Goal: Task Accomplishment & Management: Use online tool/utility

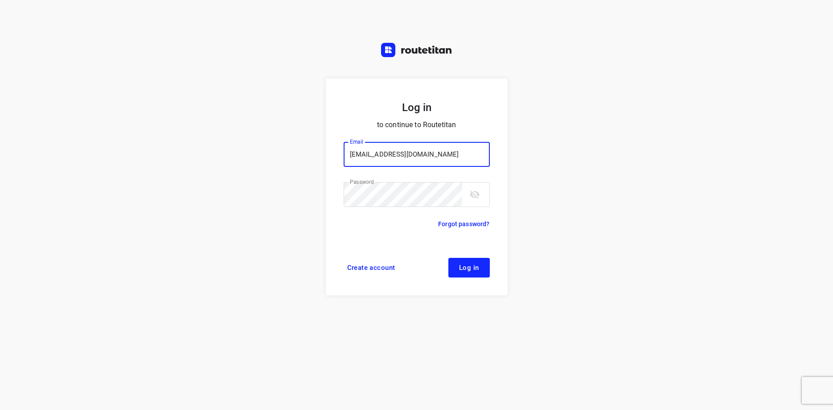
type input "max@onlineplasticsgroup.com"
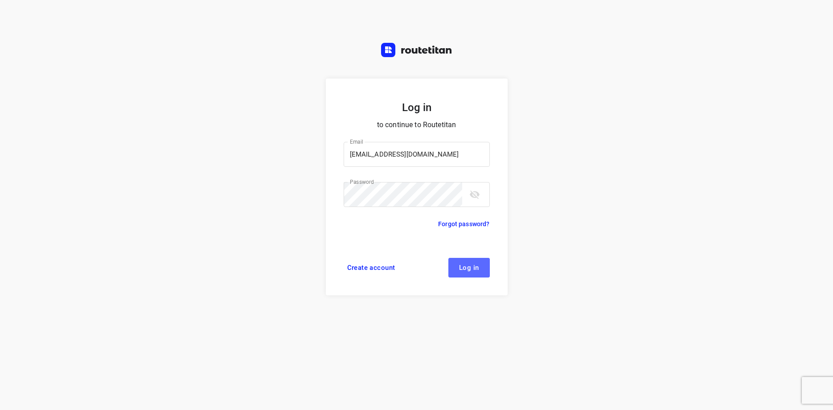
click at [475, 261] on button "Log in" at bounding box center [469, 268] width 41 height 20
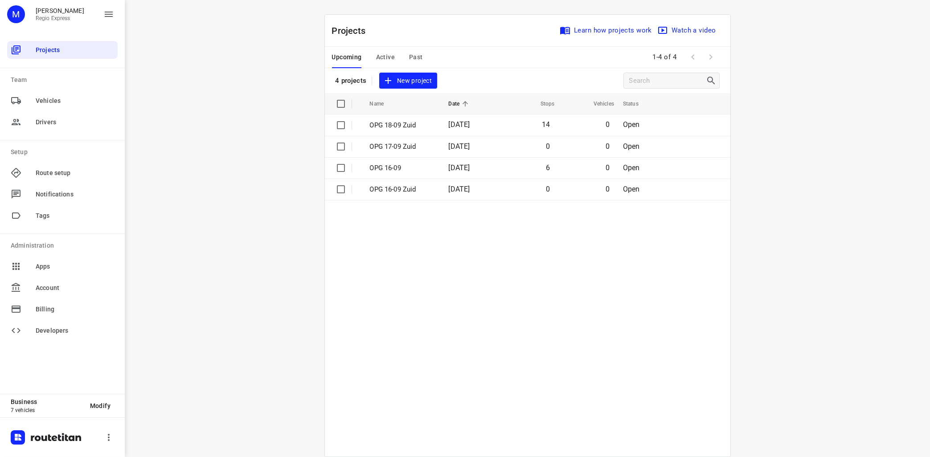
click at [389, 60] on span "Active" at bounding box center [385, 57] width 19 height 11
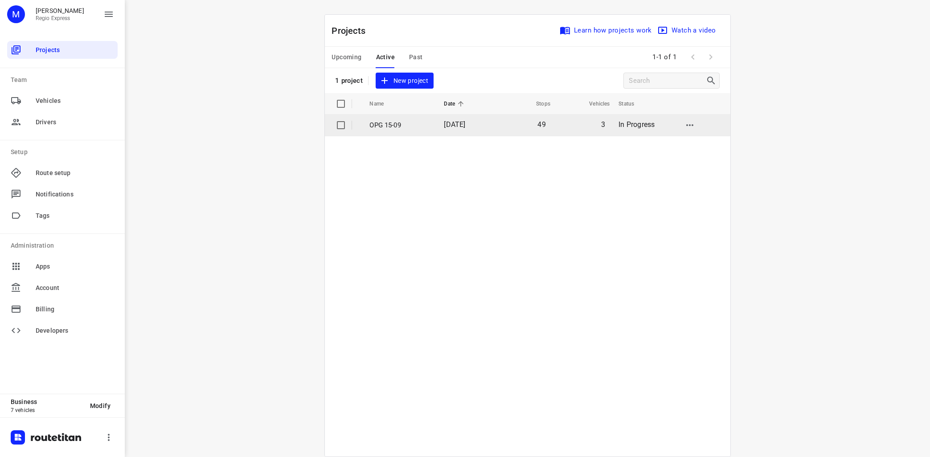
click at [391, 125] on p "OPG 15-09" at bounding box center [400, 125] width 61 height 10
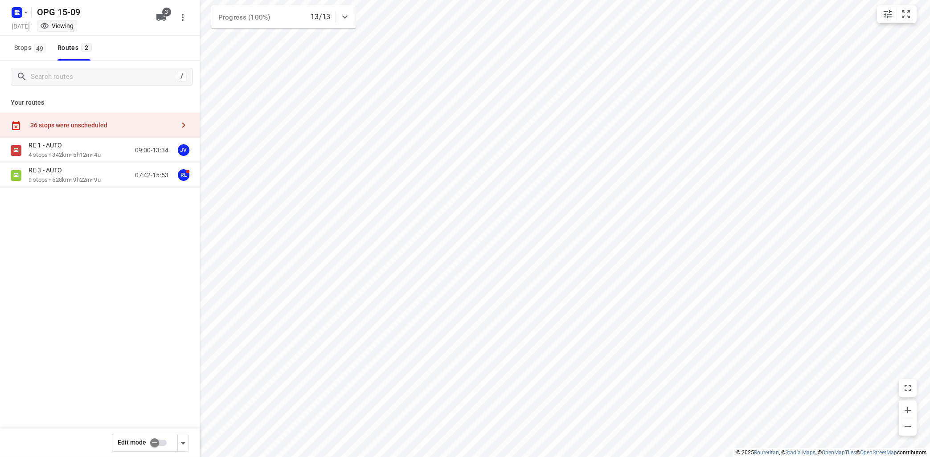
type input "distance"
click at [94, 156] on p "4 stops • 342km • 5h12m • 4u" at bounding box center [65, 155] width 72 height 8
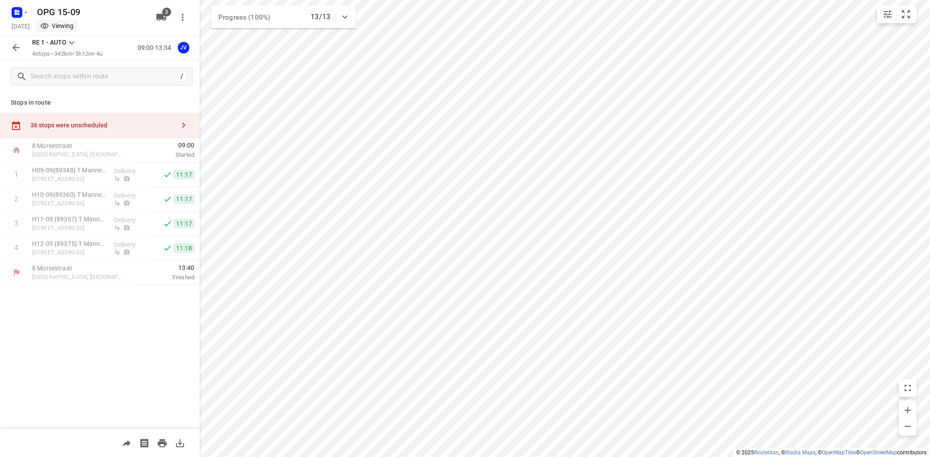
click at [71, 43] on icon at bounding box center [71, 42] width 5 height 3
click at [81, 149] on div "RE 3 - AUTO" at bounding box center [96, 146] width 76 height 7
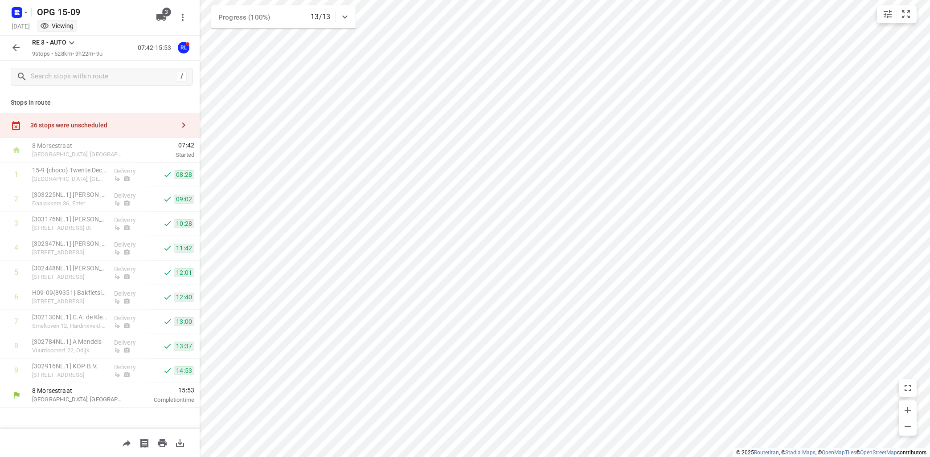
click at [183, 124] on icon "button" at bounding box center [183, 125] width 11 height 11
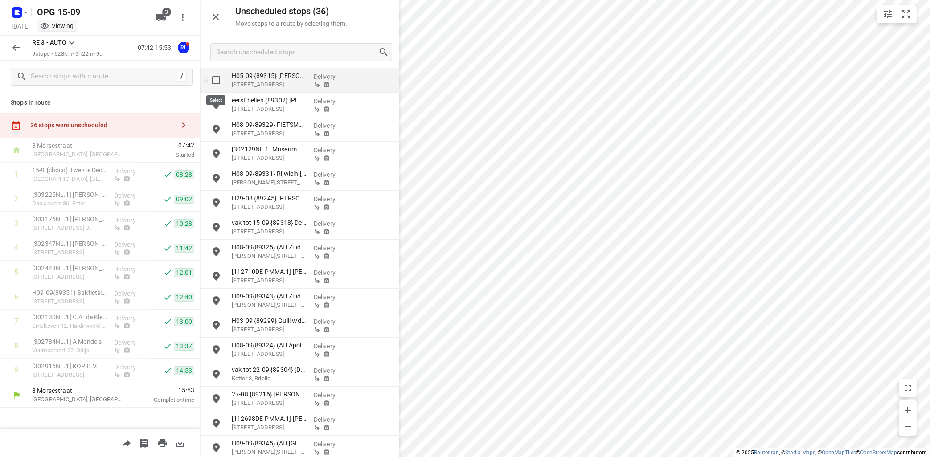
click at [216, 78] on input "grid" at bounding box center [216, 80] width 18 height 18
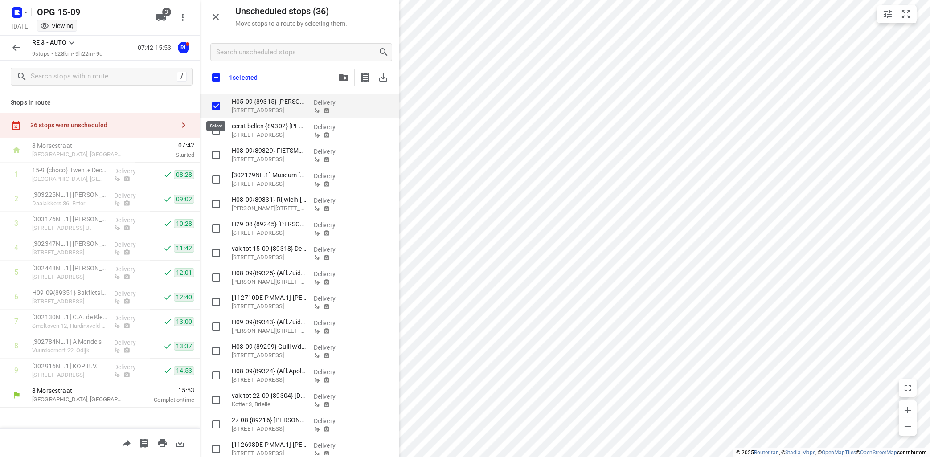
checkbox input "true"
click at [221, 77] on input "checkbox" at bounding box center [216, 77] width 19 height 19
checkbox input "true"
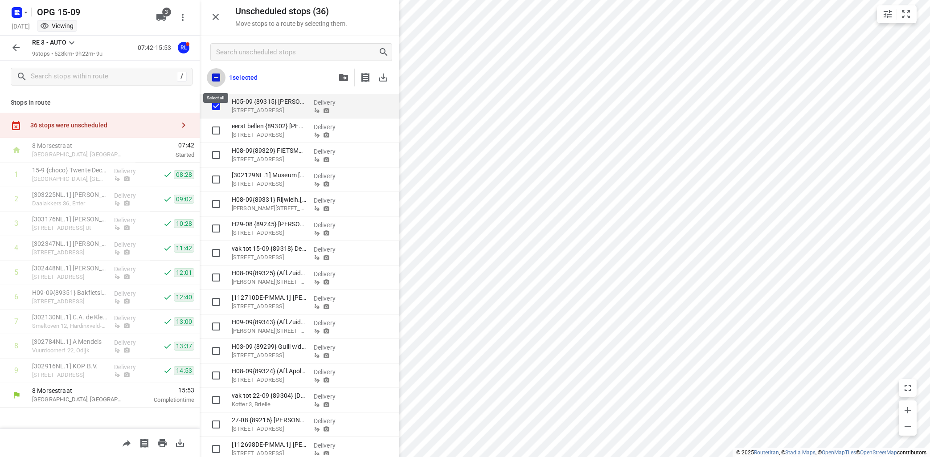
checkbox input "true"
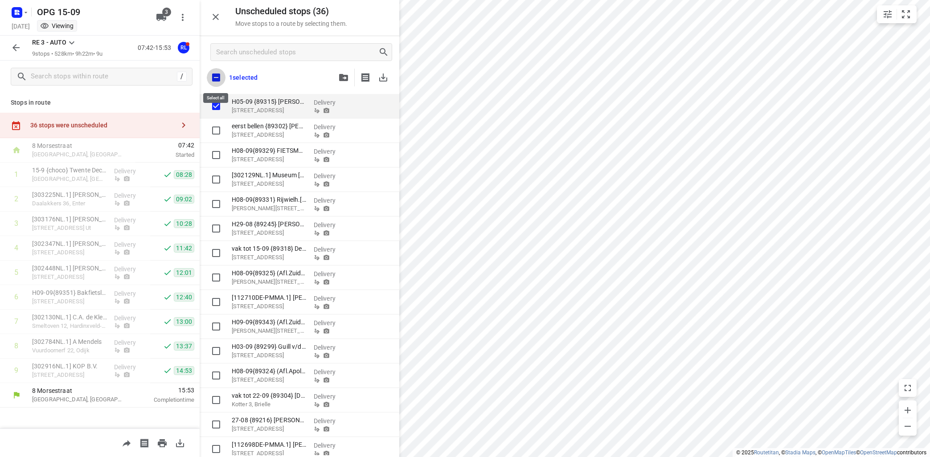
checkbox input "true"
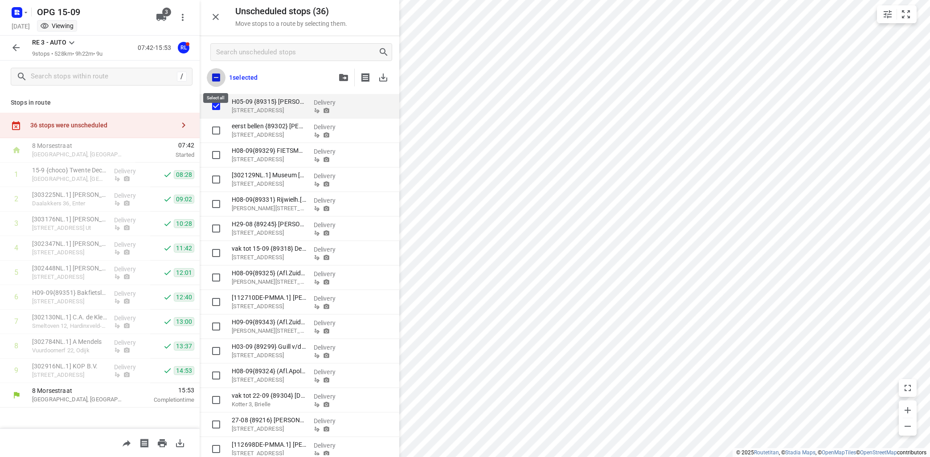
checkbox input "true"
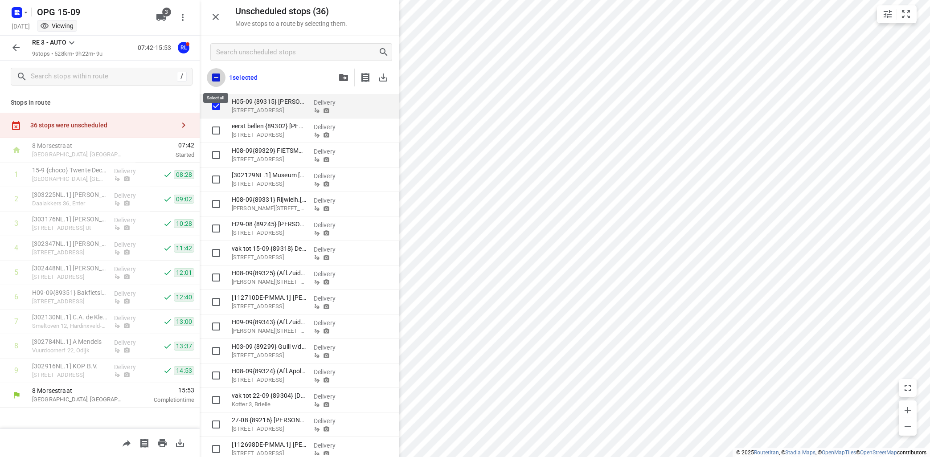
checkbox input "true"
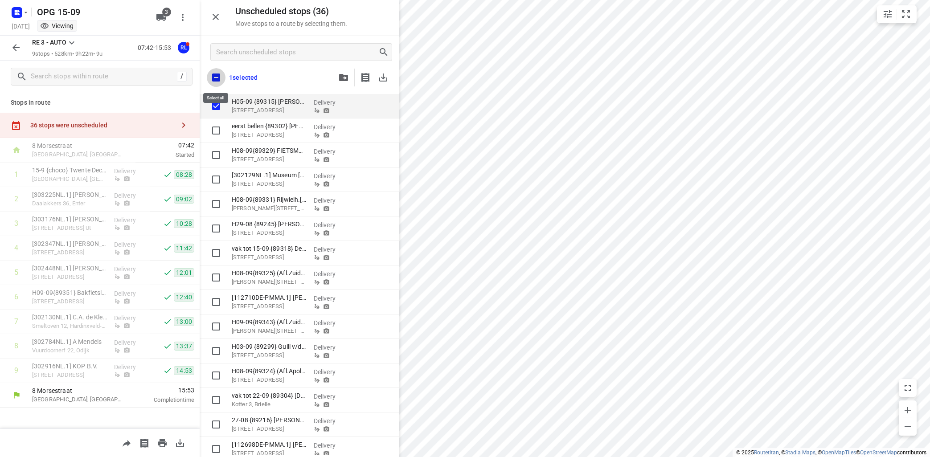
checkbox input "true"
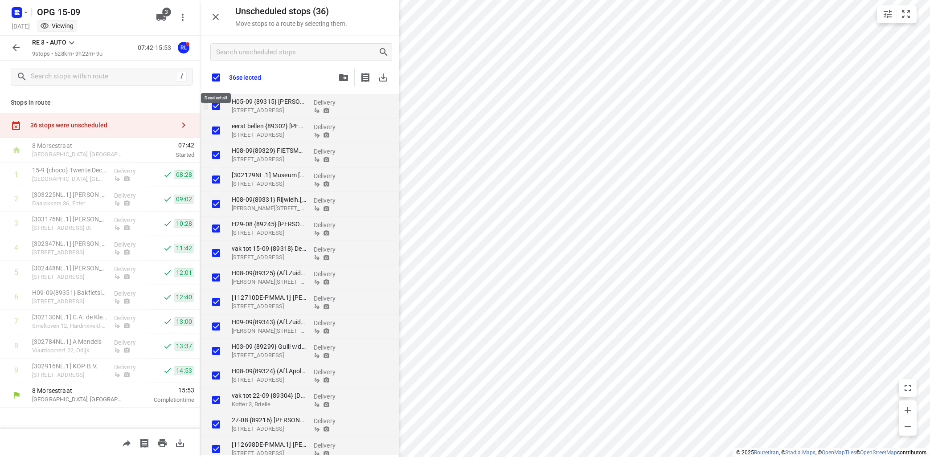
checkbox input "true"
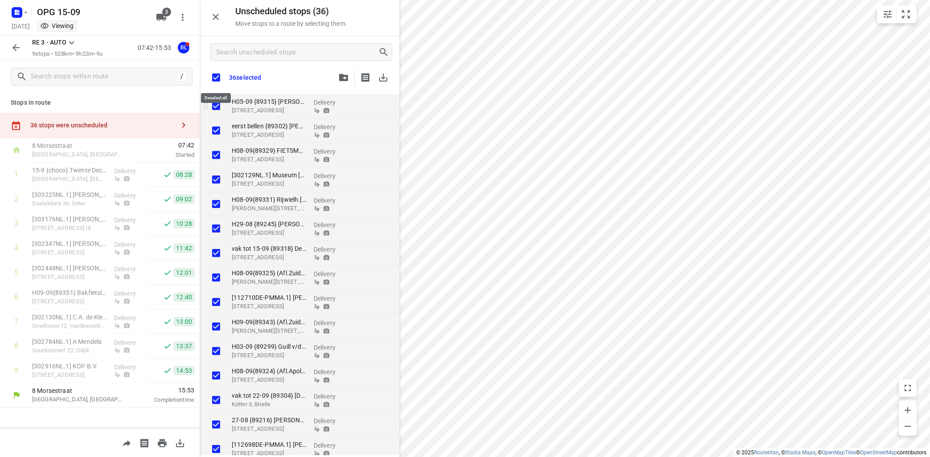
checkbox input "true"
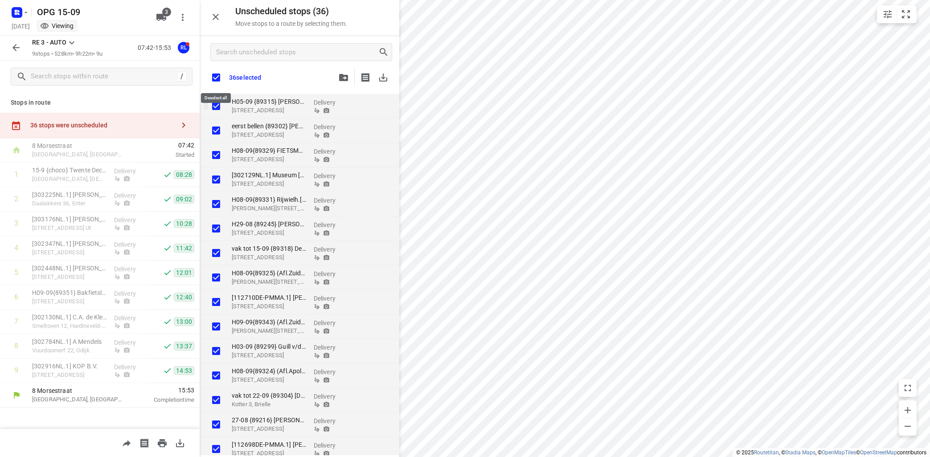
checkbox input "true"
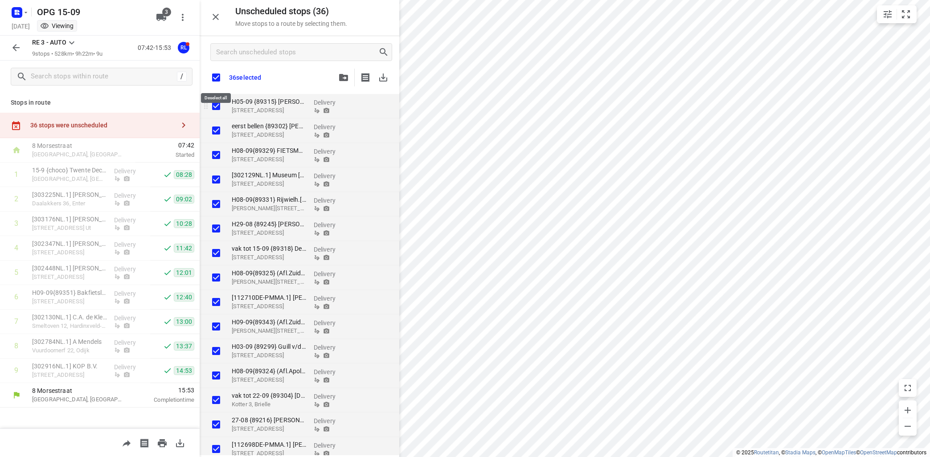
checkbox input "true"
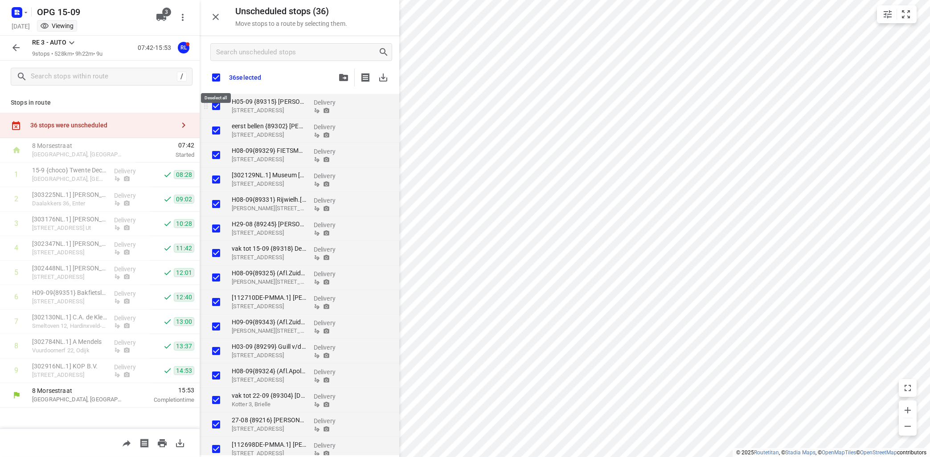
checkbox input "true"
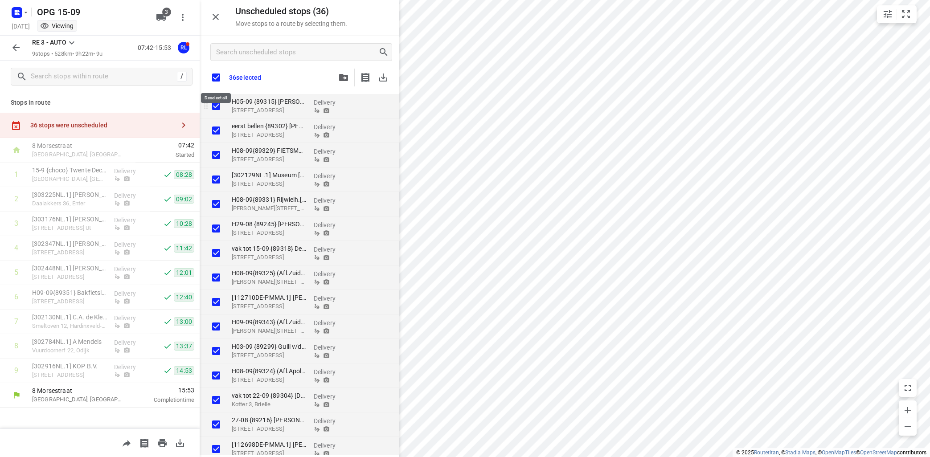
checkbox input "true"
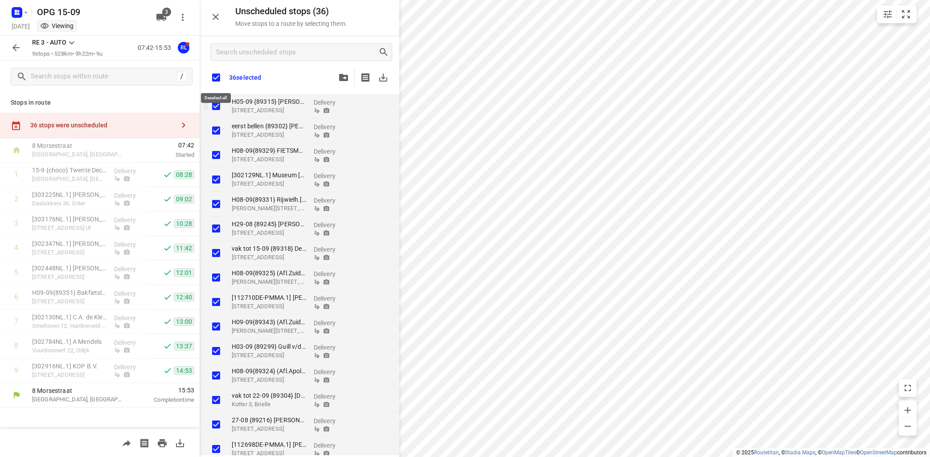
checkbox input "true"
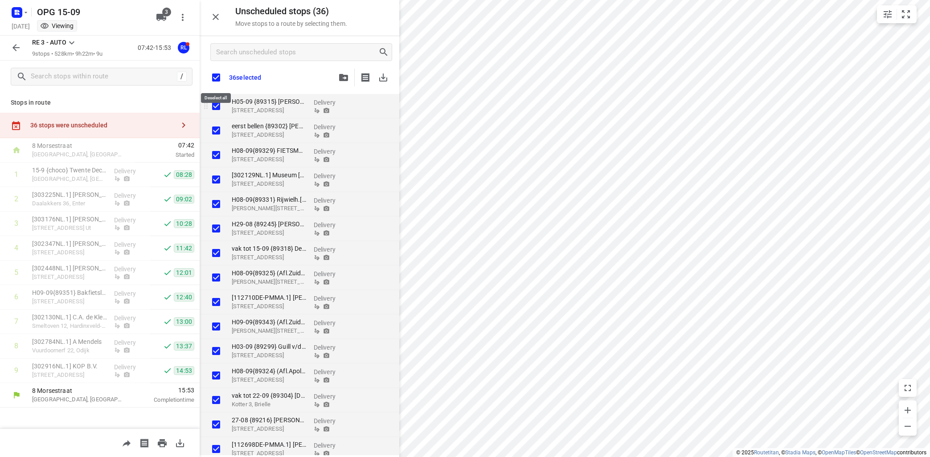
checkbox input "true"
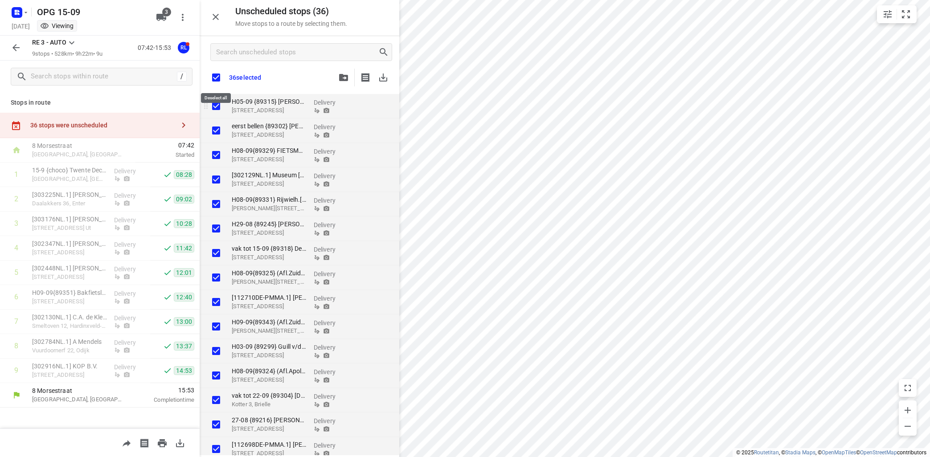
checkbox input "true"
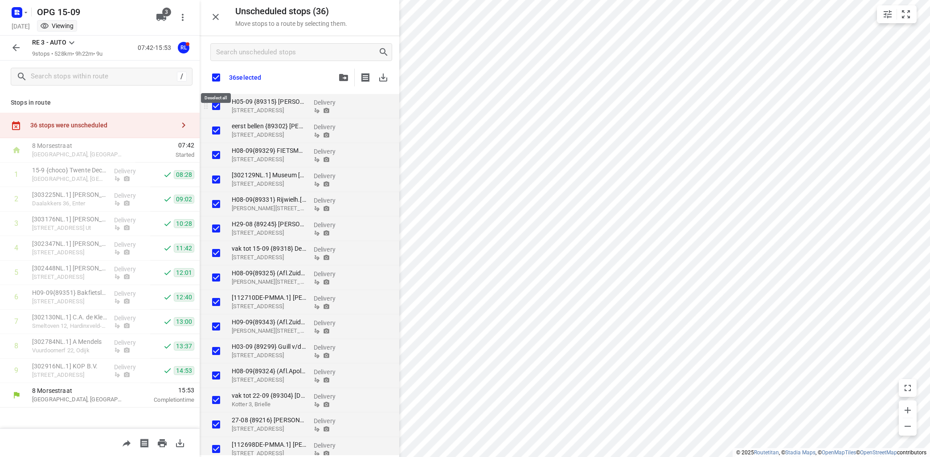
checkbox input "true"
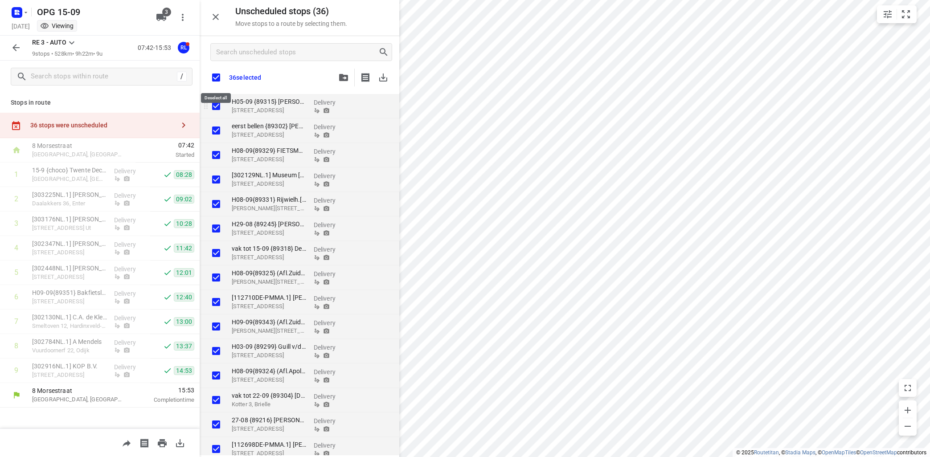
checkbox input "true"
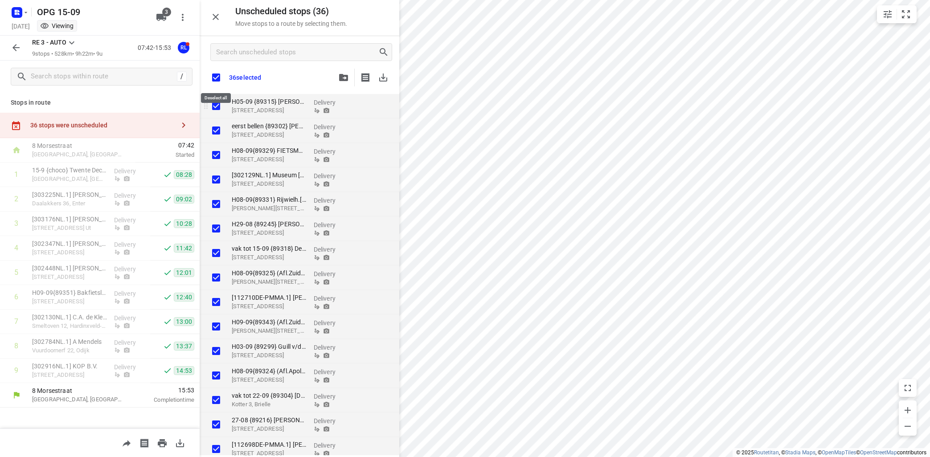
checkbox input "true"
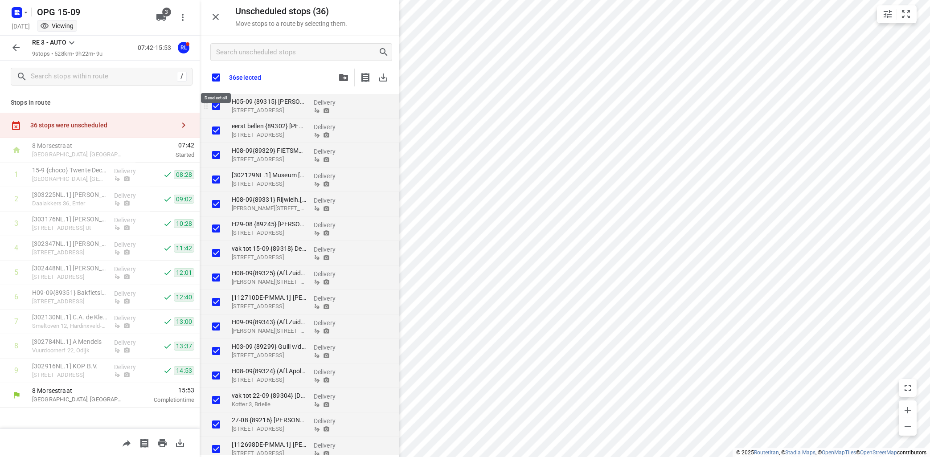
checkbox input "true"
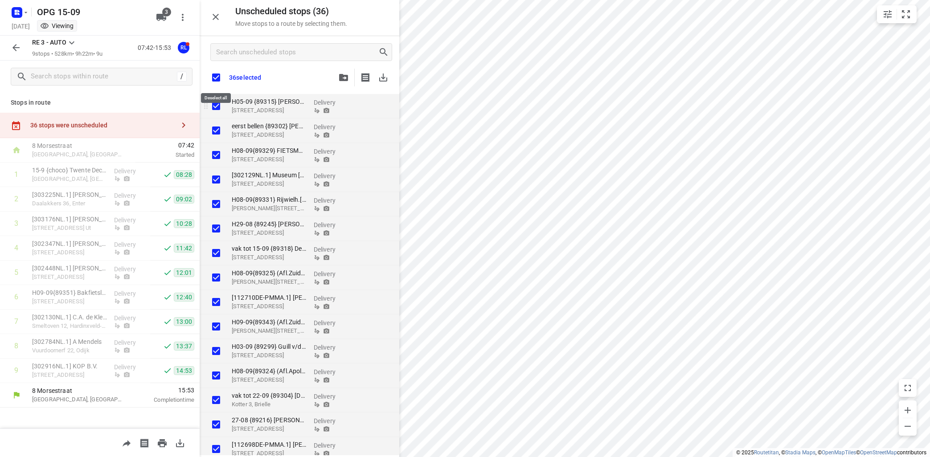
checkbox input "true"
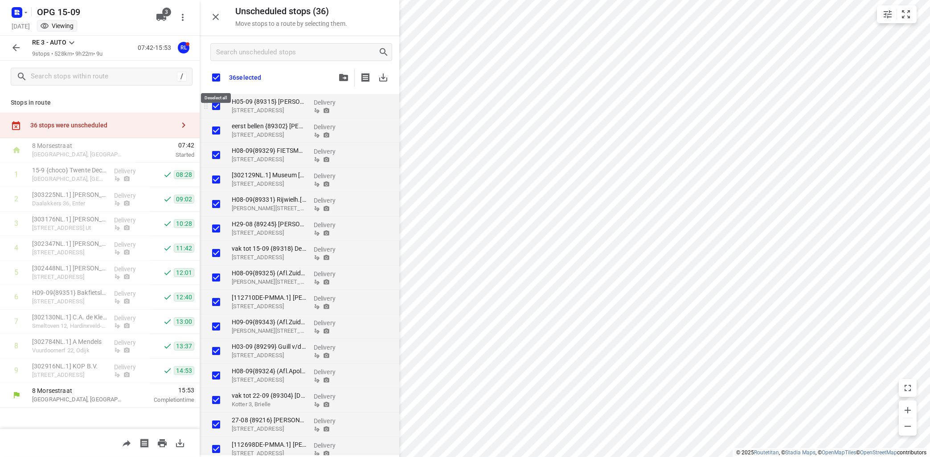
checkbox input "true"
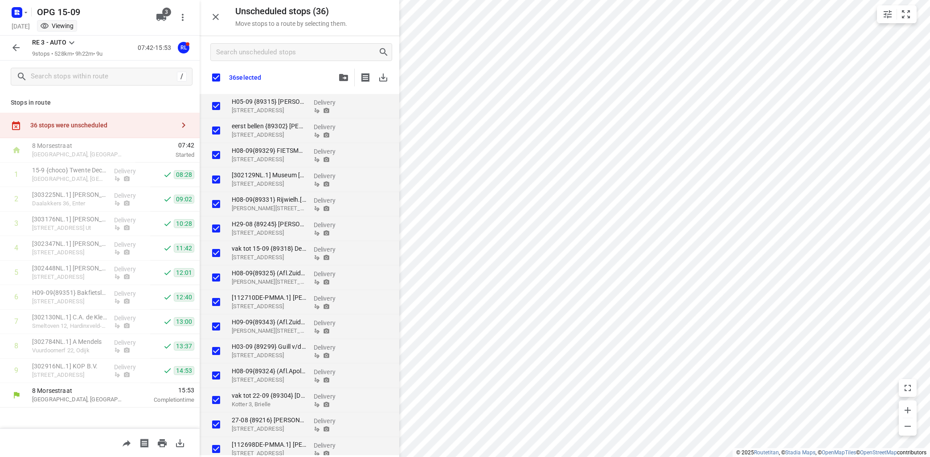
checkbox input "true"
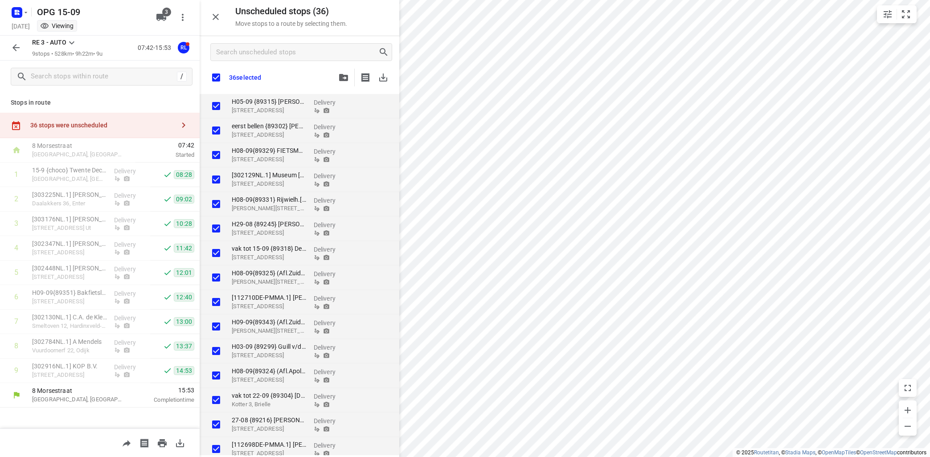
checkbox input "true"
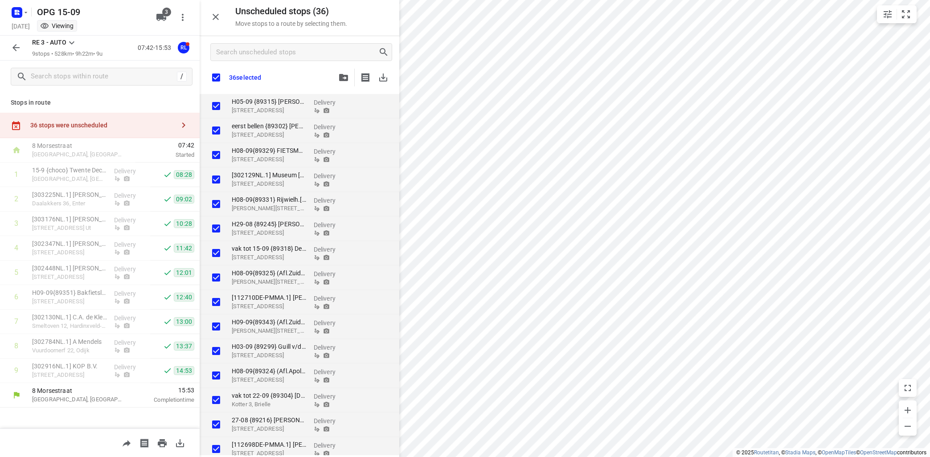
checkbox input "true"
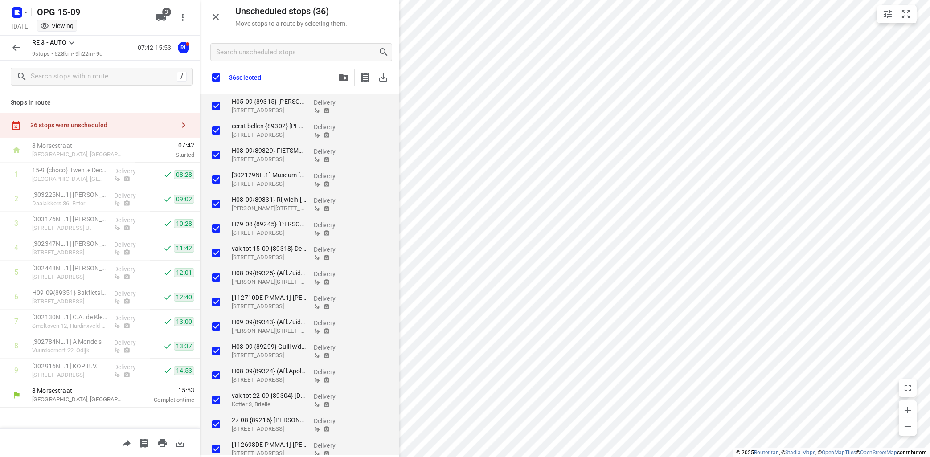
checkbox input "true"
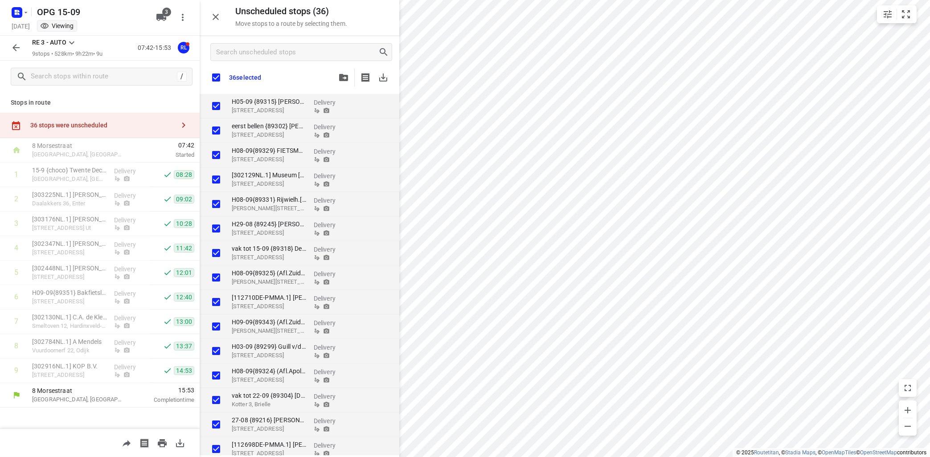
checkbox input "true"
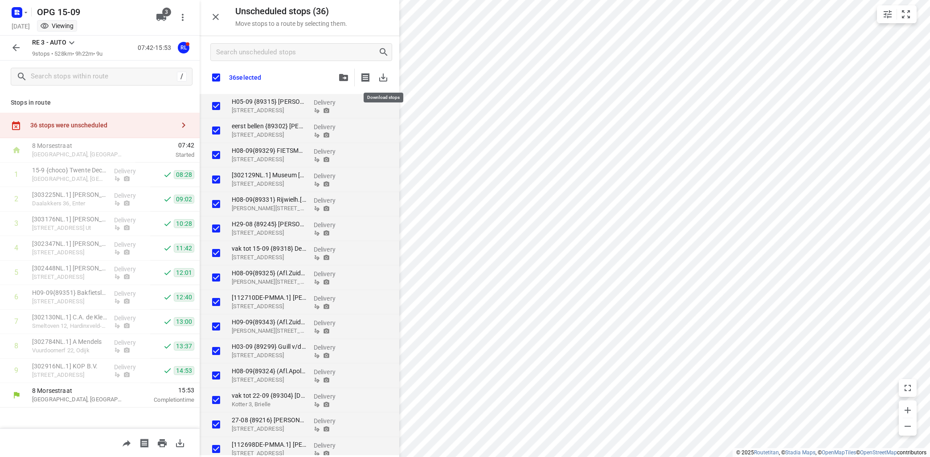
click at [378, 78] on button "button" at bounding box center [384, 78] width 18 height 18
checkbox input "true"
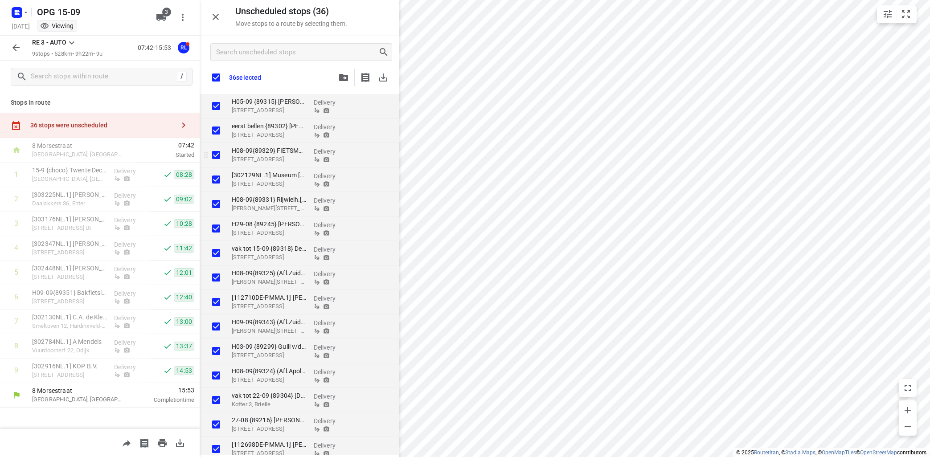
checkbox input "true"
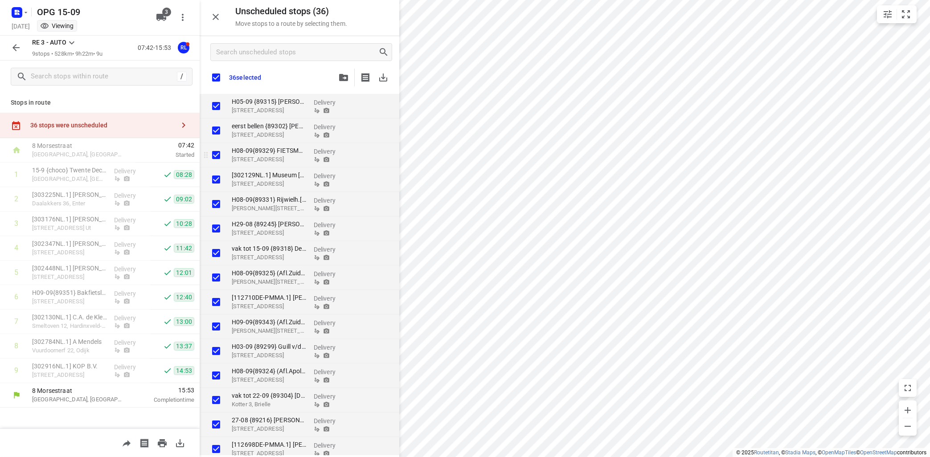
checkbox input "true"
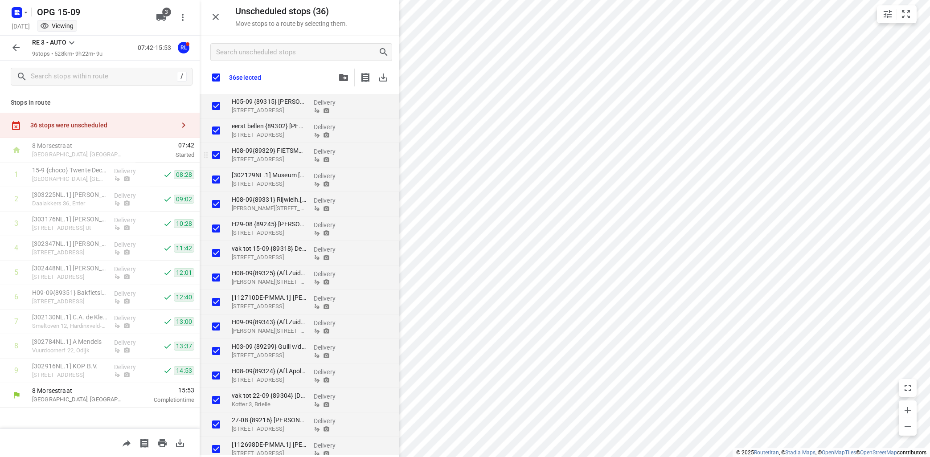
checkbox input "true"
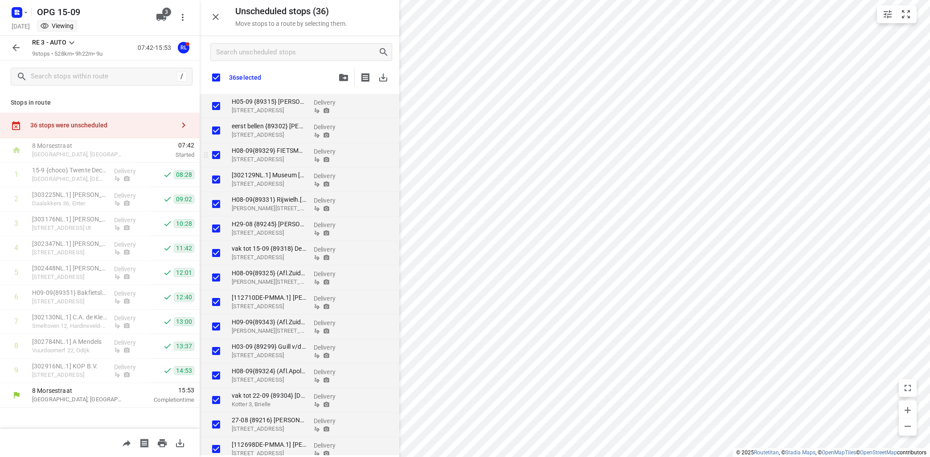
checkbox input "true"
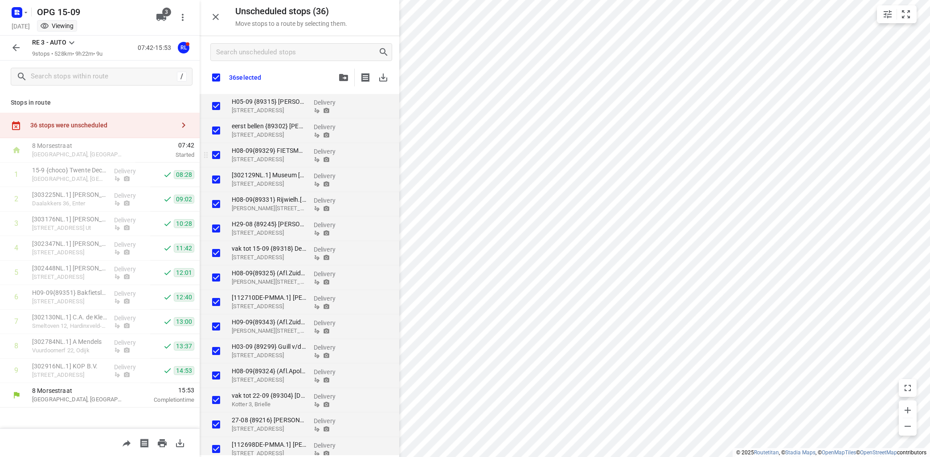
checkbox input "true"
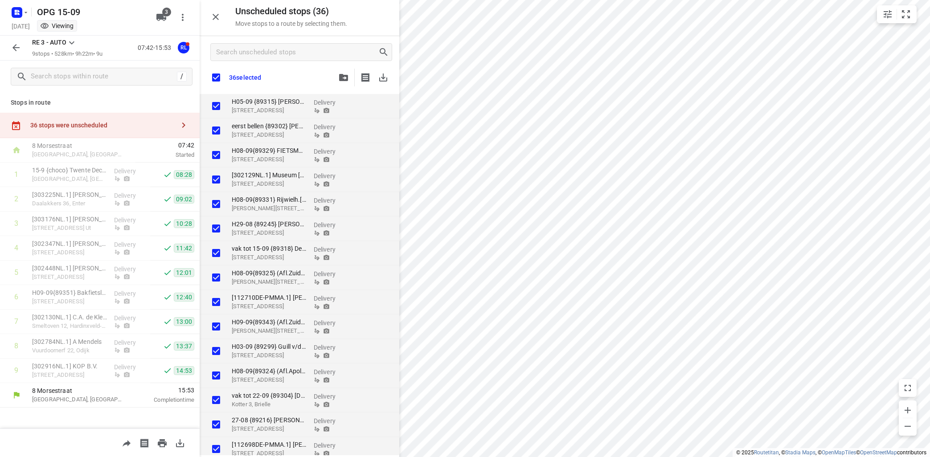
checkbox input "true"
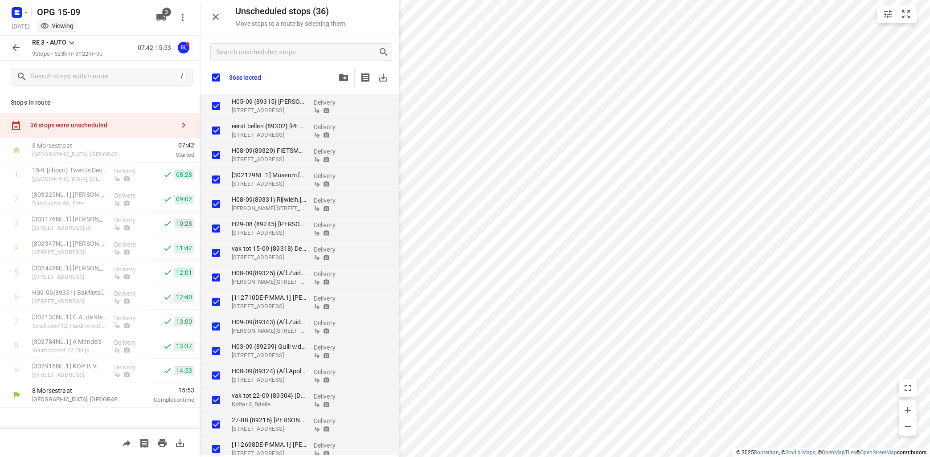
checkbox input "true"
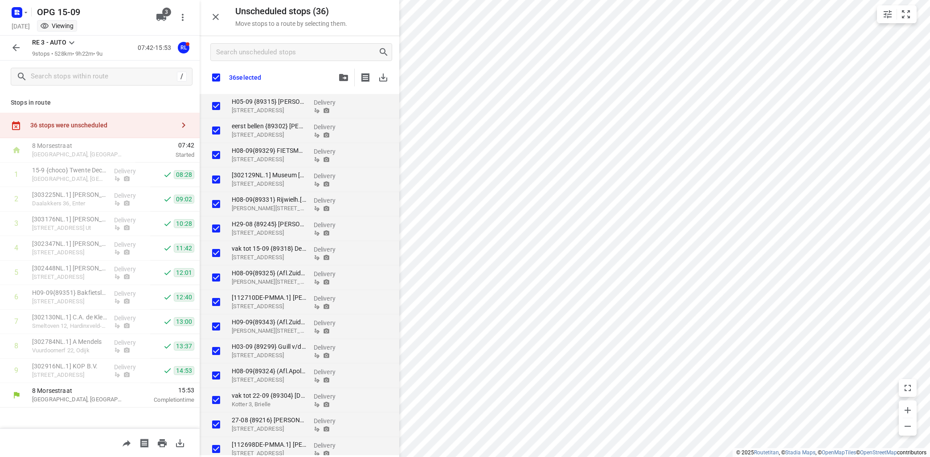
checkbox input "true"
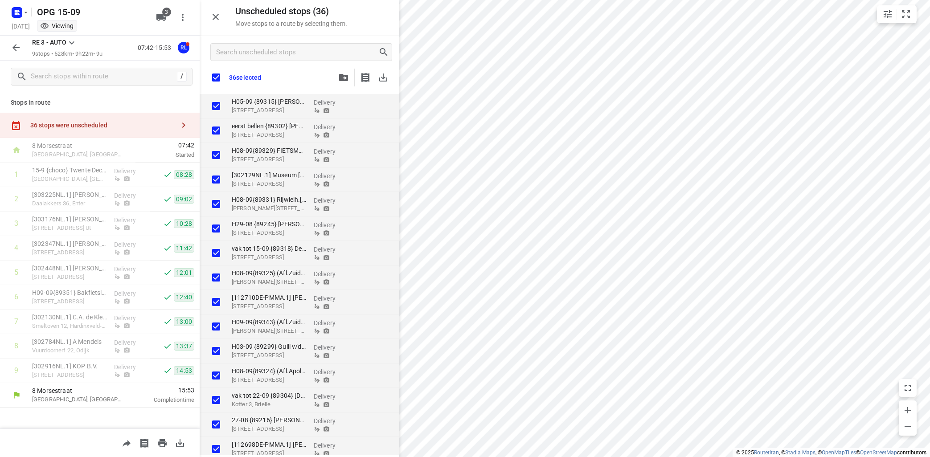
checkbox input "true"
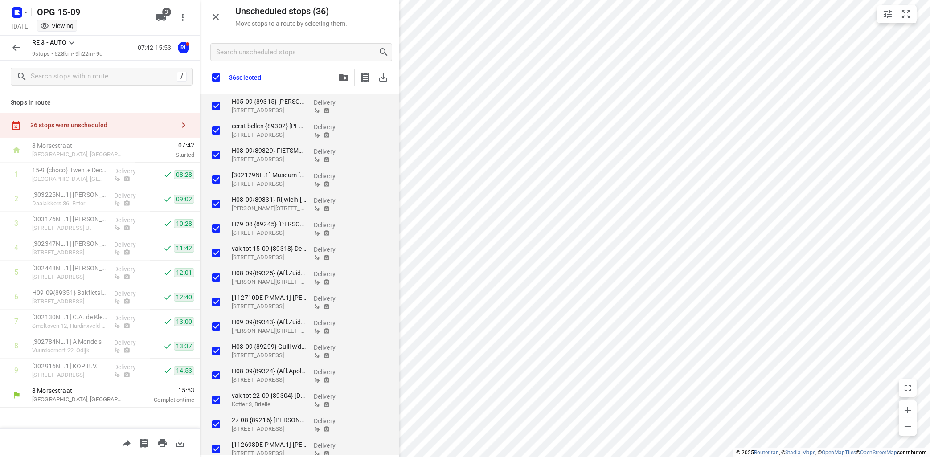
checkbox input "true"
click at [25, 14] on icon "button" at bounding box center [25, 12] width 7 height 7
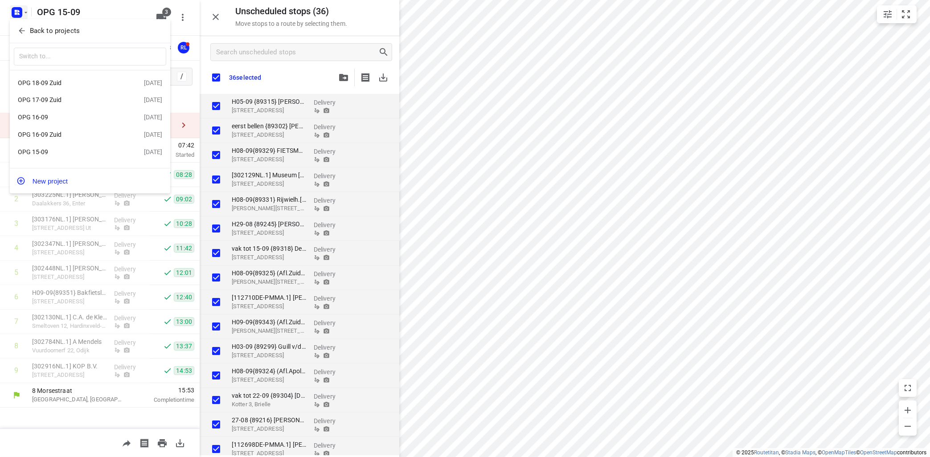
click at [94, 413] on div at bounding box center [465, 228] width 930 height 457
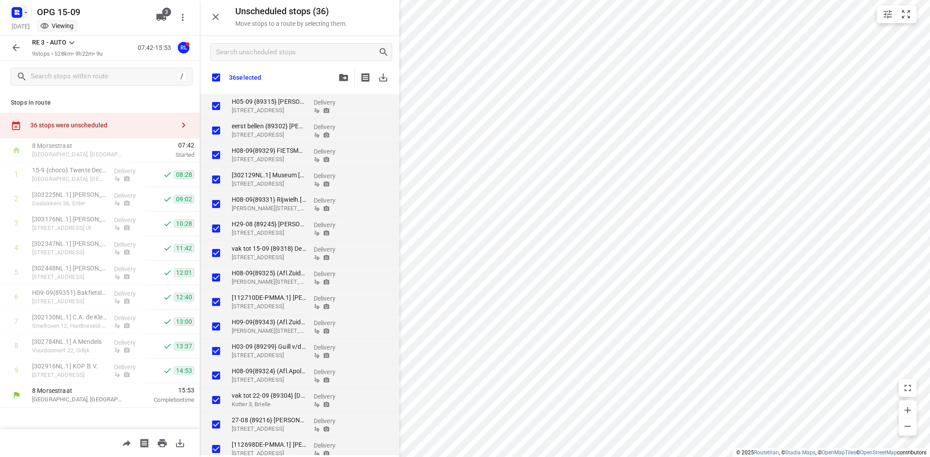
click at [25, 13] on icon "button" at bounding box center [25, 12] width 7 height 7
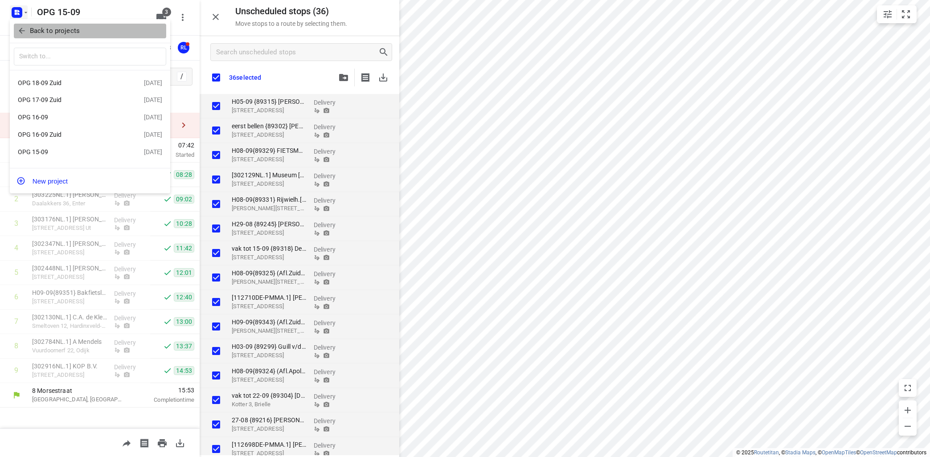
click at [73, 30] on p "Back to projects" at bounding box center [55, 31] width 50 height 10
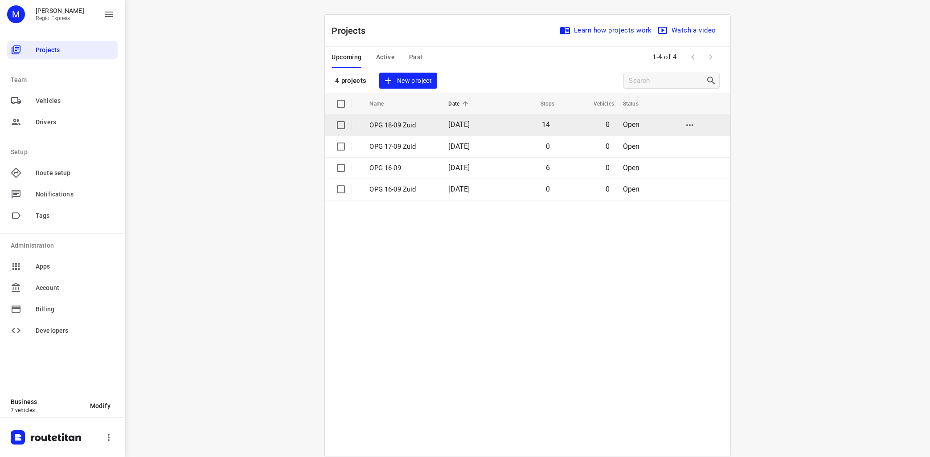
click at [401, 125] on p "OPG 18-09 Zuid" at bounding box center [403, 125] width 66 height 10
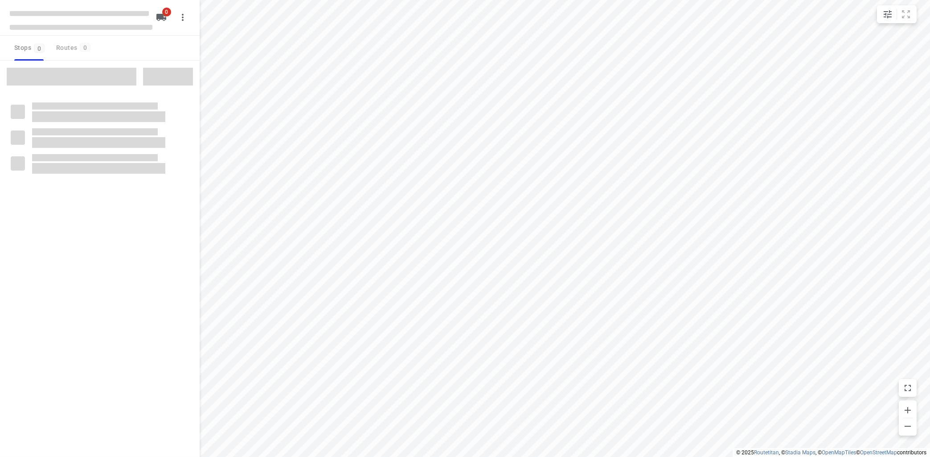
type input "distance"
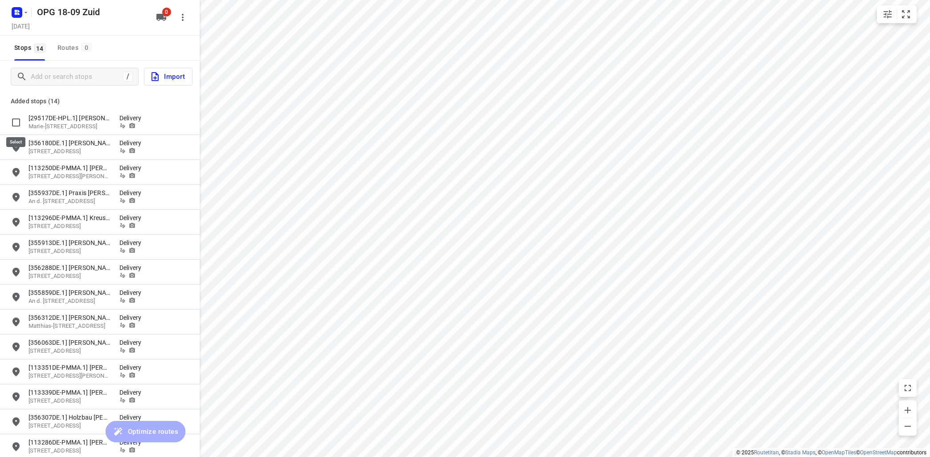
click at [16, 124] on input "grid" at bounding box center [16, 123] width 18 height 18
checkbox input "true"
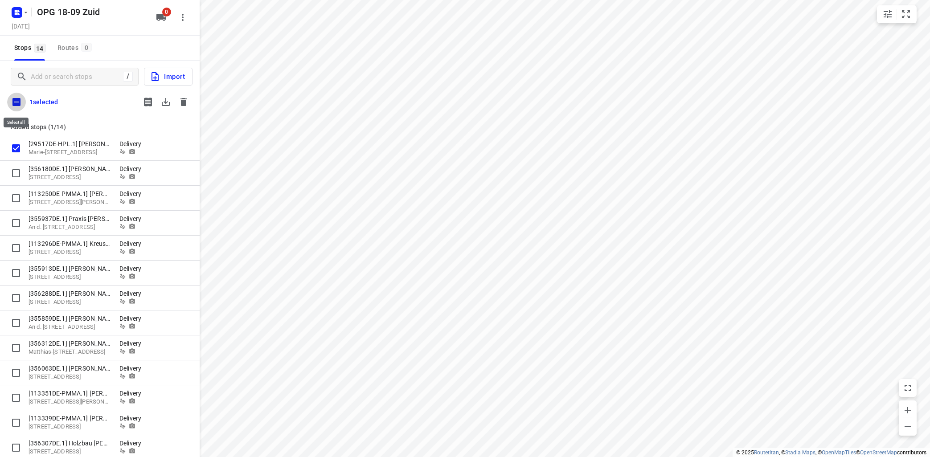
click at [17, 102] on input "checkbox" at bounding box center [16, 102] width 19 height 19
checkbox input "true"
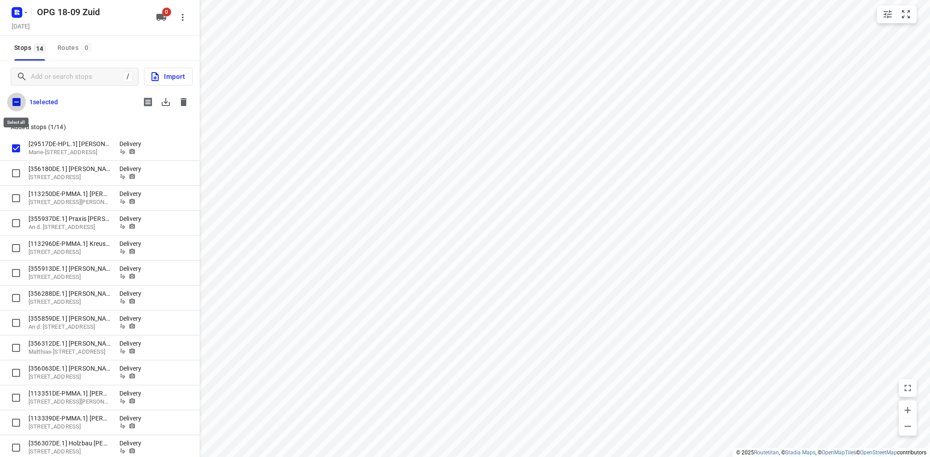
checkbox input "true"
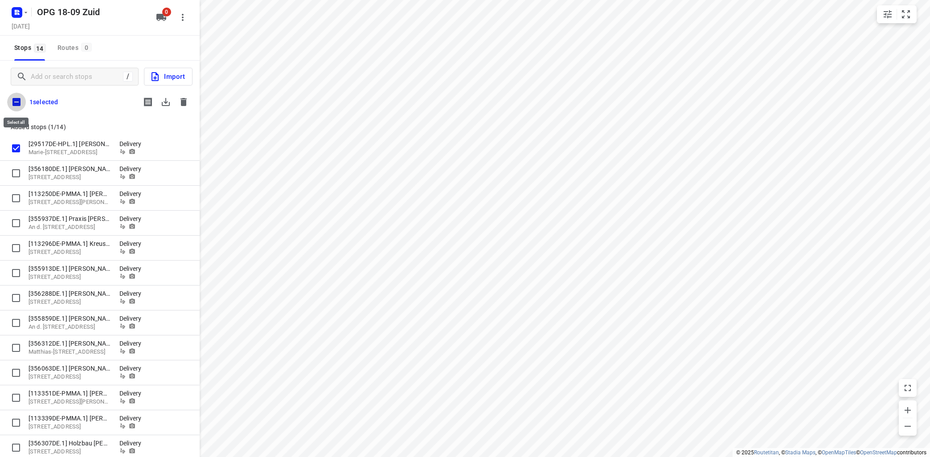
checkbox input "true"
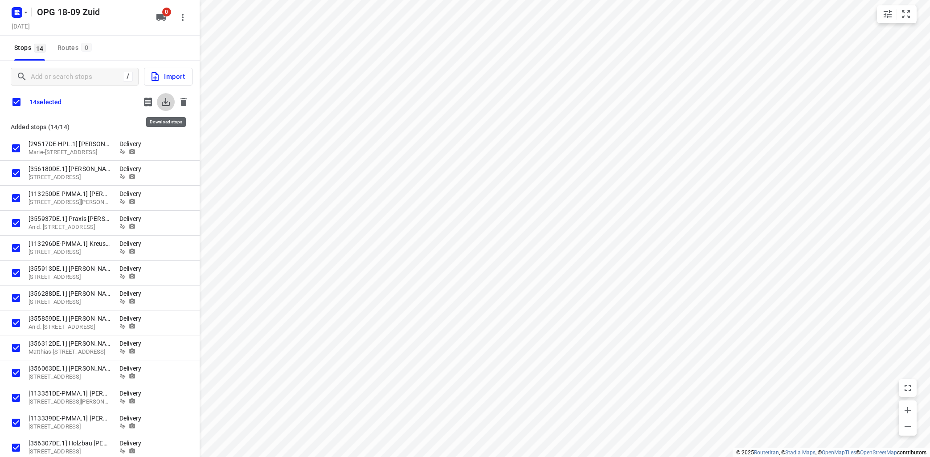
click at [166, 103] on icon "button" at bounding box center [166, 102] width 8 height 8
click at [182, 99] on icon "button" at bounding box center [184, 102] width 6 height 8
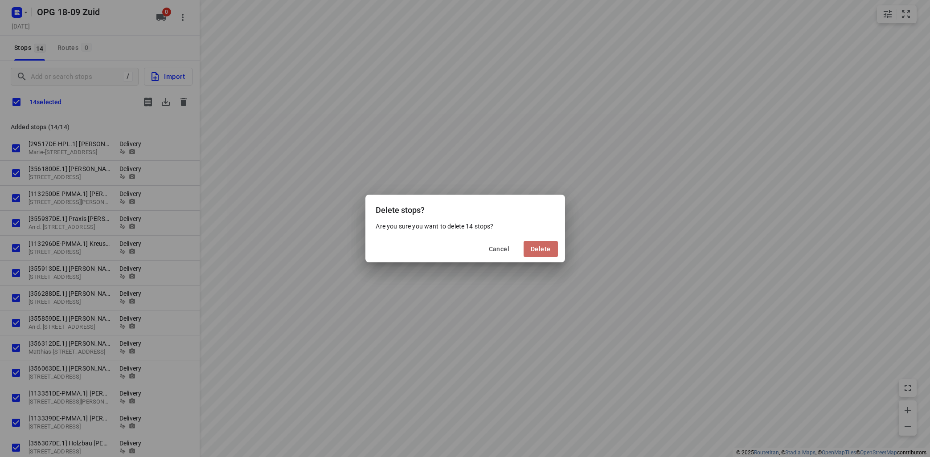
click at [539, 247] on span "Delete" at bounding box center [541, 249] width 20 height 7
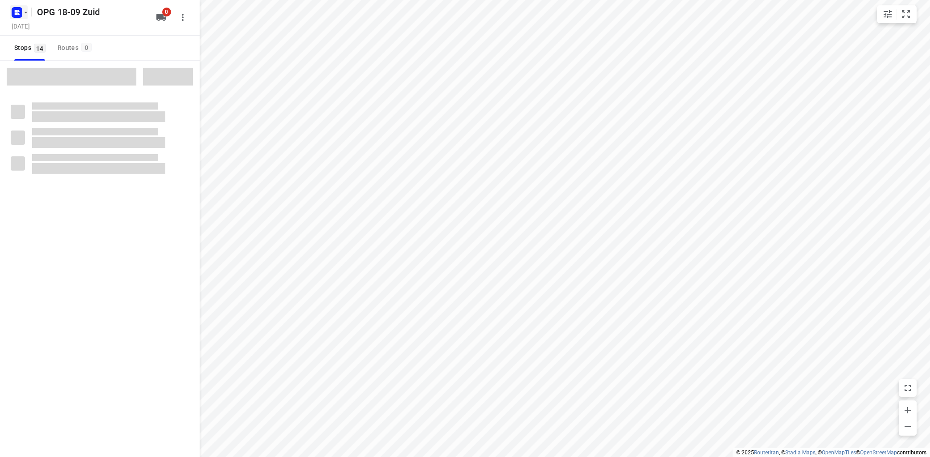
click at [26, 13] on icon "button" at bounding box center [25, 12] width 7 height 7
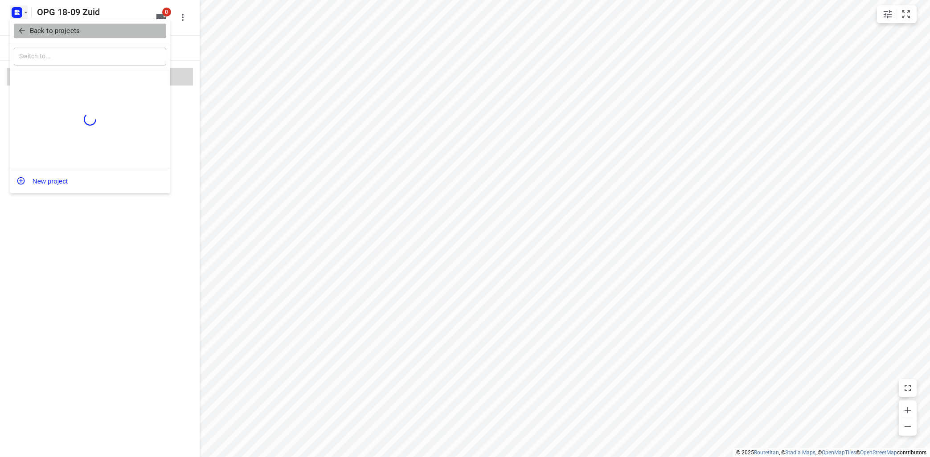
click at [37, 33] on p "Back to projects" at bounding box center [55, 31] width 50 height 10
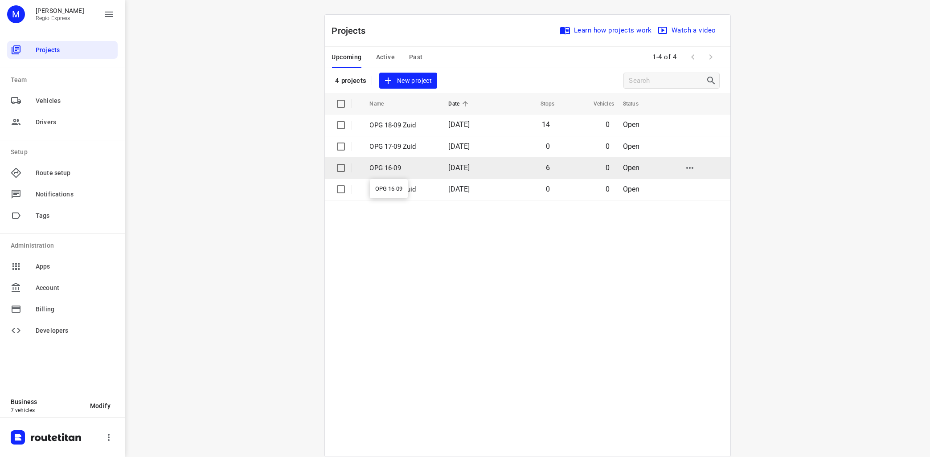
click at [402, 168] on p "OPG 16-09" at bounding box center [403, 168] width 66 height 10
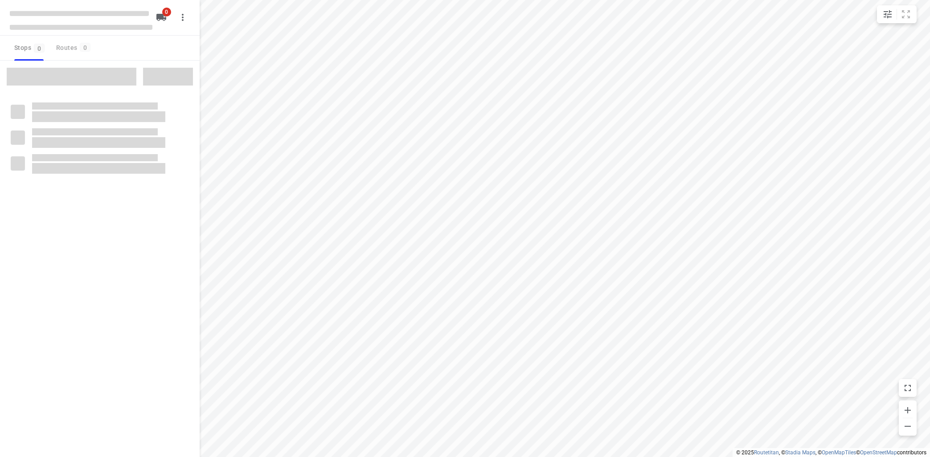
type input "distance"
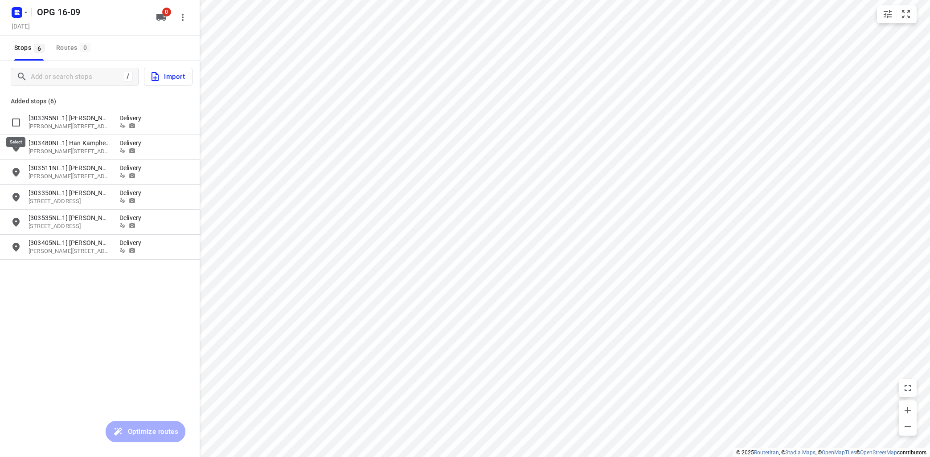
click at [15, 121] on input "grid" at bounding box center [16, 123] width 18 height 18
checkbox input "true"
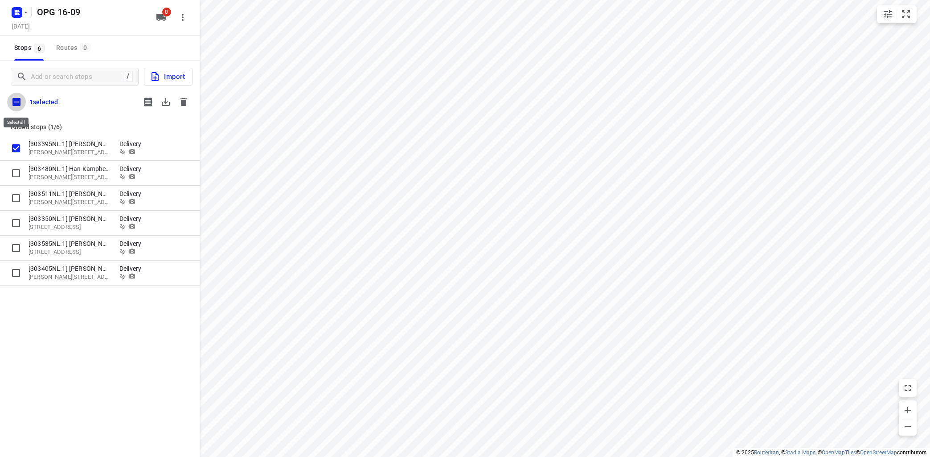
drag, startPoint x: 17, startPoint y: 101, endPoint x: 22, endPoint y: 100, distance: 5.1
click at [18, 101] on input "checkbox" at bounding box center [16, 102] width 19 height 19
checkbox input "true"
click at [166, 104] on icon "button" at bounding box center [166, 102] width 11 height 11
click at [182, 106] on icon "button" at bounding box center [184, 102] width 6 height 8
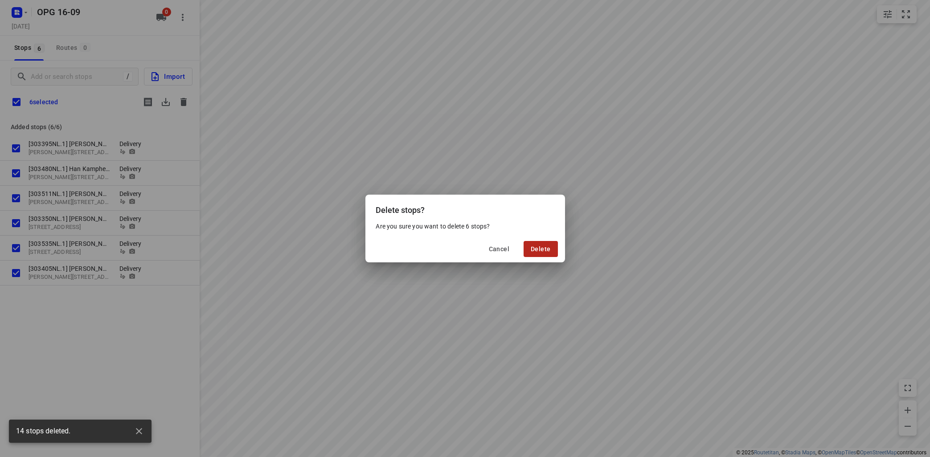
click at [542, 247] on span "Delete" at bounding box center [541, 249] width 20 height 7
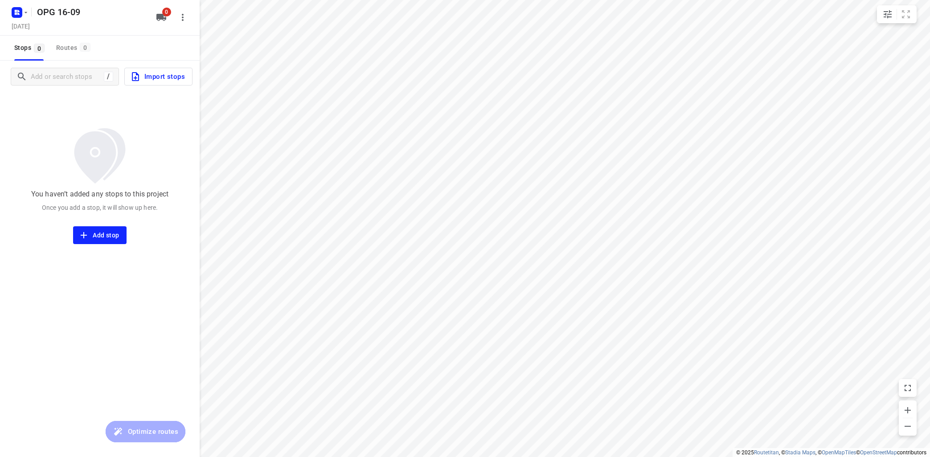
drag, startPoint x: 74, startPoint y: 287, endPoint x: 68, endPoint y: 244, distance: 43.2
click at [75, 285] on div "/ Import stops You haven’t added any stops to this project Once you add a stop,…" at bounding box center [100, 289] width 200 height 457
click at [25, 8] on button "button" at bounding box center [19, 12] width 18 height 14
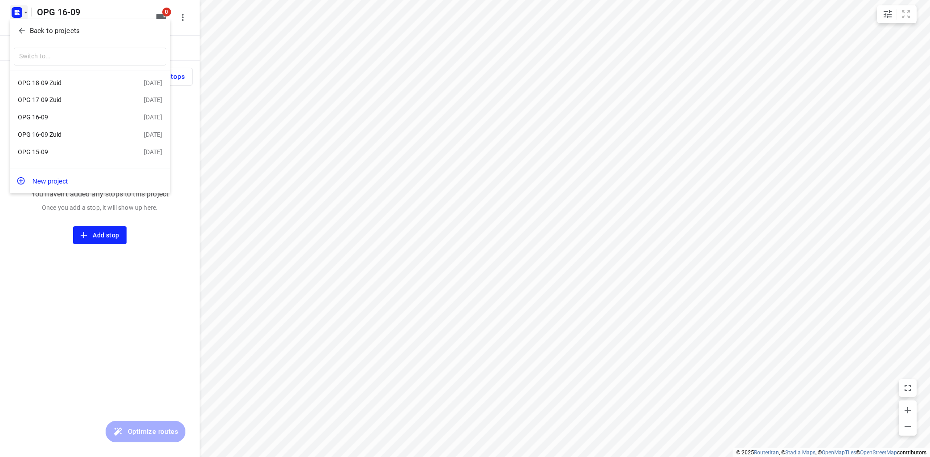
click at [65, 35] on p "Back to projects" at bounding box center [55, 31] width 50 height 10
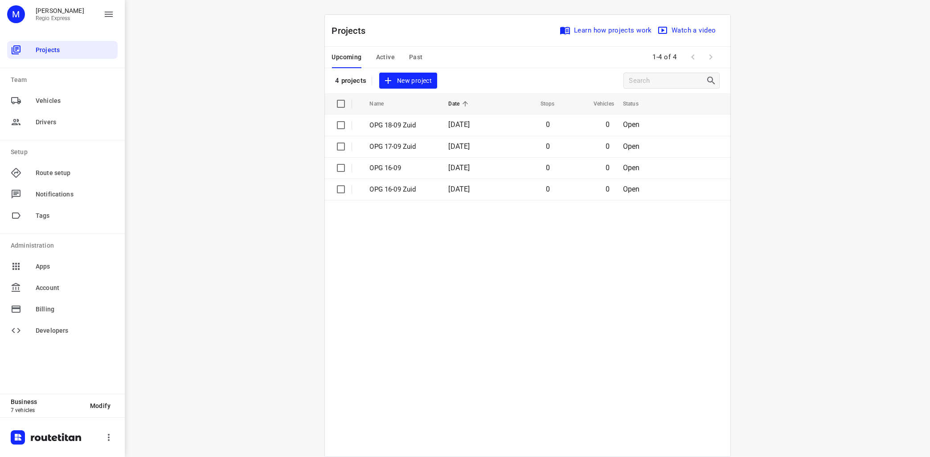
click at [461, 205] on table "Name Date Stops Vehicles Status OPG 18-09 Zuid 18 Sep 2025 0 0 Open OPG 17-09 Z…" at bounding box center [528, 275] width 406 height 364
click at [387, 57] on span "Active" at bounding box center [385, 57] width 19 height 11
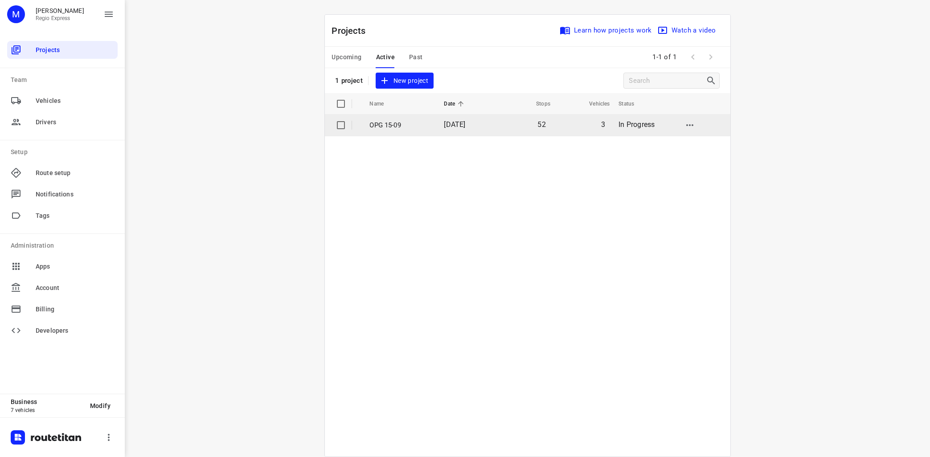
click at [378, 123] on p "OPG 15-09" at bounding box center [400, 125] width 61 height 10
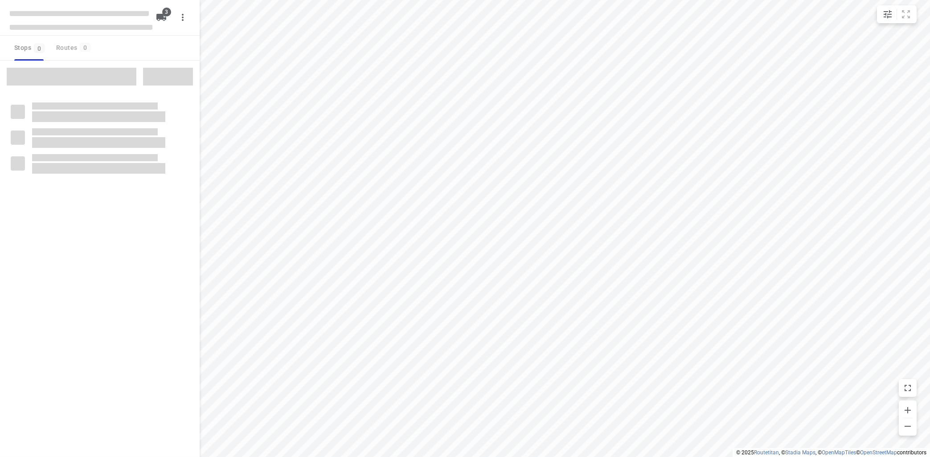
type input "distance"
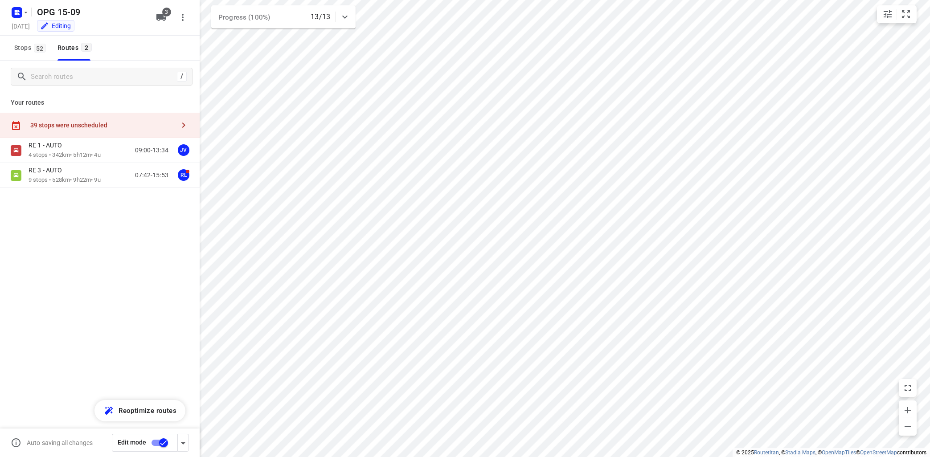
drag, startPoint x: 180, startPoint y: 126, endPoint x: 185, endPoint y: 124, distance: 5.2
click at [181, 125] on icon "button" at bounding box center [183, 125] width 11 height 11
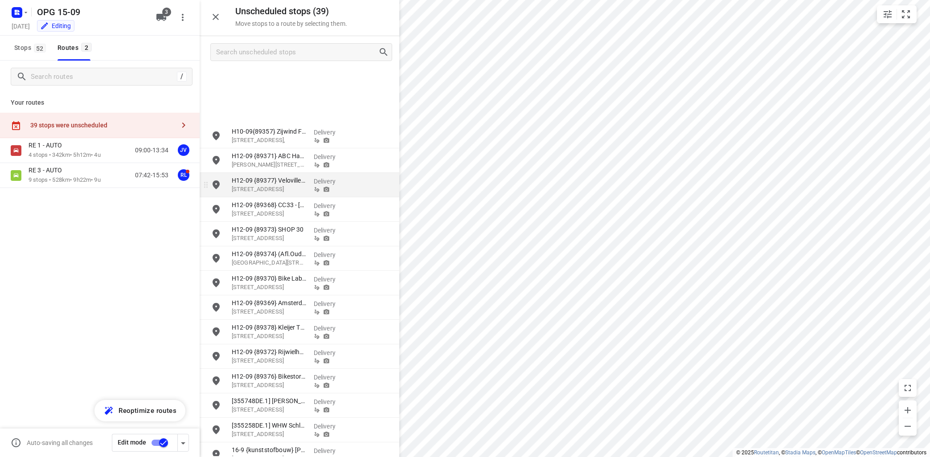
scroll to position [569, 0]
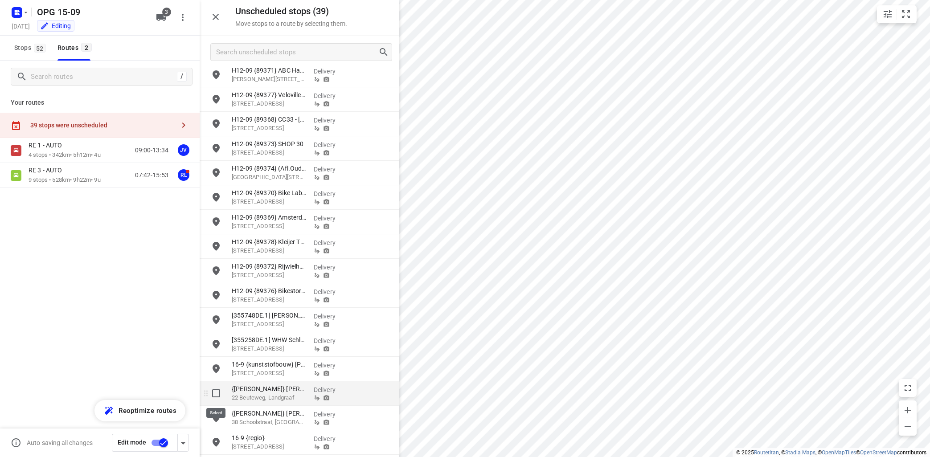
click at [219, 393] on input "grid" at bounding box center [216, 394] width 18 height 18
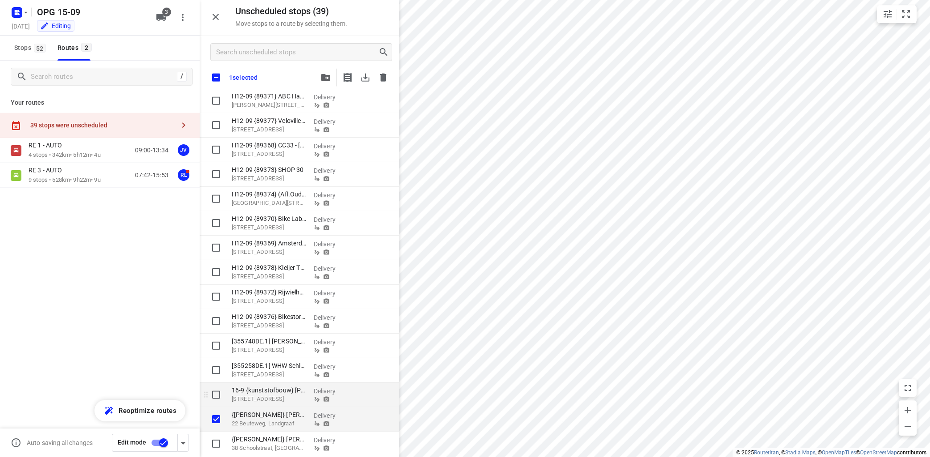
scroll to position [596, 0]
checkbox input "true"
click at [214, 418] on input "grid" at bounding box center [216, 417] width 18 height 18
checkbox input "true"
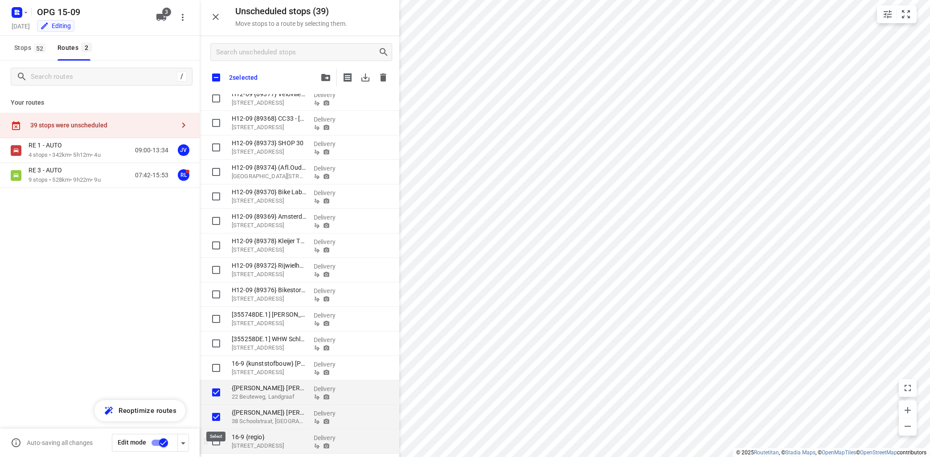
checkbox input "true"
click at [218, 439] on input "grid" at bounding box center [216, 442] width 18 height 18
checkbox input "true"
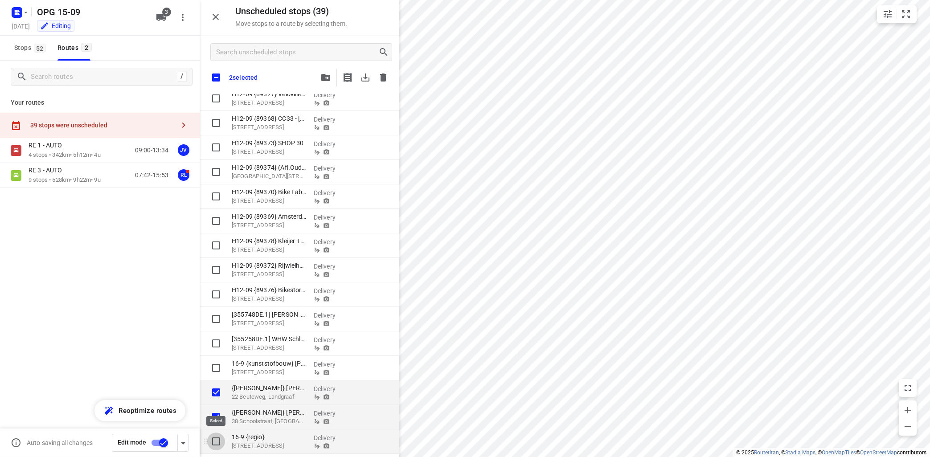
checkbox input "true"
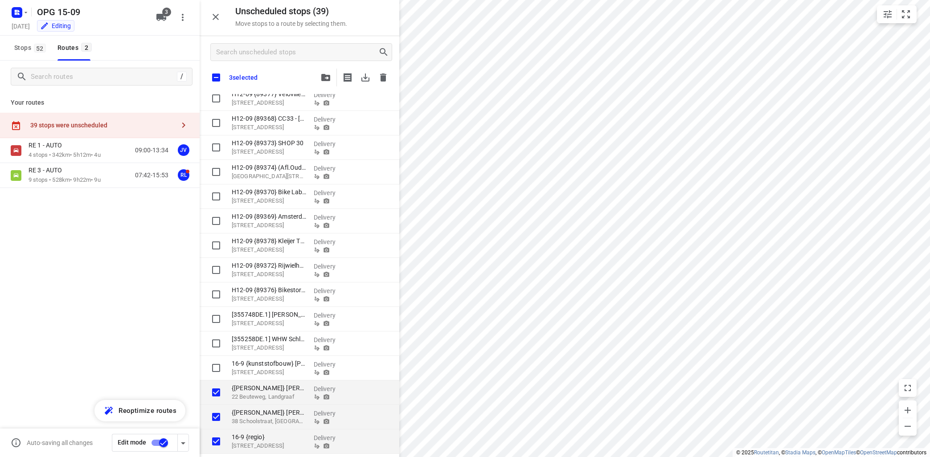
checkbox input "true"
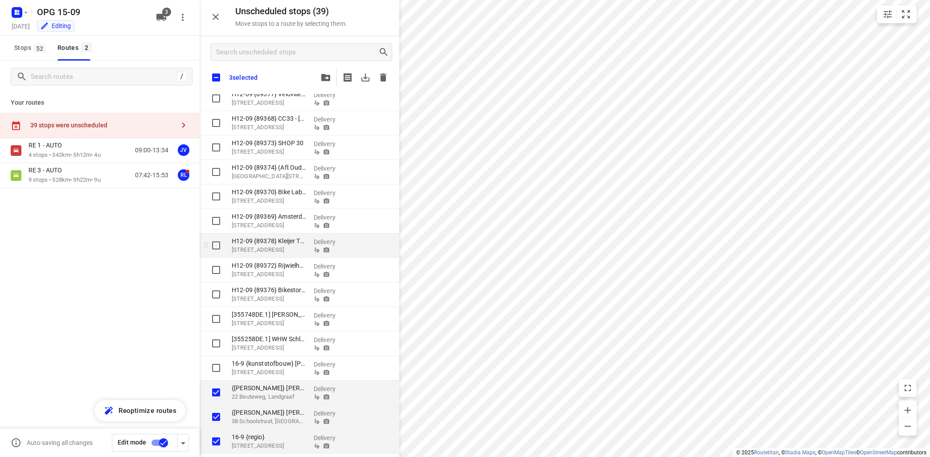
checkbox input "true"
click at [366, 77] on icon "button" at bounding box center [366, 78] width 8 height 8
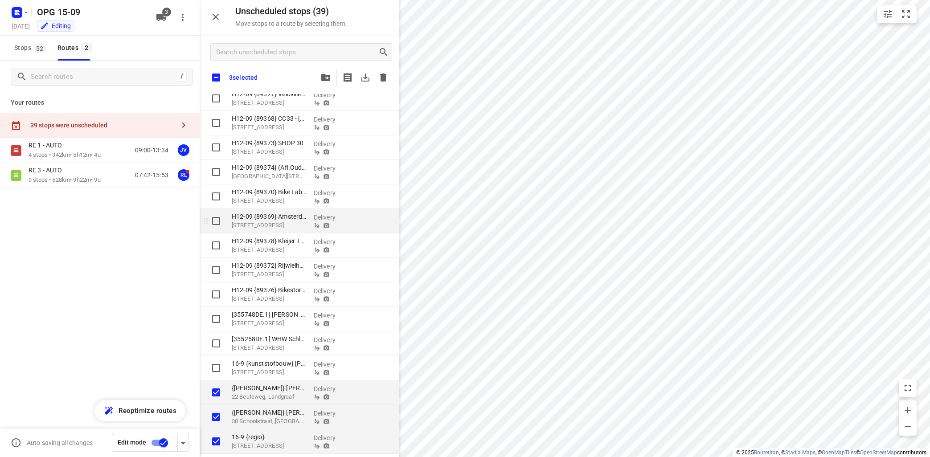
checkbox input "true"
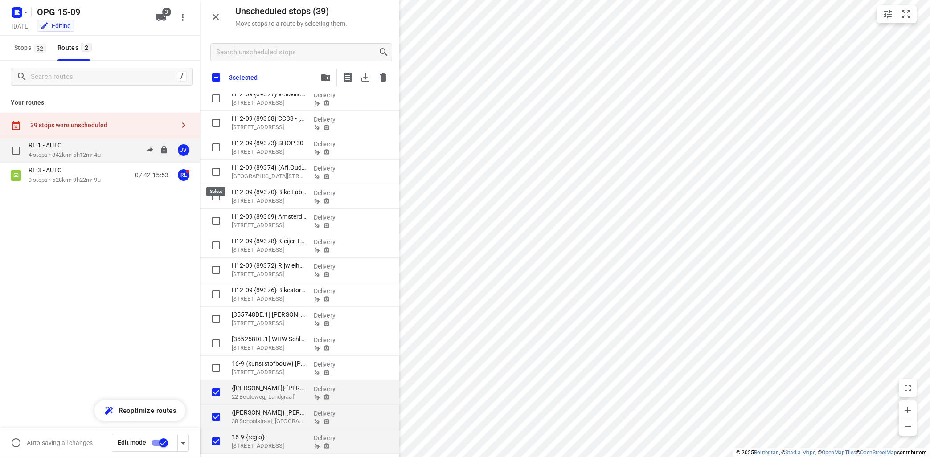
checkbox input "true"
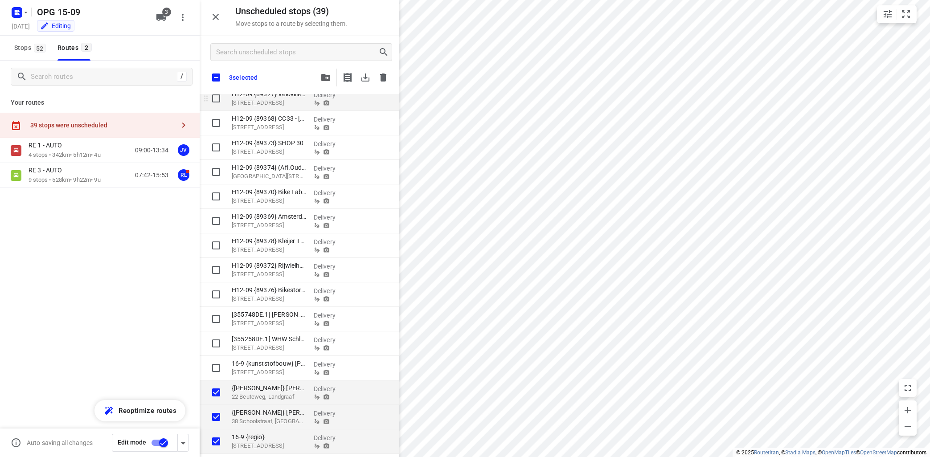
checkbox input "true"
click at [214, 101] on input "grid" at bounding box center [216, 99] width 18 height 18
checkbox input "true"
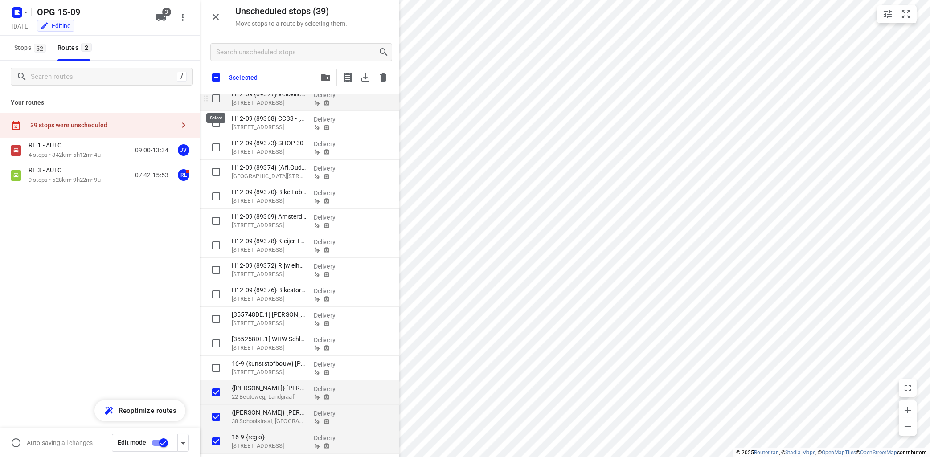
checkbox input "true"
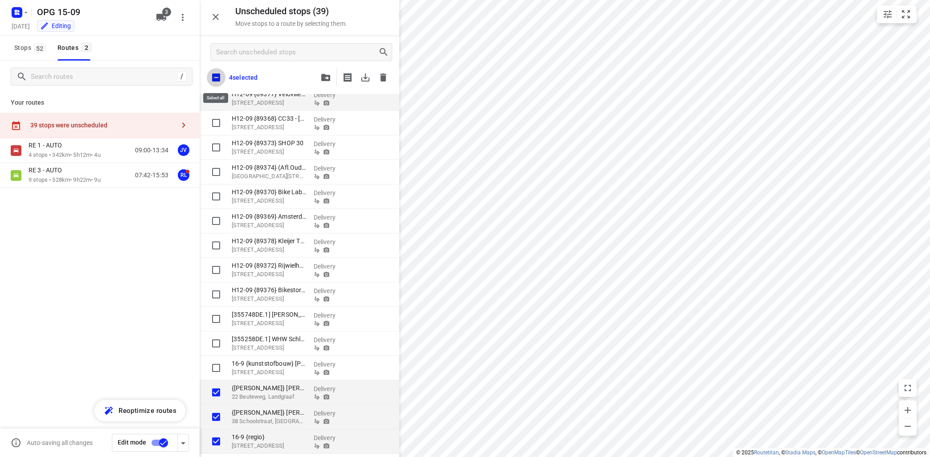
click at [214, 77] on input "checkbox" at bounding box center [216, 77] width 19 height 19
checkbox input "true"
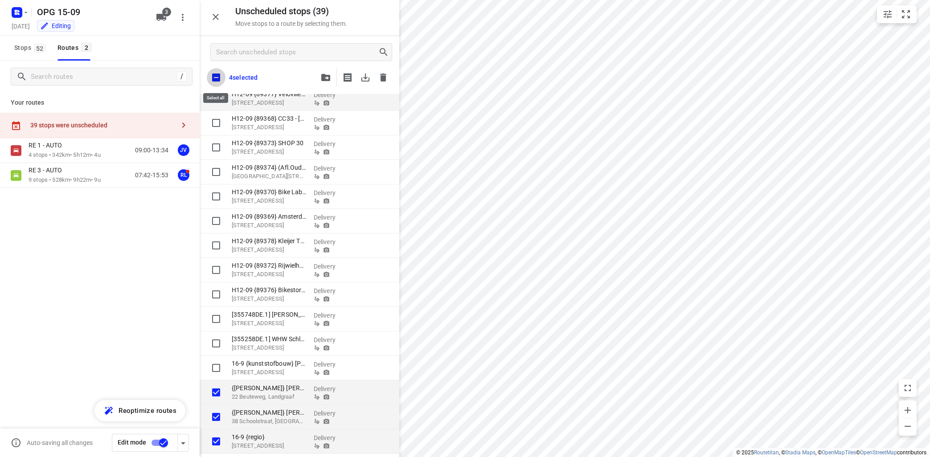
checkbox input "true"
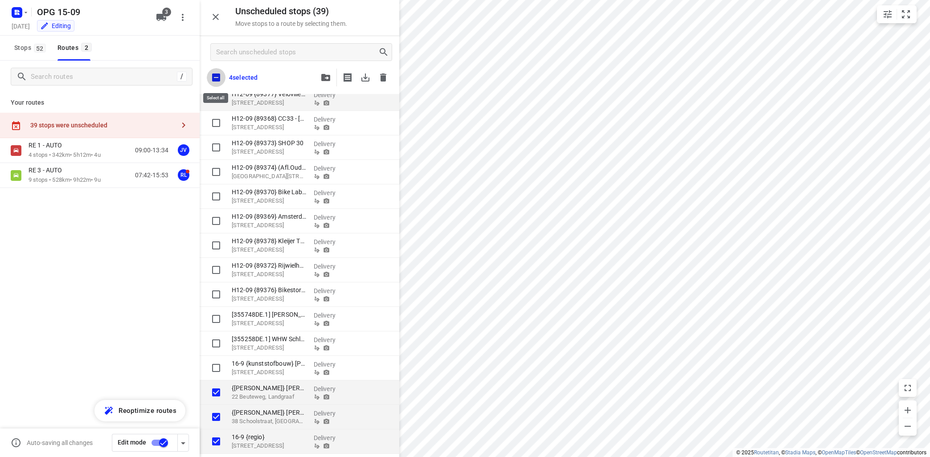
checkbox input "true"
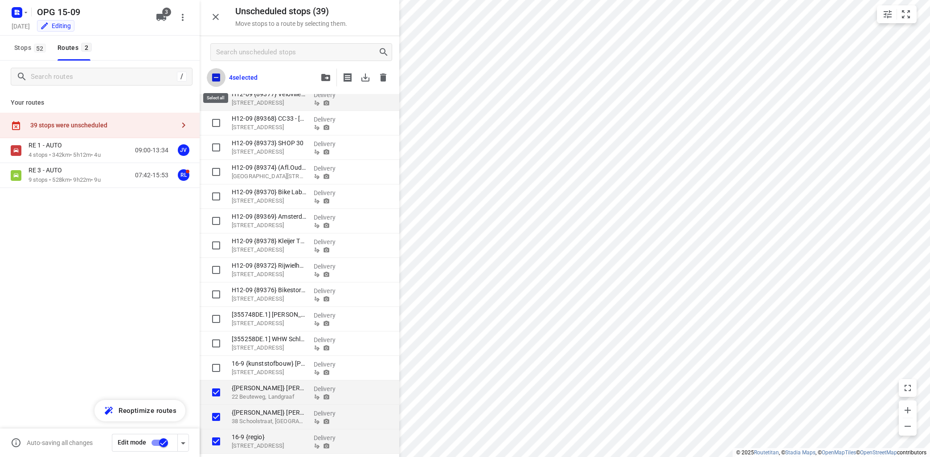
checkbox input "true"
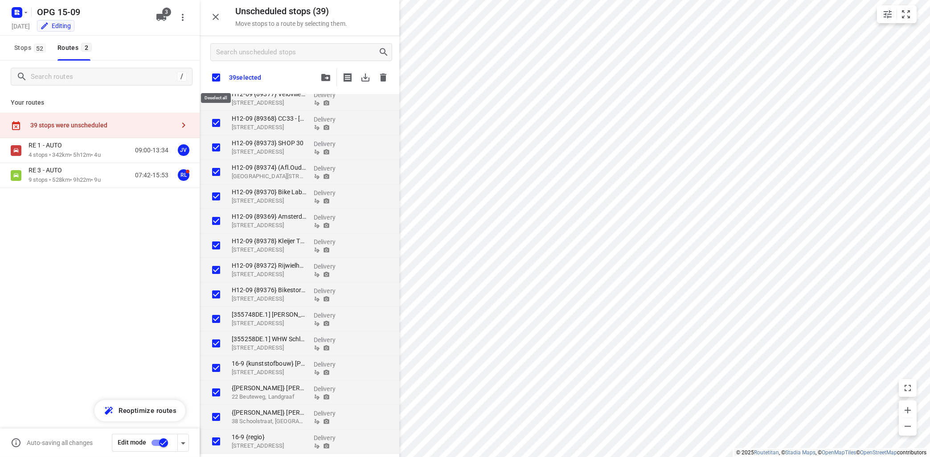
checkbox input "true"
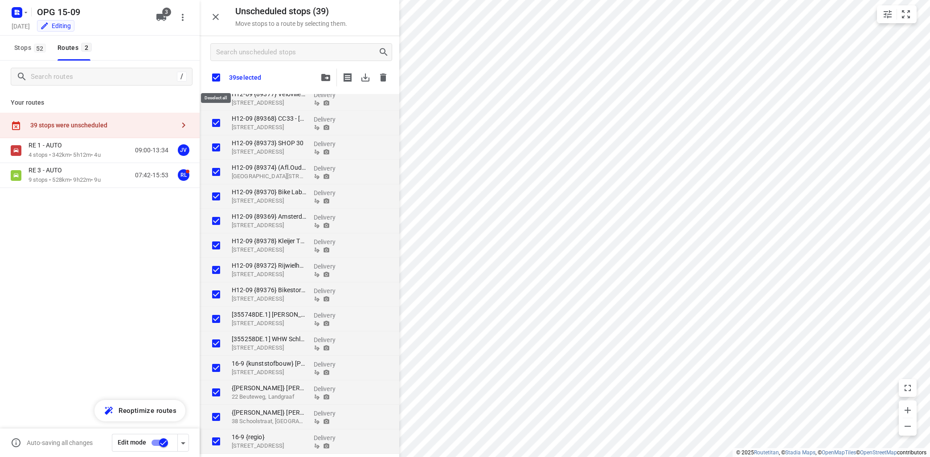
checkbox input "true"
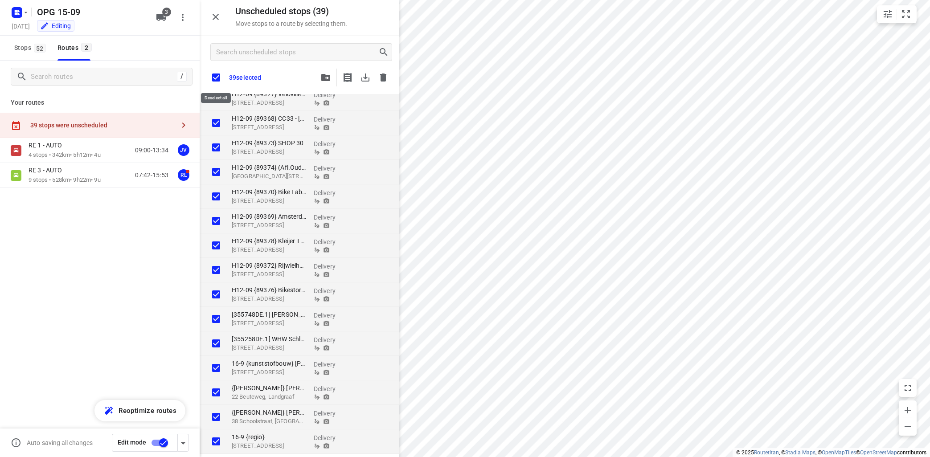
checkbox input "true"
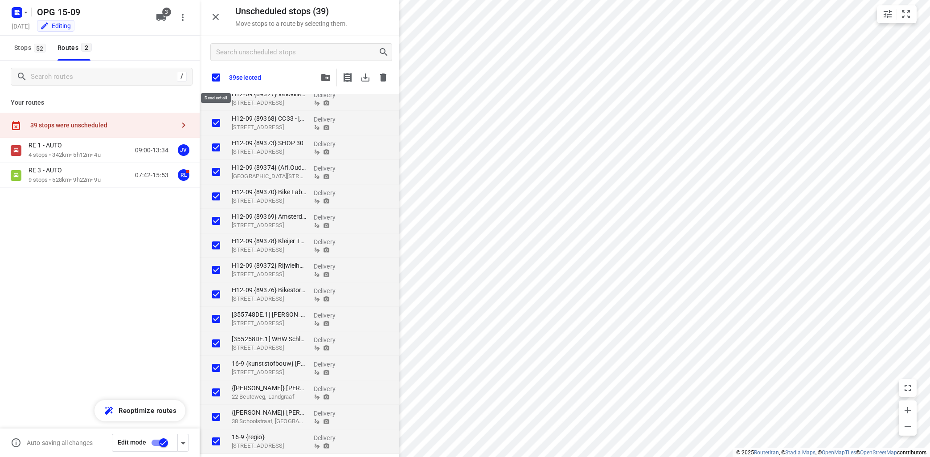
checkbox input "true"
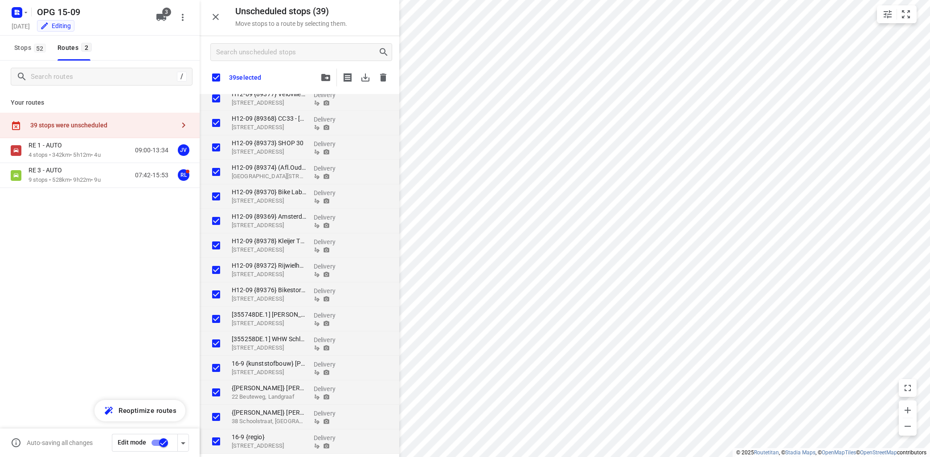
checkbox input "true"
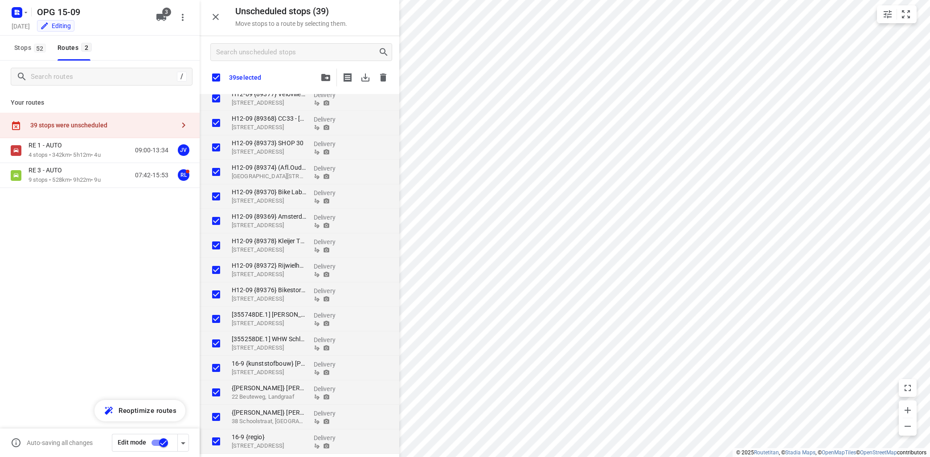
checkbox input "true"
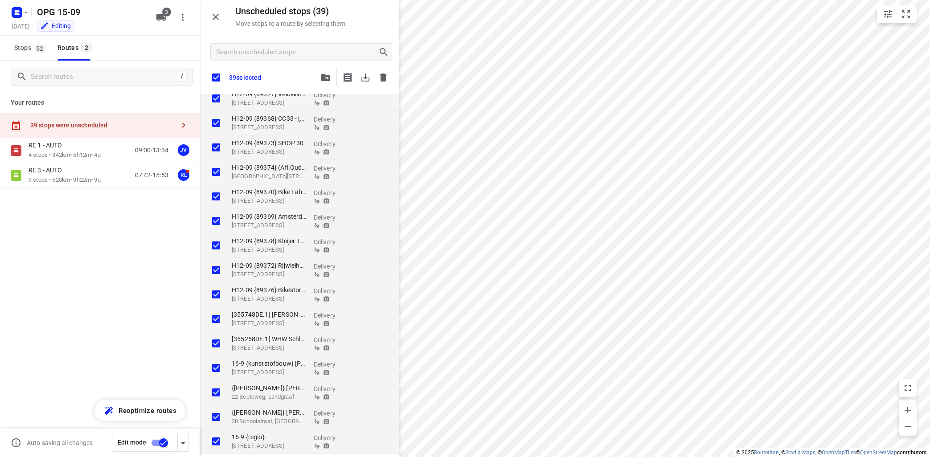
checkbox input "true"
click at [385, 79] on icon "button" at bounding box center [383, 78] width 6 height 8
checkbox input "true"
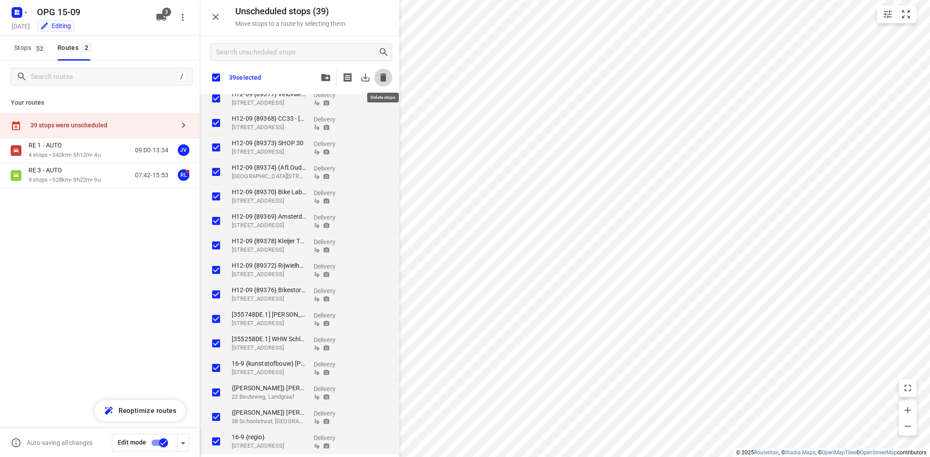
checkbox input "true"
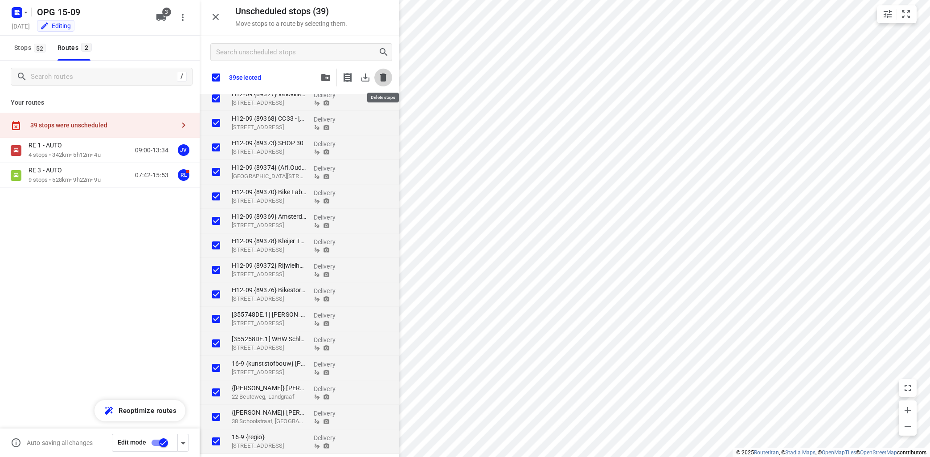
checkbox input "true"
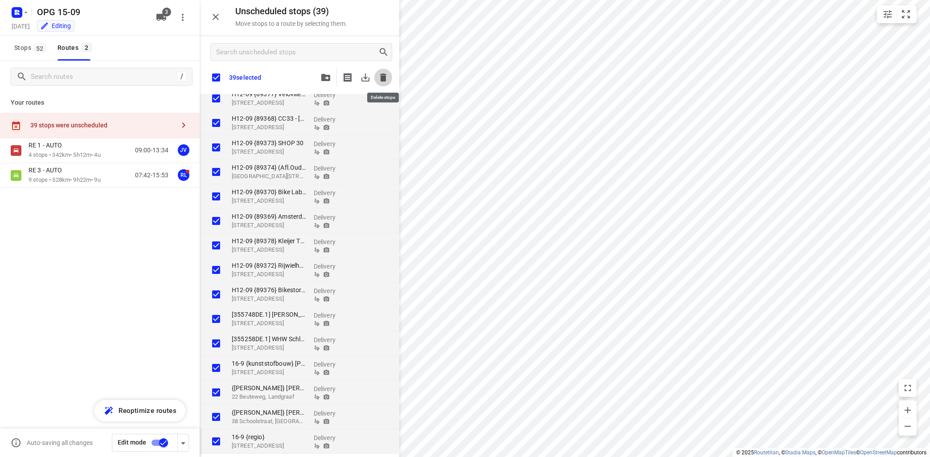
checkbox input "true"
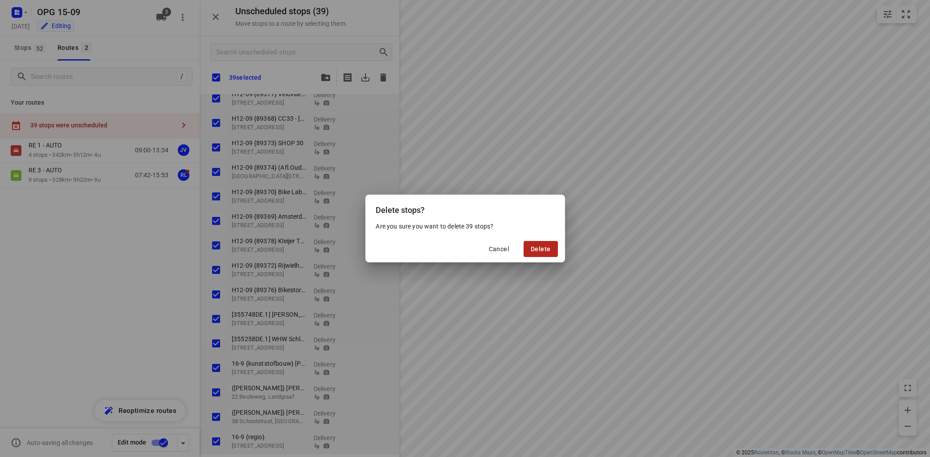
click at [552, 251] on button "Delete" at bounding box center [541, 249] width 34 height 16
checkbox input "true"
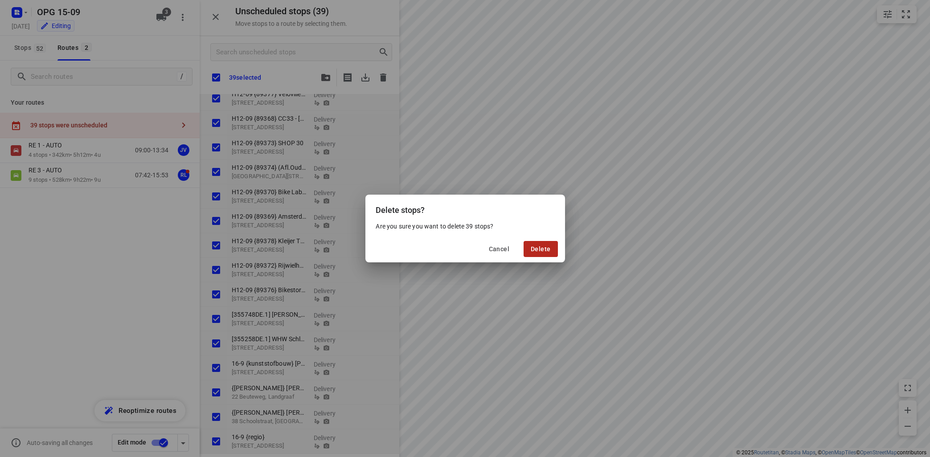
checkbox input "true"
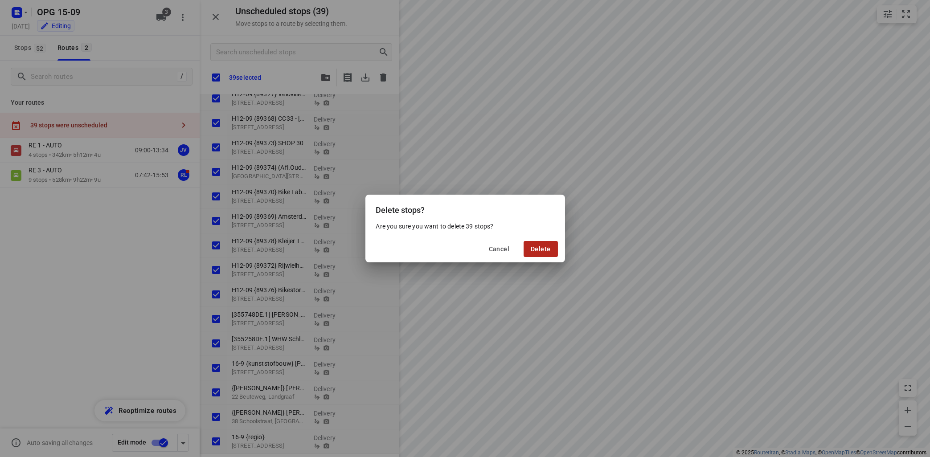
checkbox input "true"
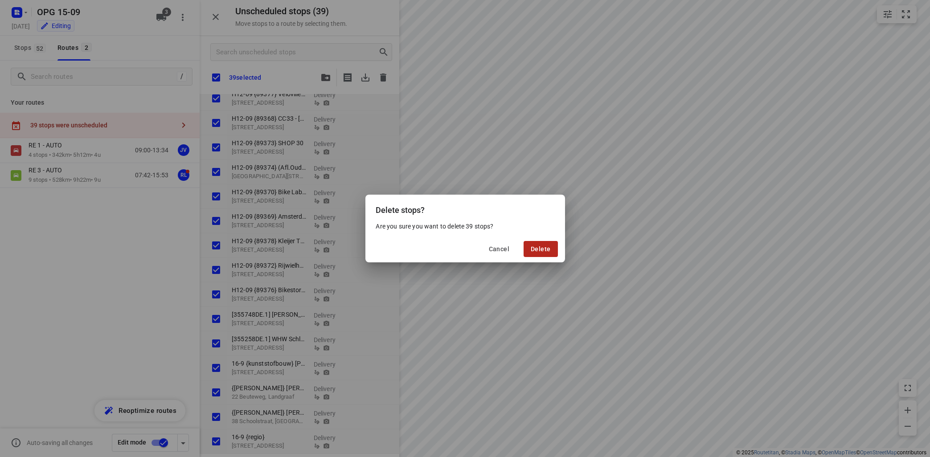
checkbox input "true"
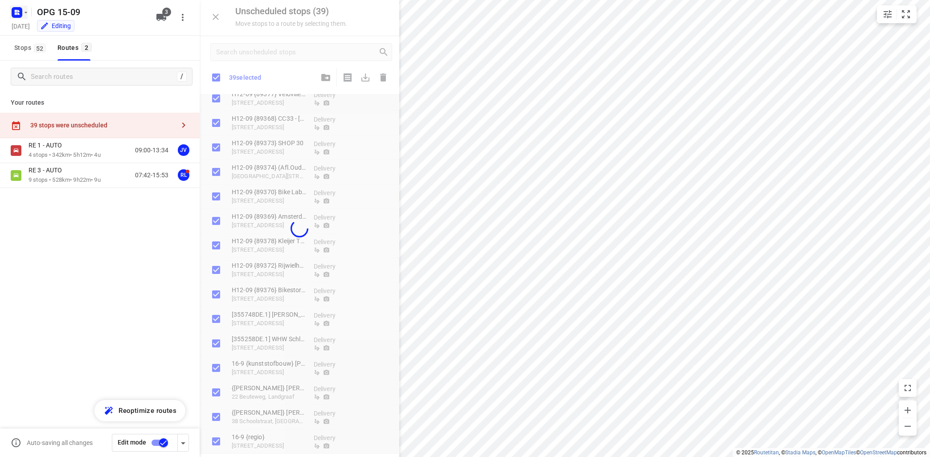
click at [25, 10] on icon "button" at bounding box center [25, 12] width 7 height 7
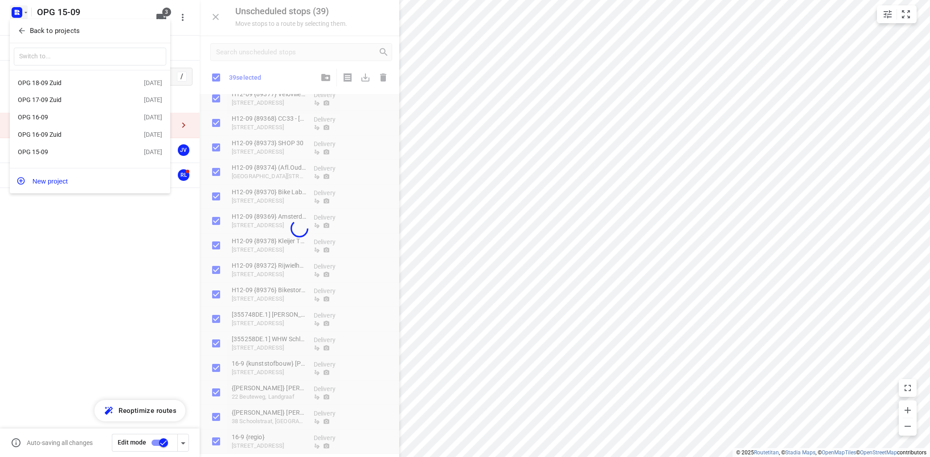
click at [40, 114] on div "OPG 16-09" at bounding box center [81, 117] width 126 height 11
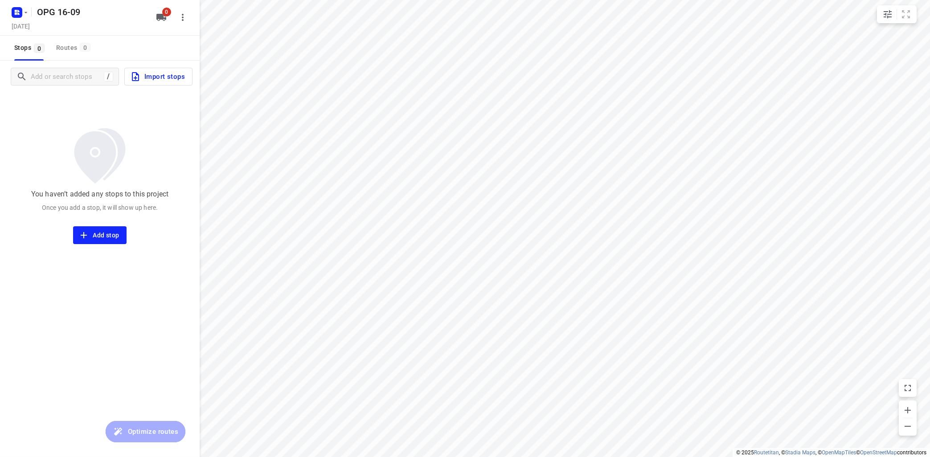
type input "distance"
click at [161, 82] on span "Import stops" at bounding box center [157, 77] width 55 height 12
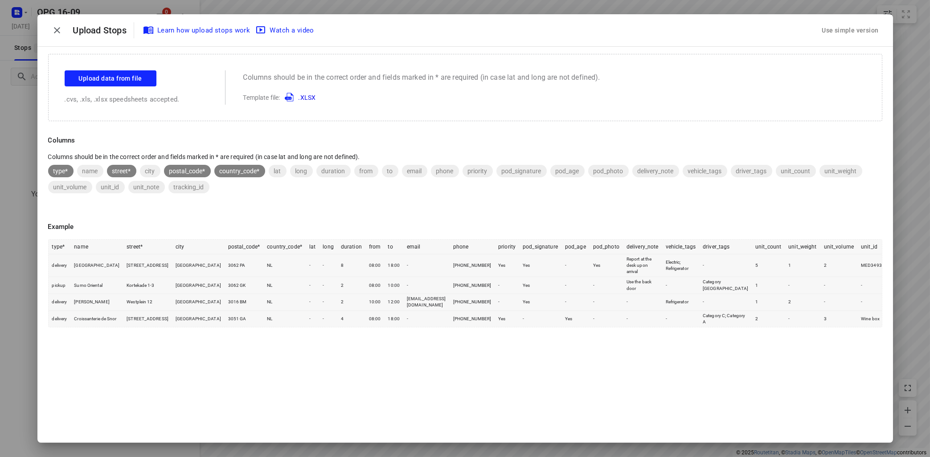
click at [834, 21] on div "Use simple version" at bounding box center [850, 31] width 71 height 24
click at [835, 29] on div "Use simple version" at bounding box center [850, 30] width 60 height 15
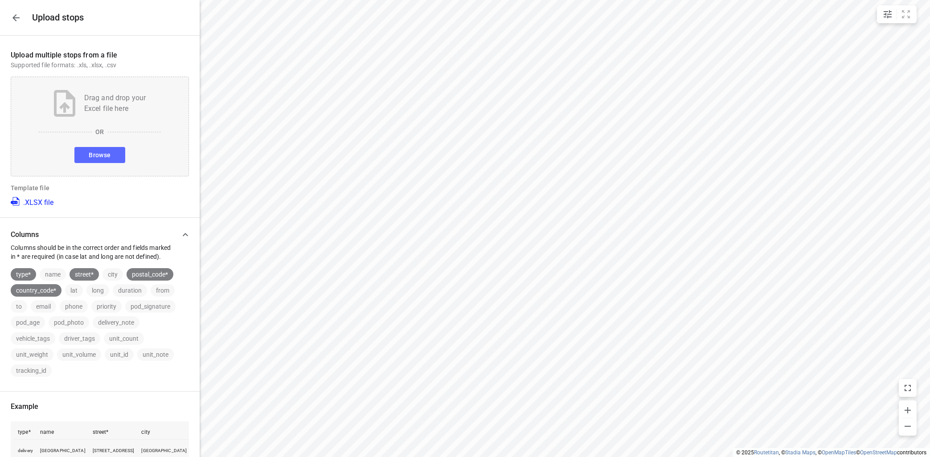
click at [103, 153] on span "Browse" at bounding box center [100, 155] width 22 height 11
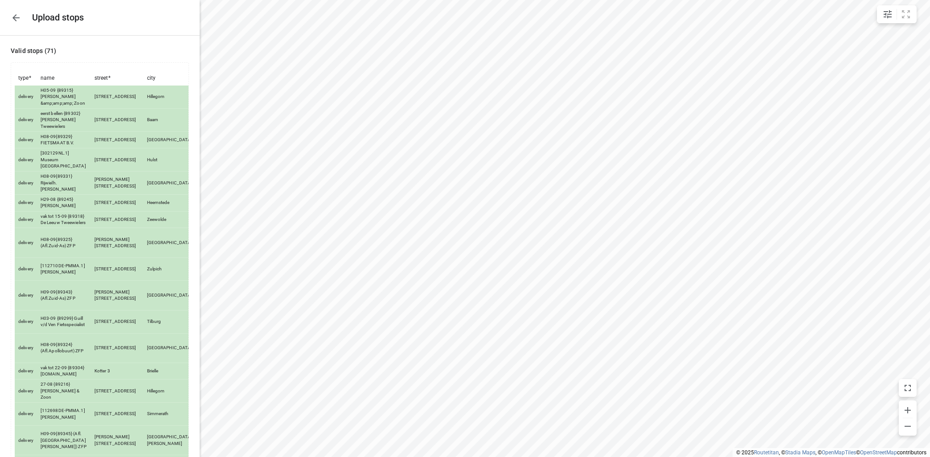
scroll to position [1187, 0]
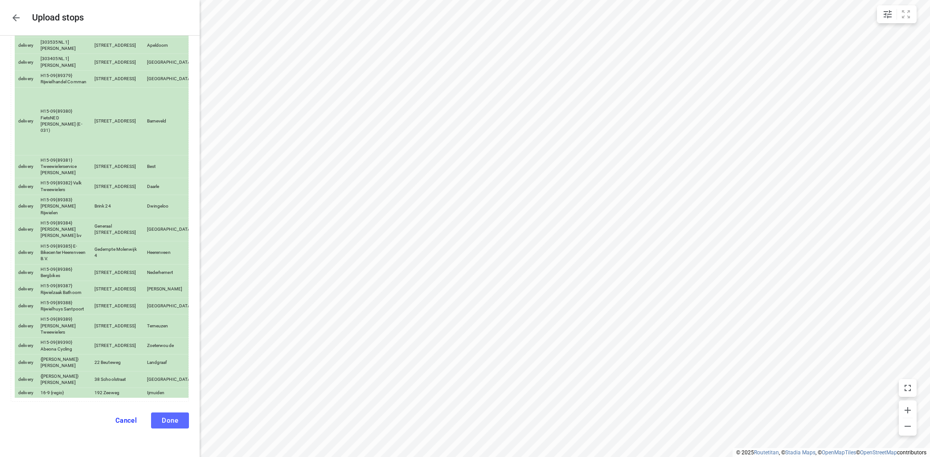
click at [175, 422] on span "Done" at bounding box center [170, 421] width 16 height 8
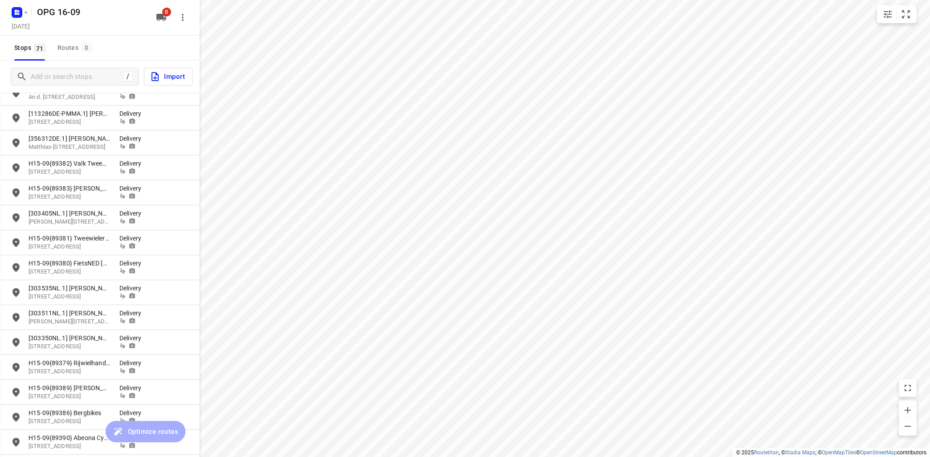
scroll to position [1290, 0]
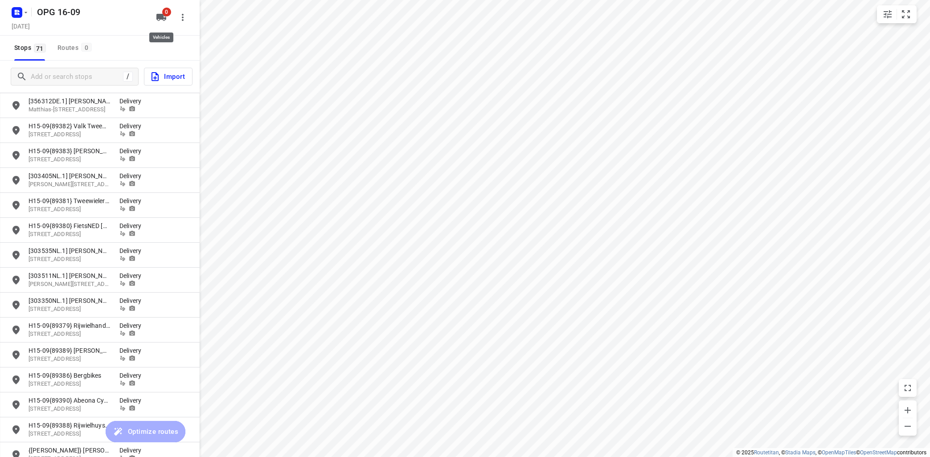
click at [154, 15] on button "0" at bounding box center [161, 17] width 18 height 18
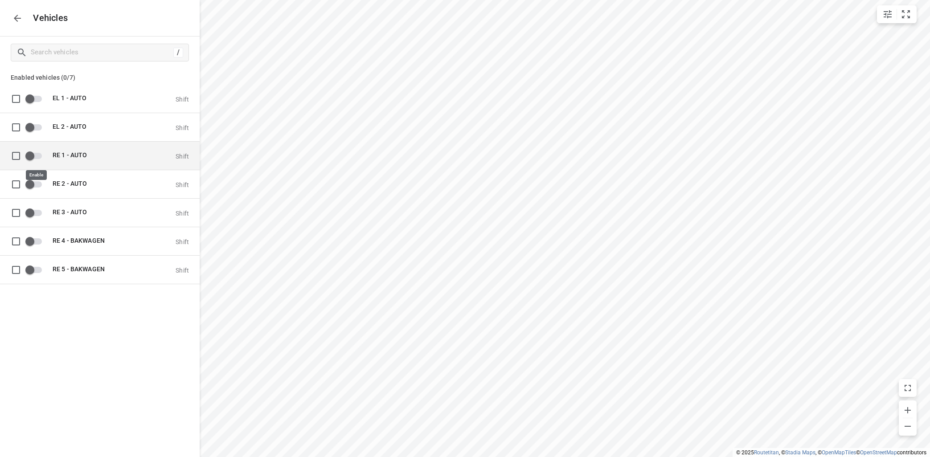
click at [38, 156] on input "grid" at bounding box center [29, 155] width 51 height 17
checkbox input "true"
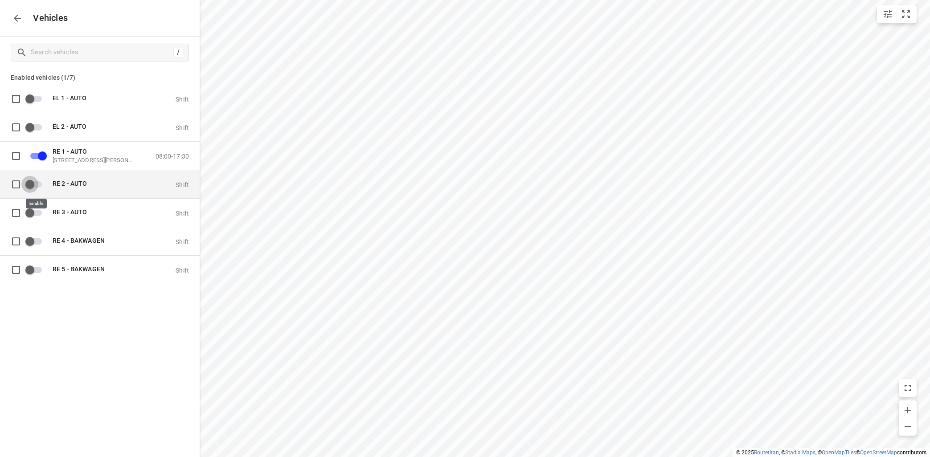
click at [39, 185] on input "grid" at bounding box center [29, 184] width 51 height 17
checkbox input "true"
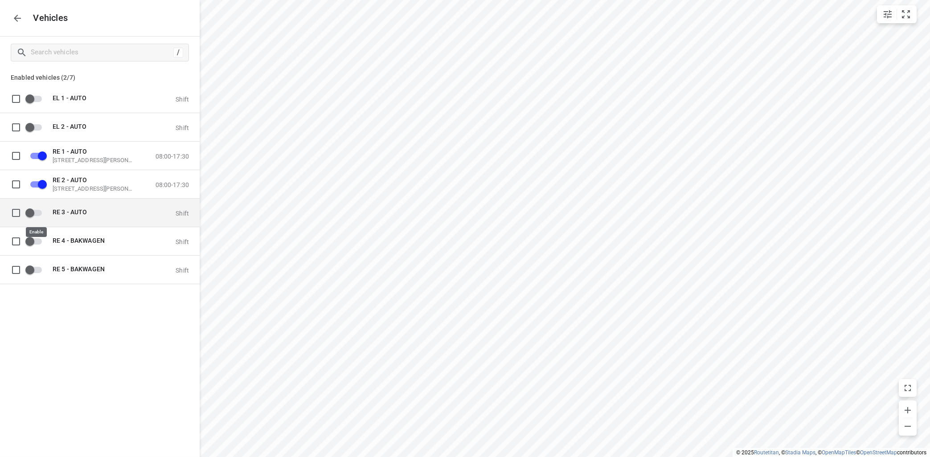
click at [38, 213] on input "grid" at bounding box center [29, 212] width 51 height 17
checkbox input "true"
click at [16, 20] on icon "button" at bounding box center [17, 18] width 11 height 11
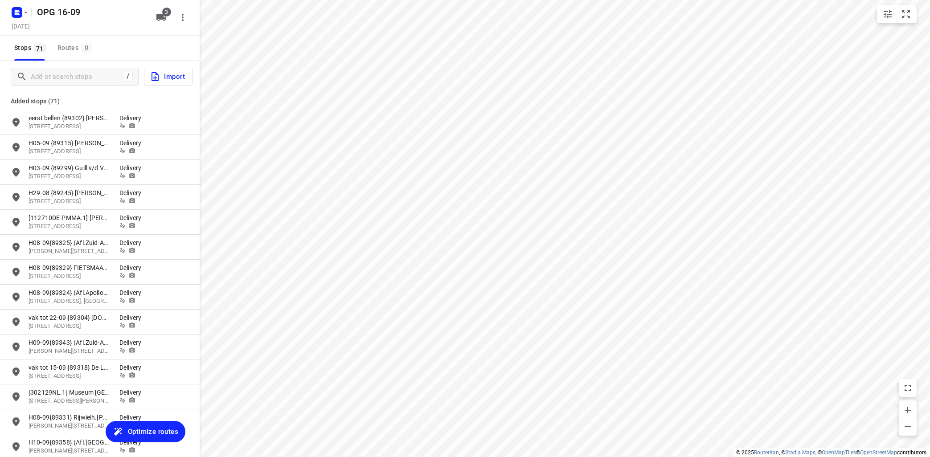
click at [153, 431] on span "Optimize routes" at bounding box center [153, 432] width 50 height 12
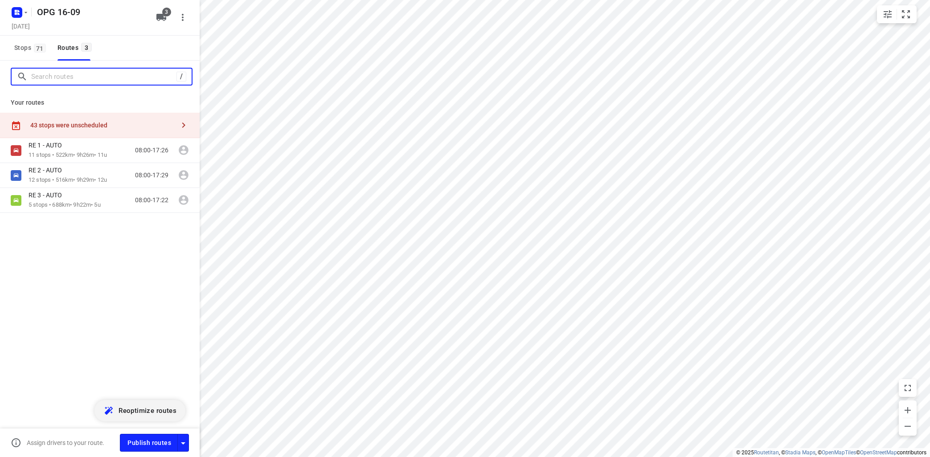
click at [102, 78] on input "Search routes" at bounding box center [103, 77] width 145 height 14
click at [20, 49] on span "Stops 71" at bounding box center [31, 47] width 34 height 11
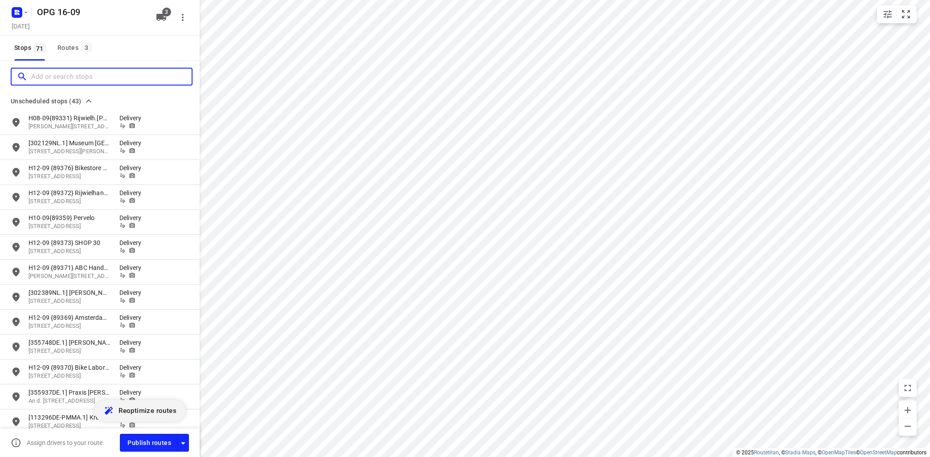
click at [47, 78] on input "Add or search stops" at bounding box center [111, 77] width 161 height 14
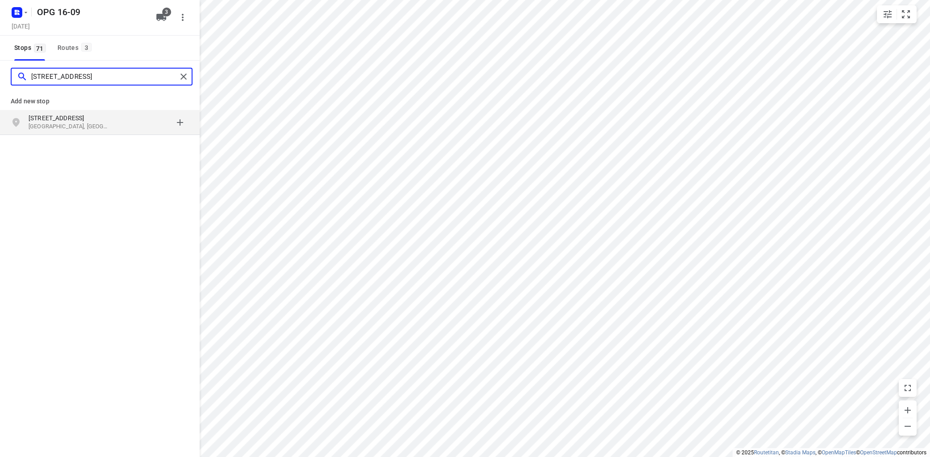
type input "[STREET_ADDRESS]"
click at [71, 116] on p "[STREET_ADDRESS]" at bounding box center [70, 118] width 82 height 9
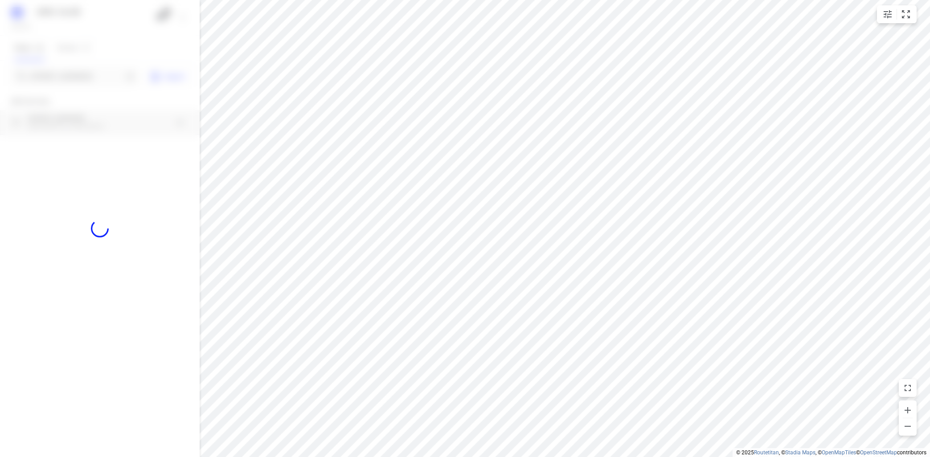
click at [76, 115] on div at bounding box center [100, 228] width 200 height 457
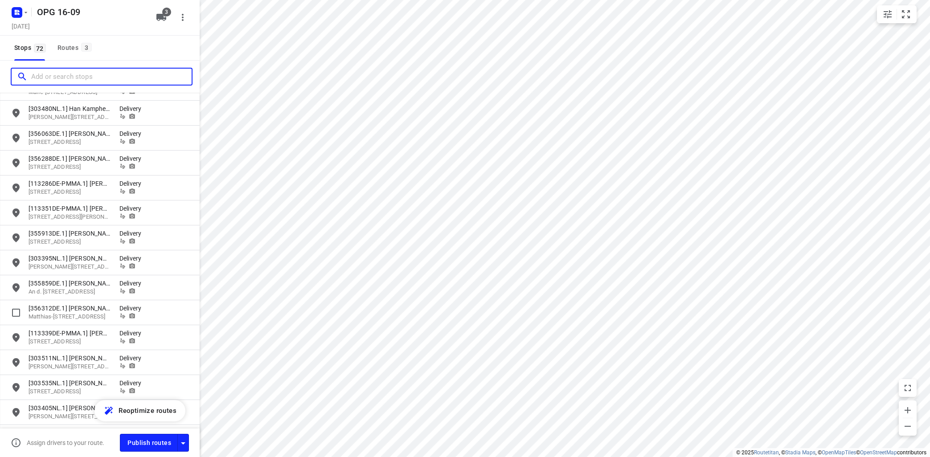
scroll to position [807, 0]
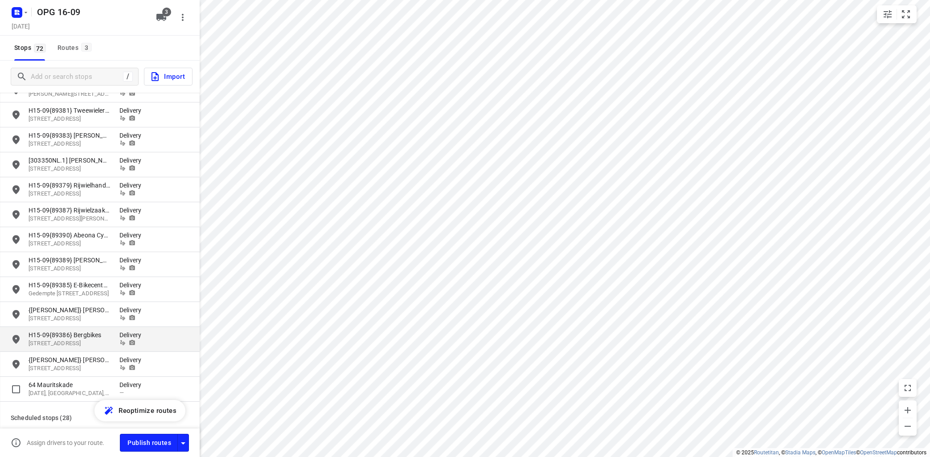
drag, startPoint x: 73, startPoint y: 384, endPoint x: 111, endPoint y: 328, distance: 68.6
click at [75, 383] on p "64 Mauritskade" at bounding box center [70, 385] width 82 height 9
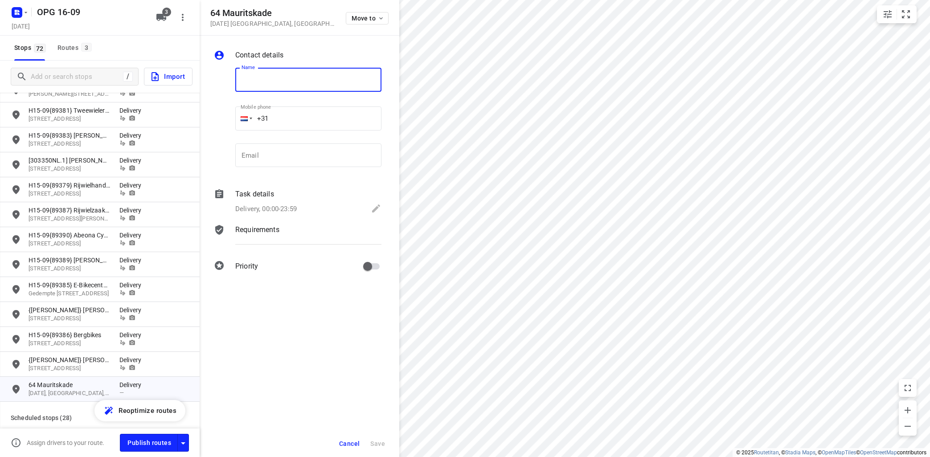
click at [298, 78] on input "text" at bounding box center [308, 80] width 146 height 24
type input "{chocolade} kit-hotel"
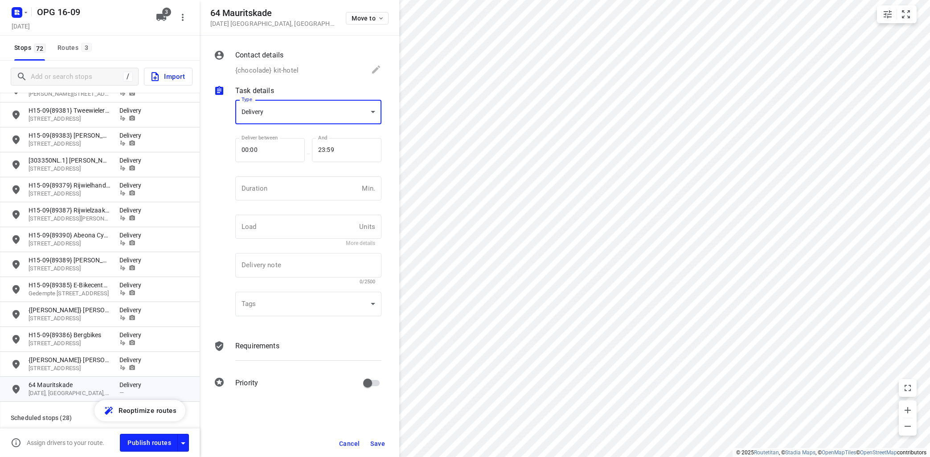
scroll to position [3, 0]
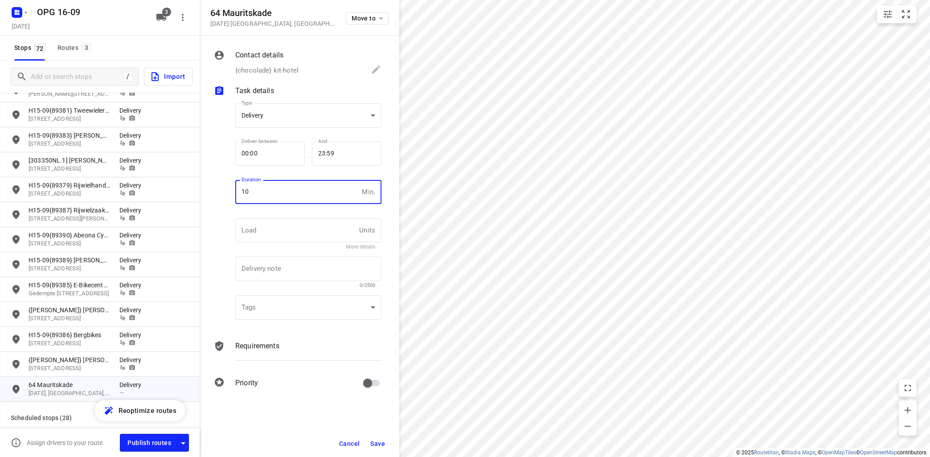
type input "10"
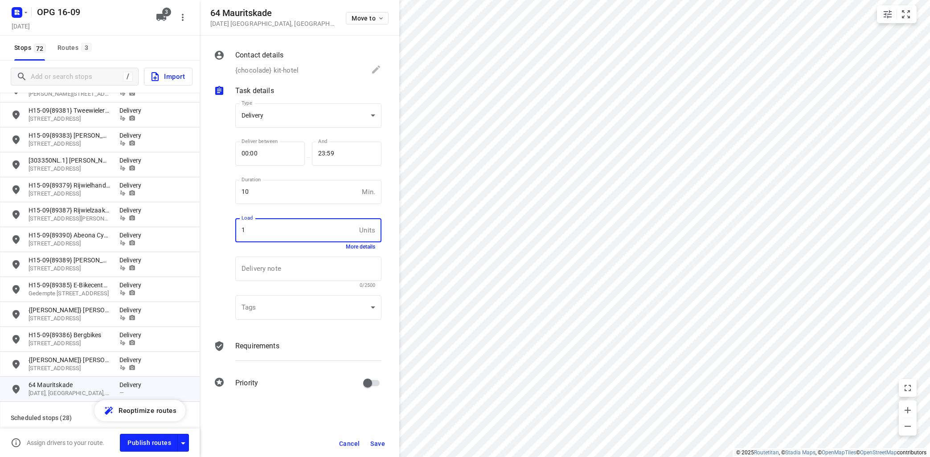
type input "1"
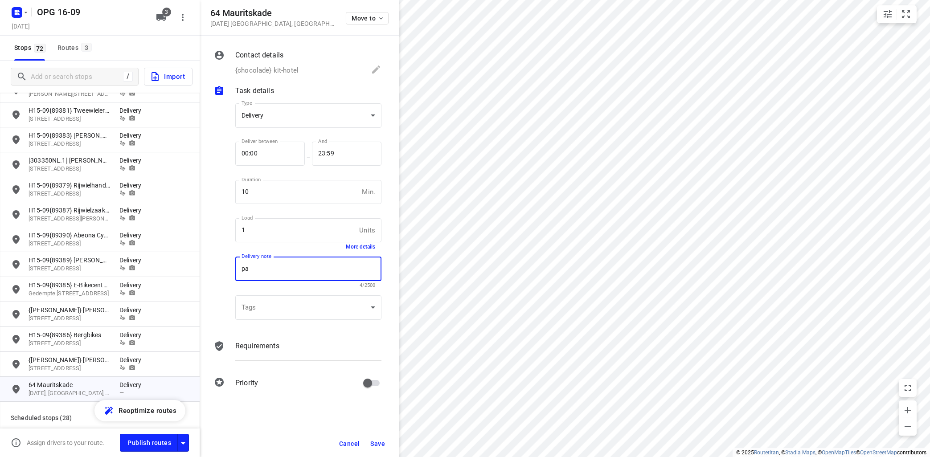
type textarea "p"
type textarea "europallet"
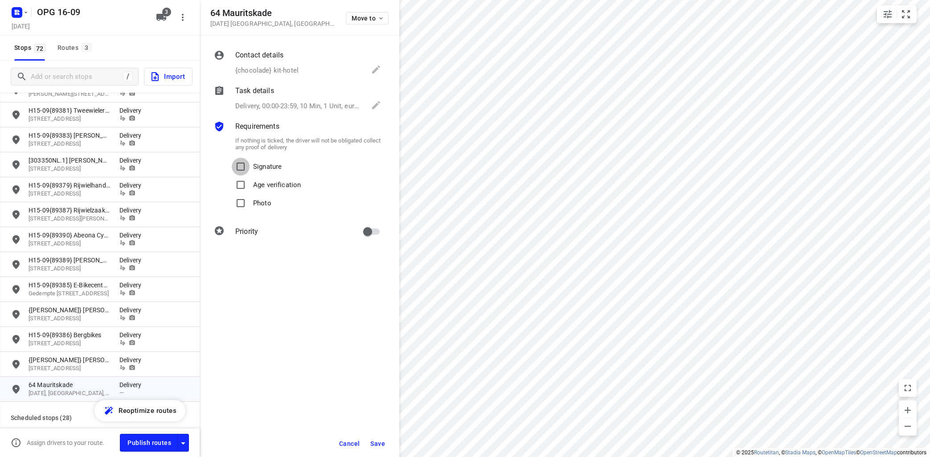
click at [245, 167] on input "Signature" at bounding box center [241, 167] width 18 height 18
checkbox input "true"
click at [243, 205] on input "Photo" at bounding box center [241, 203] width 18 height 18
checkbox input "true"
click at [381, 445] on span "Save" at bounding box center [378, 444] width 15 height 7
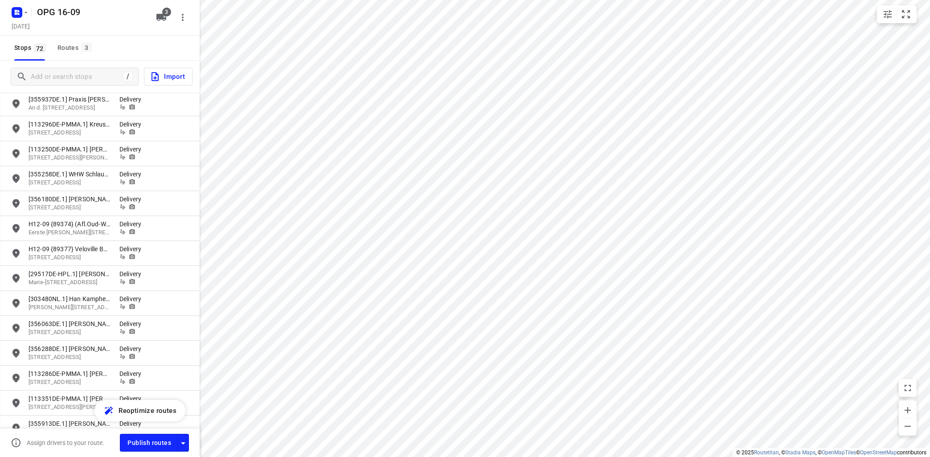
scroll to position [269, 0]
click at [72, 51] on div "Routes 3" at bounding box center [76, 47] width 37 height 11
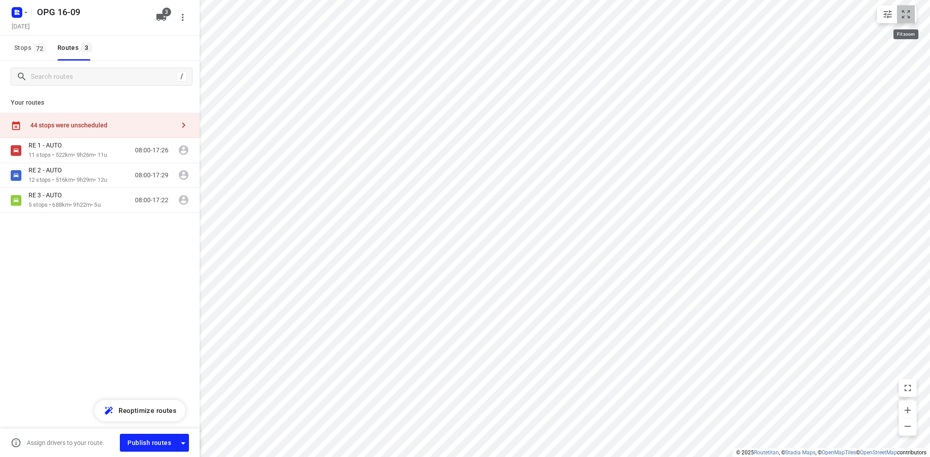
drag, startPoint x: 910, startPoint y: 13, endPoint x: 896, endPoint y: 11, distance: 14.4
click at [910, 13] on icon "small contained button group" at bounding box center [906, 14] width 11 height 11
click at [186, 127] on icon "button" at bounding box center [183, 125] width 11 height 11
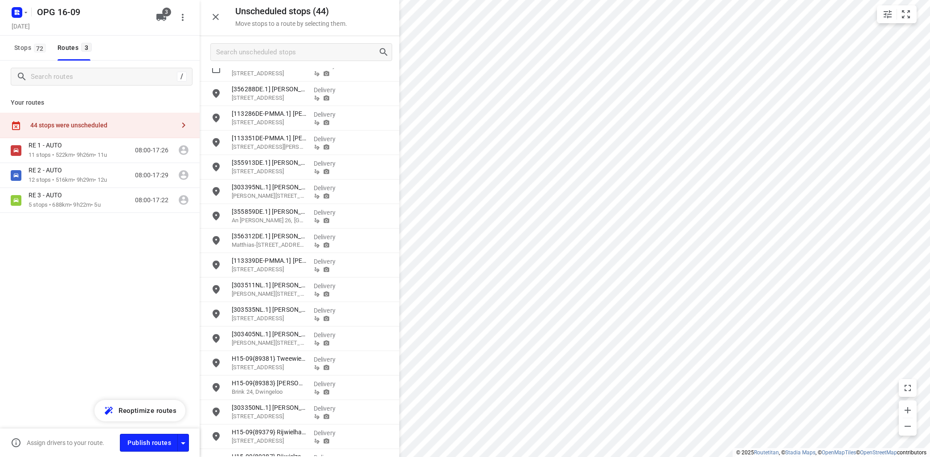
scroll to position [692, 0]
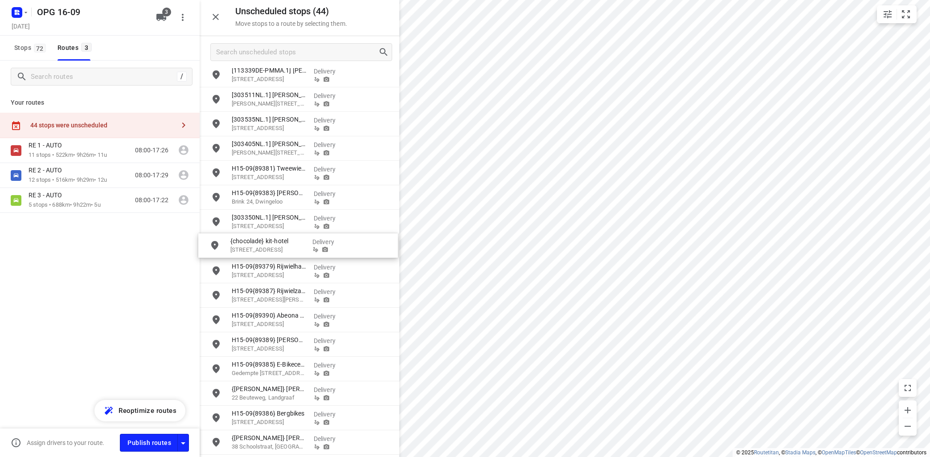
drag, startPoint x: 285, startPoint y: 443, endPoint x: 283, endPoint y: 250, distance: 193.1
click at [63, 173] on p "RE 2 - AUTO" at bounding box center [48, 170] width 39 height 8
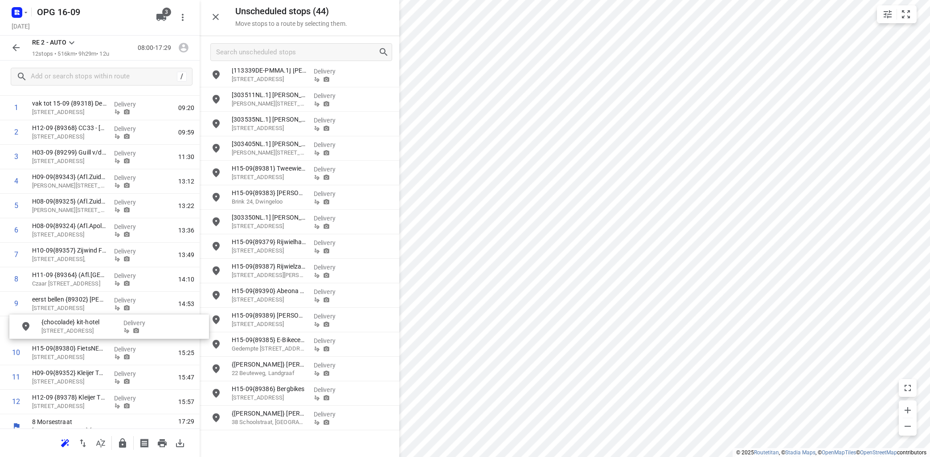
scroll to position [67, 0]
drag, startPoint x: 270, startPoint y: 444, endPoint x: 63, endPoint y: 269, distance: 270.5
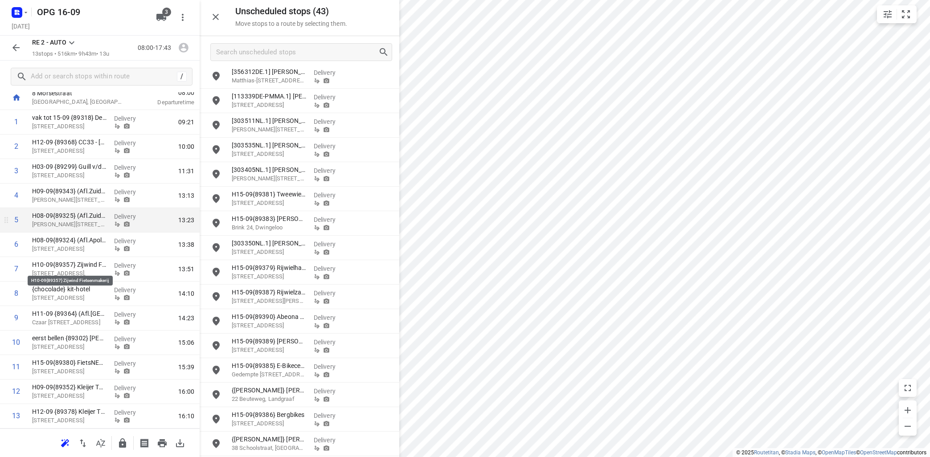
scroll to position [0, 0]
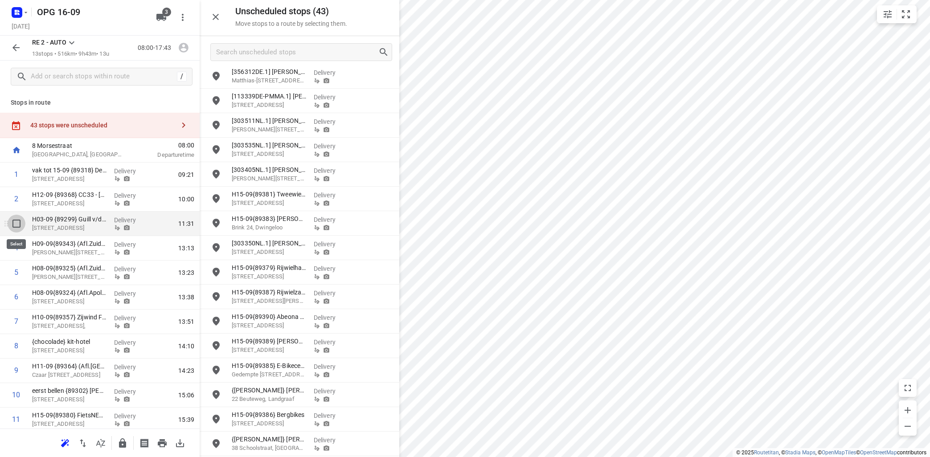
click at [17, 222] on input "checkbox" at bounding box center [17, 224] width 18 height 18
checkbox input "true"
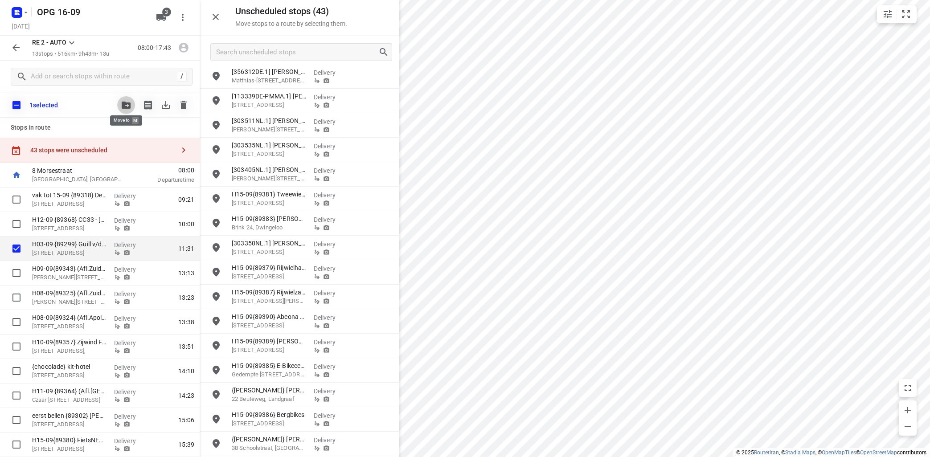
click at [127, 103] on icon "button" at bounding box center [126, 105] width 9 height 7
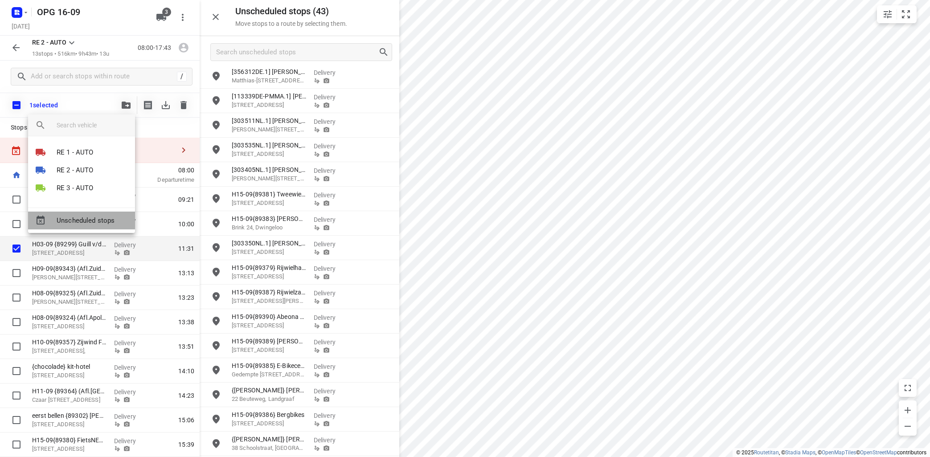
click at [99, 222] on span "Unscheduled stops" at bounding box center [92, 221] width 71 height 10
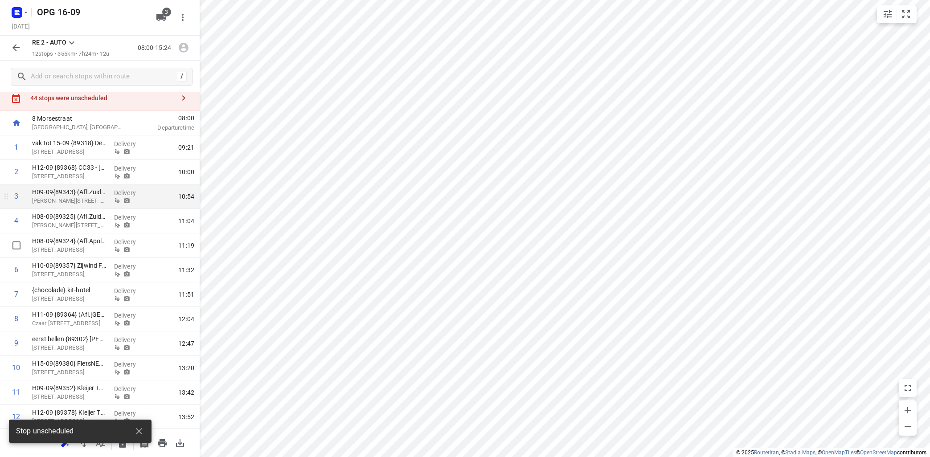
scroll to position [53, 0]
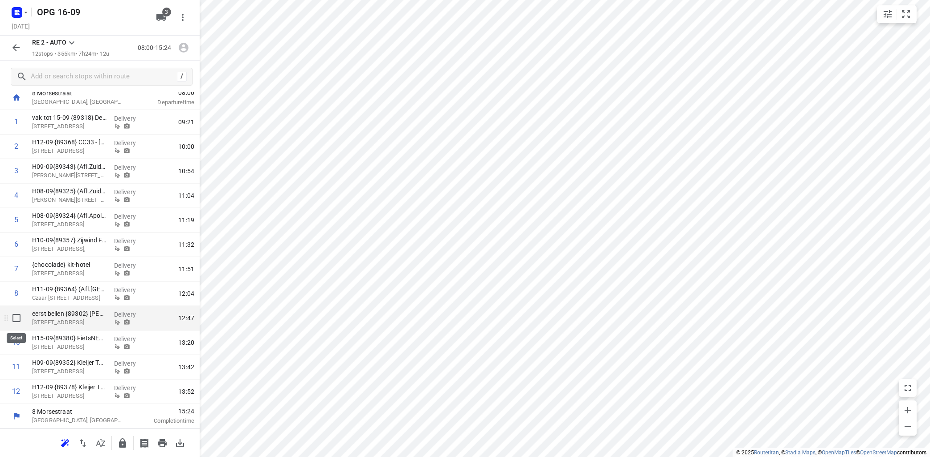
click at [17, 317] on input "checkbox" at bounding box center [17, 318] width 18 height 18
checkbox input "true"
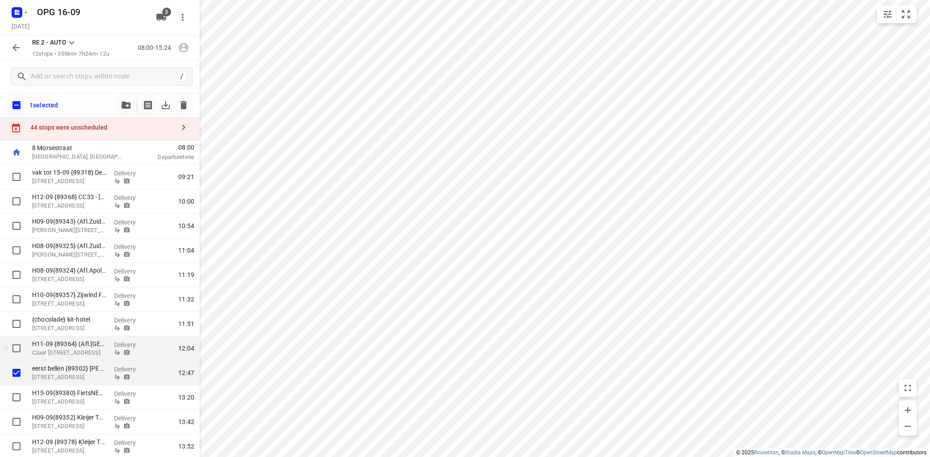
scroll to position [0, 0]
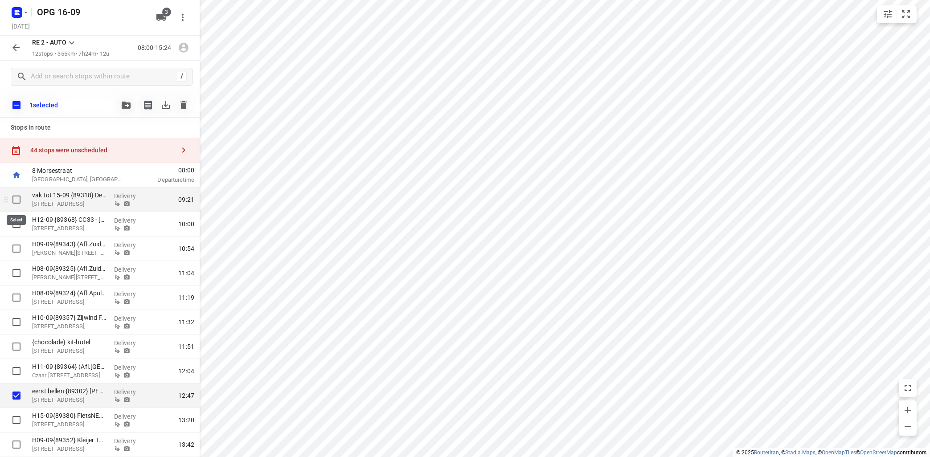
click at [17, 199] on input "checkbox" at bounding box center [17, 200] width 18 height 18
checkbox input "true"
click at [125, 108] on icon "button" at bounding box center [126, 105] width 9 height 7
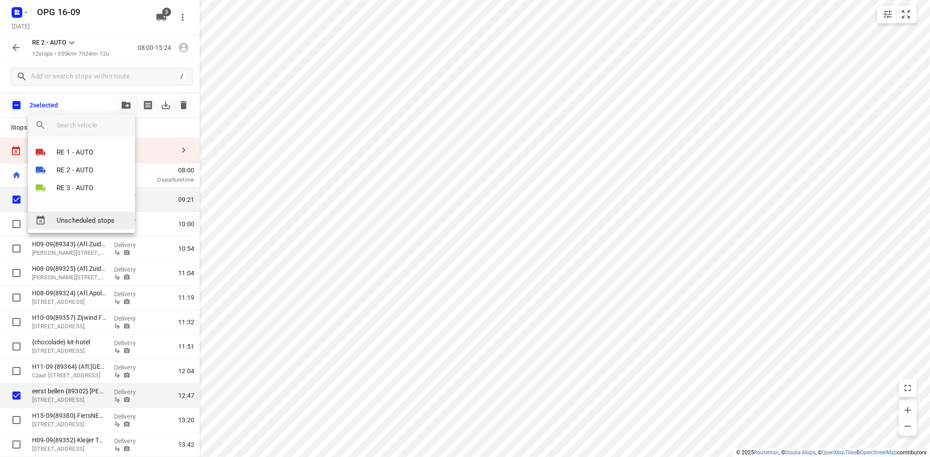
click at [88, 218] on span "Unscheduled stops" at bounding box center [92, 221] width 71 height 10
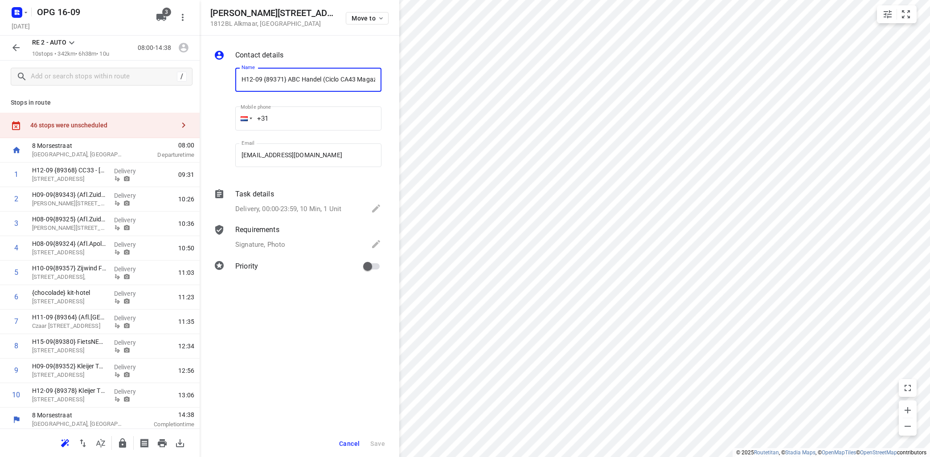
scroll to position [0, 10]
click at [387, 16] on button "Move to" at bounding box center [367, 18] width 43 height 12
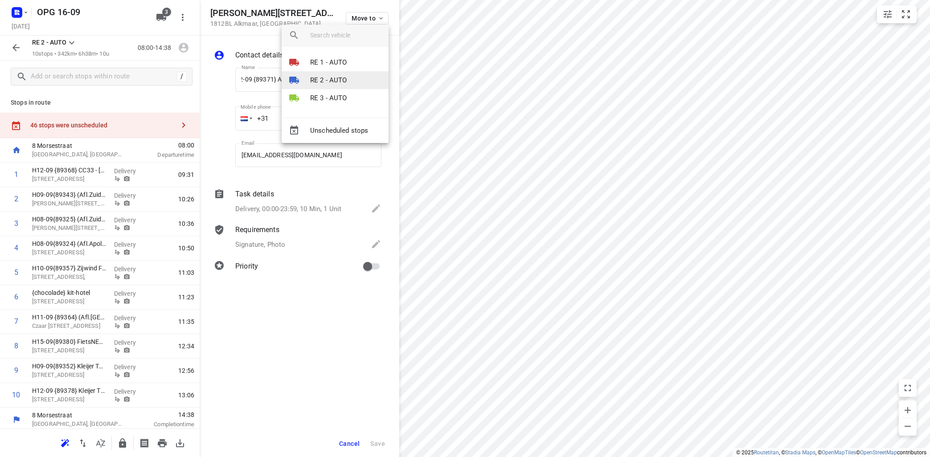
click at [347, 78] on li "RE 2 - AUTO" at bounding box center [335, 80] width 107 height 18
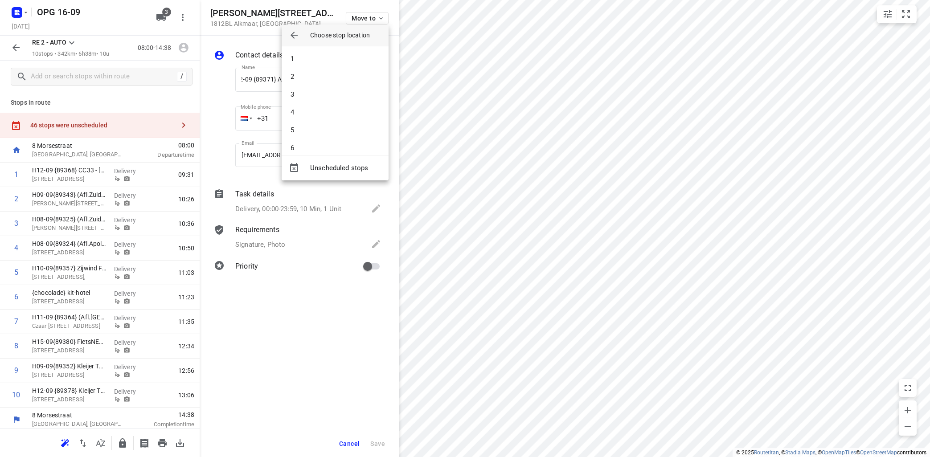
click at [347, 78] on li "2" at bounding box center [335, 77] width 107 height 18
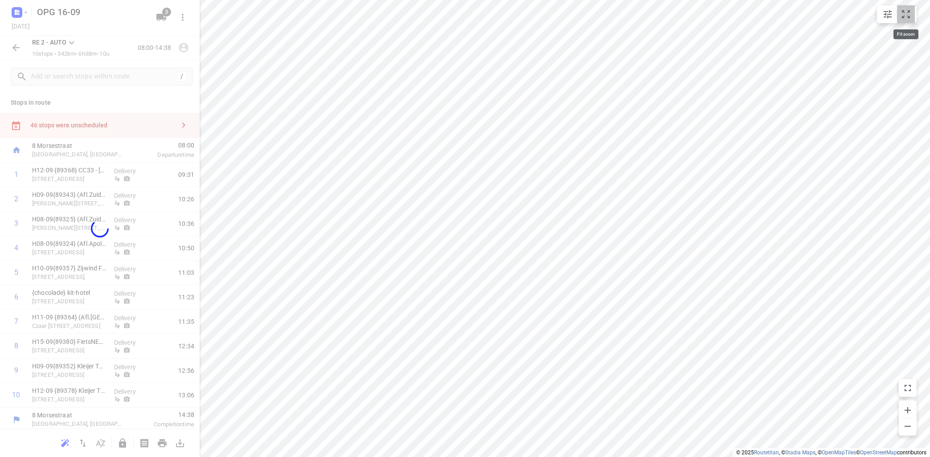
click at [902, 14] on icon "small contained button group" at bounding box center [906, 14] width 11 height 11
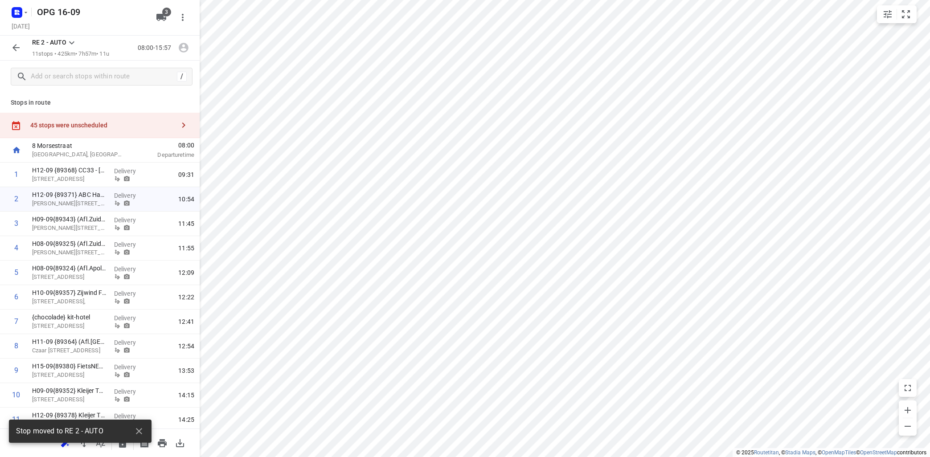
click at [71, 40] on icon at bounding box center [71, 42] width 11 height 11
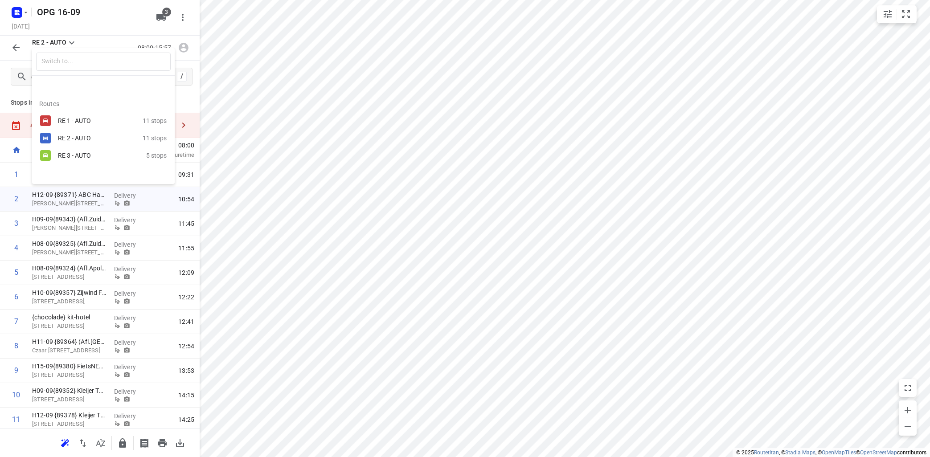
click at [88, 119] on div "RE 1 - AUTO" at bounding box center [96, 120] width 76 height 7
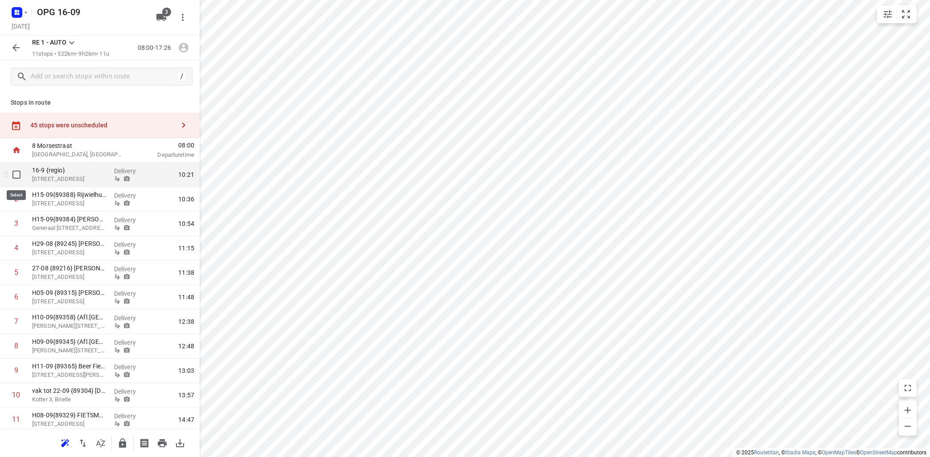
click at [16, 175] on input "checkbox" at bounding box center [17, 175] width 18 height 18
checkbox input "true"
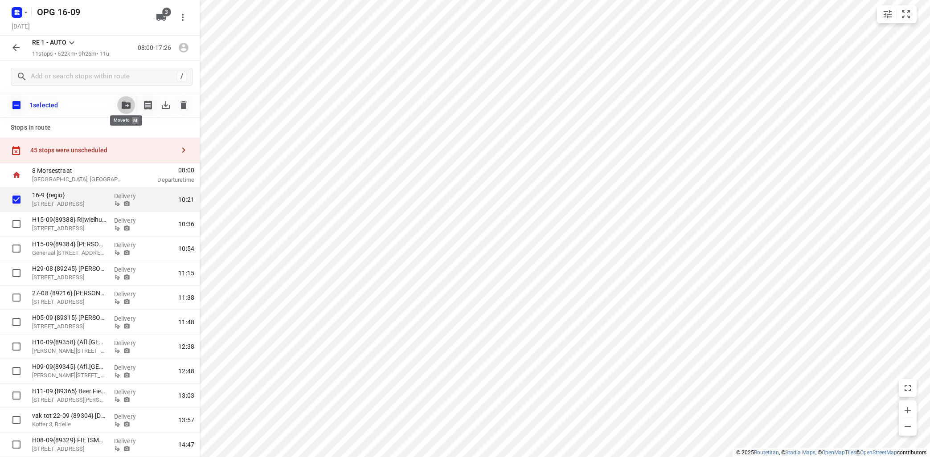
click at [124, 105] on icon "button" at bounding box center [126, 105] width 9 height 7
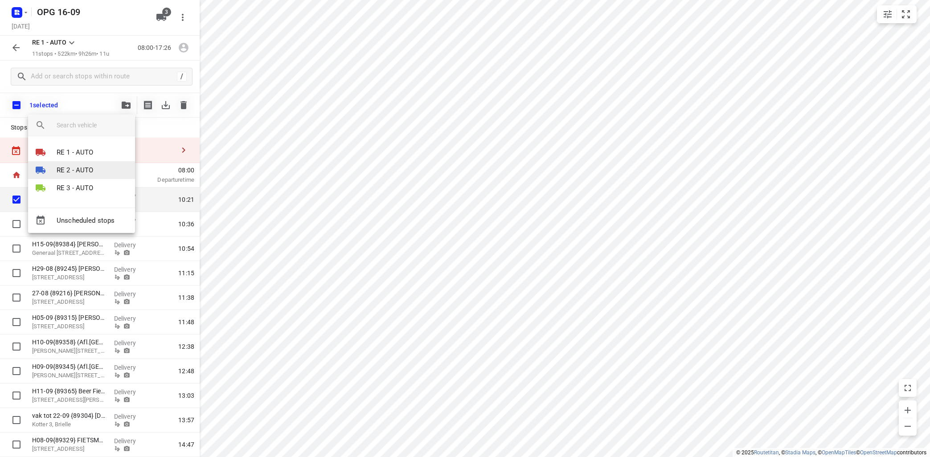
click at [91, 173] on p "RE 2 - AUTO" at bounding box center [75, 170] width 37 height 10
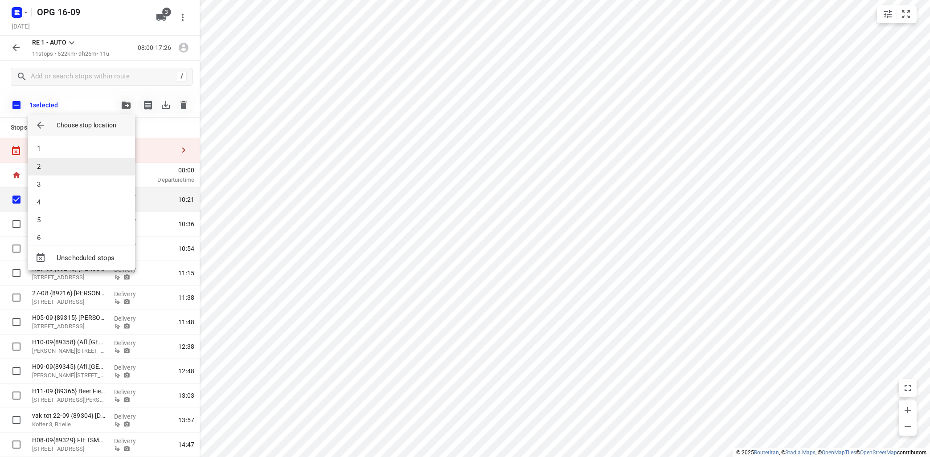
click at [93, 165] on li "2" at bounding box center [81, 167] width 107 height 18
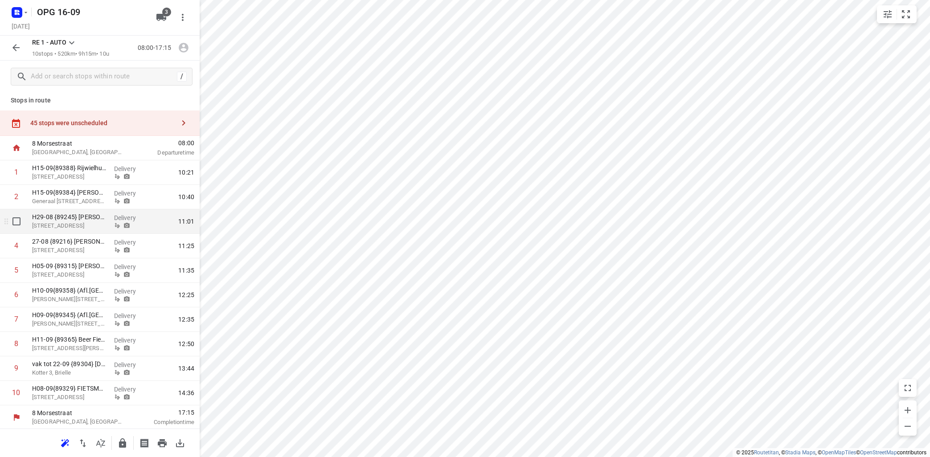
scroll to position [3, 0]
click at [66, 437] on button "button" at bounding box center [65, 444] width 18 height 18
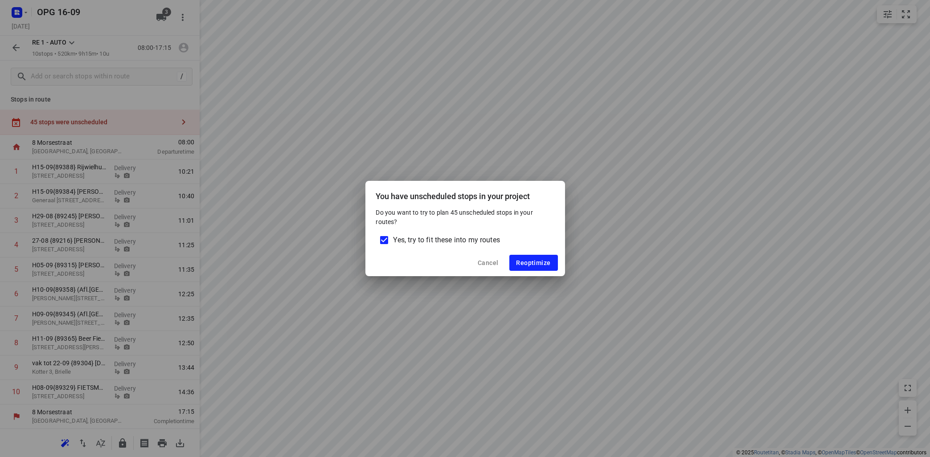
click at [385, 242] on input "Yes, try to fit these into my routes" at bounding box center [384, 240] width 19 height 19
checkbox input "false"
click at [545, 262] on span "Reoptimize" at bounding box center [534, 262] width 34 height 7
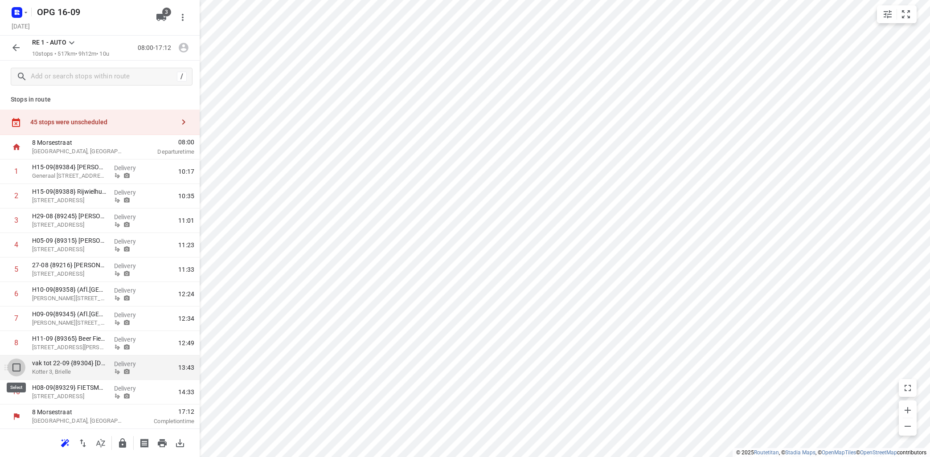
click at [16, 367] on input "checkbox" at bounding box center [17, 368] width 18 height 18
checkbox input "true"
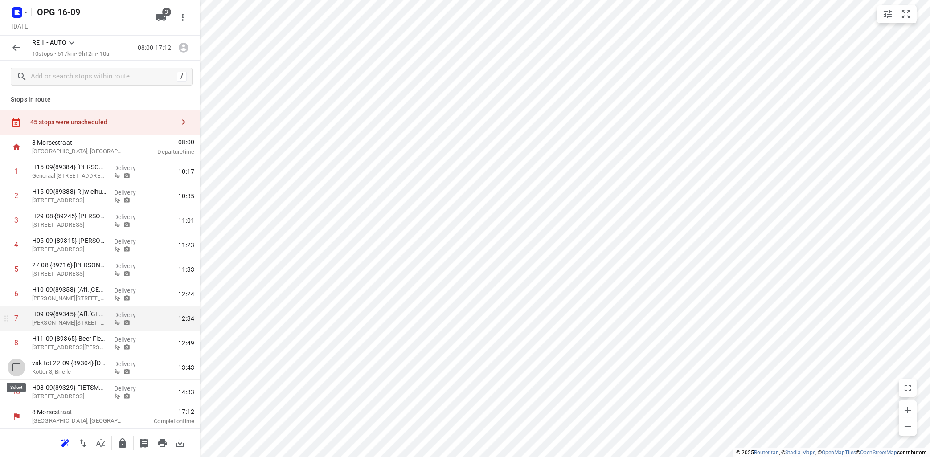
scroll to position [0, 0]
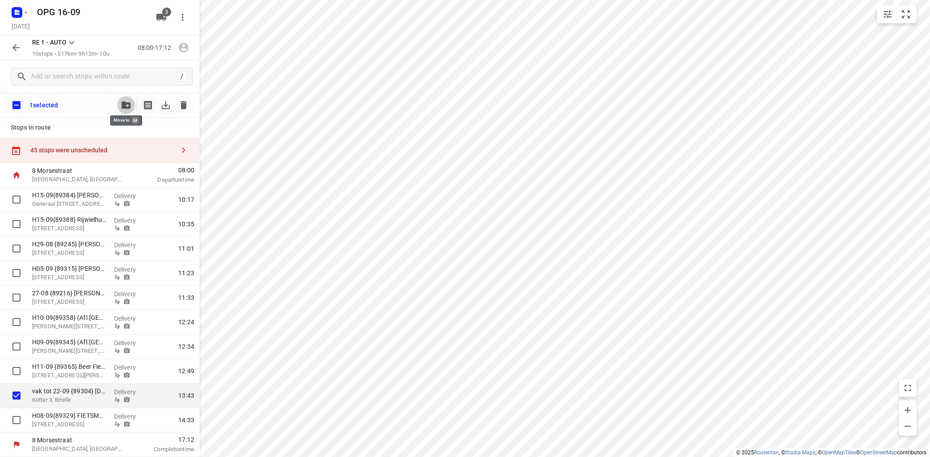
click at [120, 103] on button "button" at bounding box center [126, 105] width 18 height 18
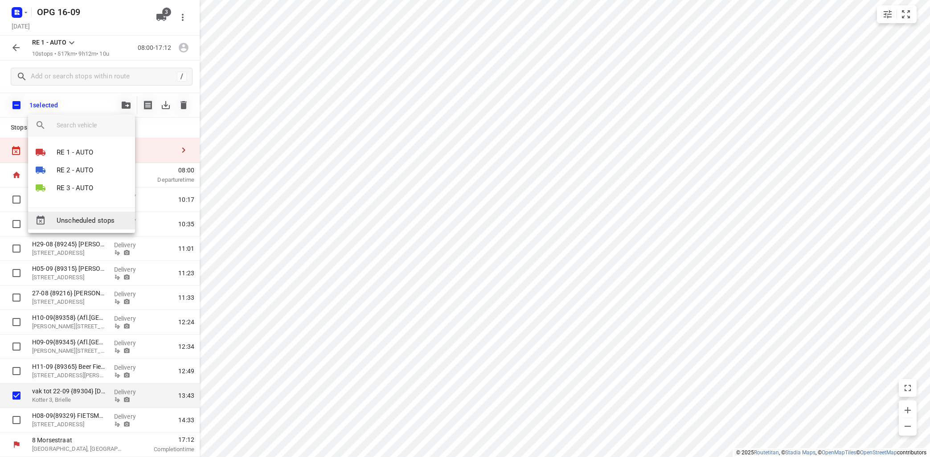
click at [93, 218] on span "Unscheduled stops" at bounding box center [92, 221] width 71 height 10
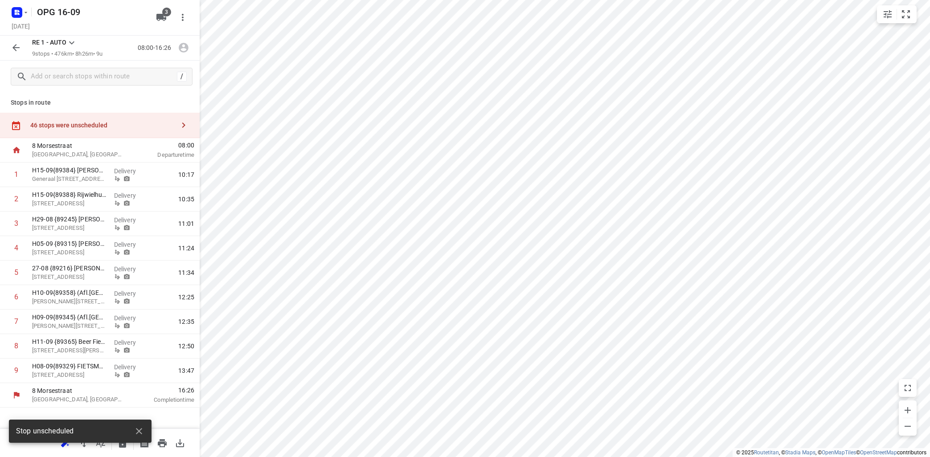
click at [71, 42] on icon at bounding box center [71, 42] width 11 height 11
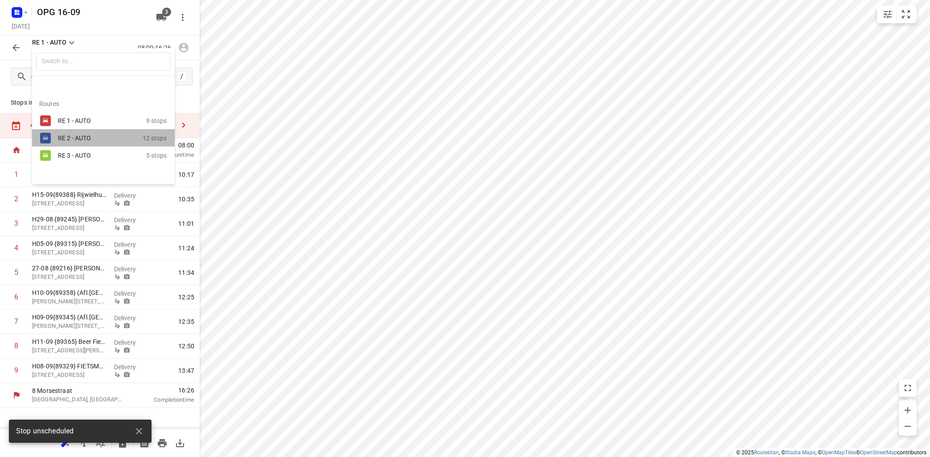
click at [65, 133] on div "RE 2 - AUTO" at bounding box center [100, 138] width 85 height 11
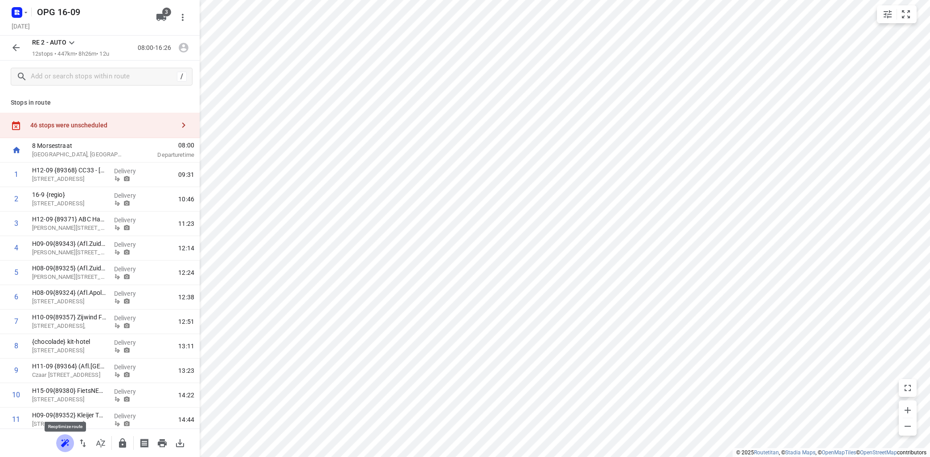
click at [71, 440] on button "button" at bounding box center [65, 444] width 18 height 18
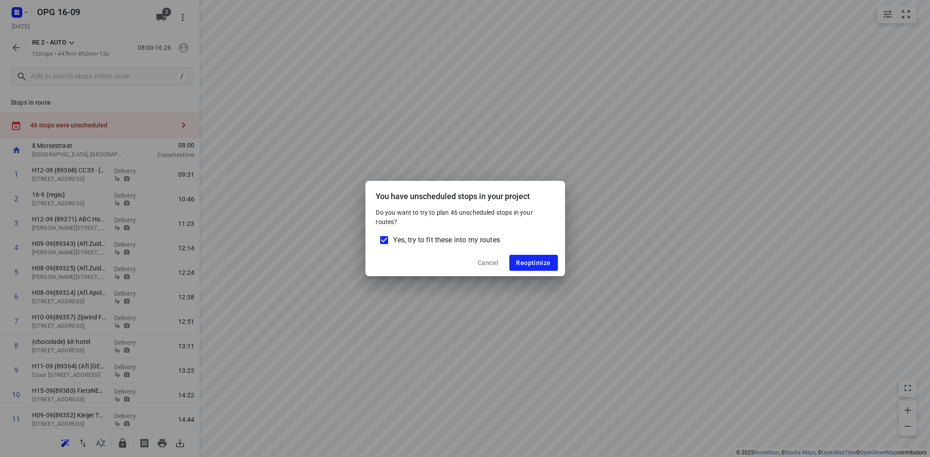
drag, startPoint x: 434, startPoint y: 236, endPoint x: 444, endPoint y: 236, distance: 10.3
click at [434, 236] on span "Yes, try to fit these into my routes" at bounding box center [447, 240] width 107 height 11
click at [394, 236] on input "Yes, try to fit these into my routes" at bounding box center [384, 240] width 19 height 19
checkbox input "false"
click at [522, 261] on span "Reoptimize" at bounding box center [534, 262] width 34 height 7
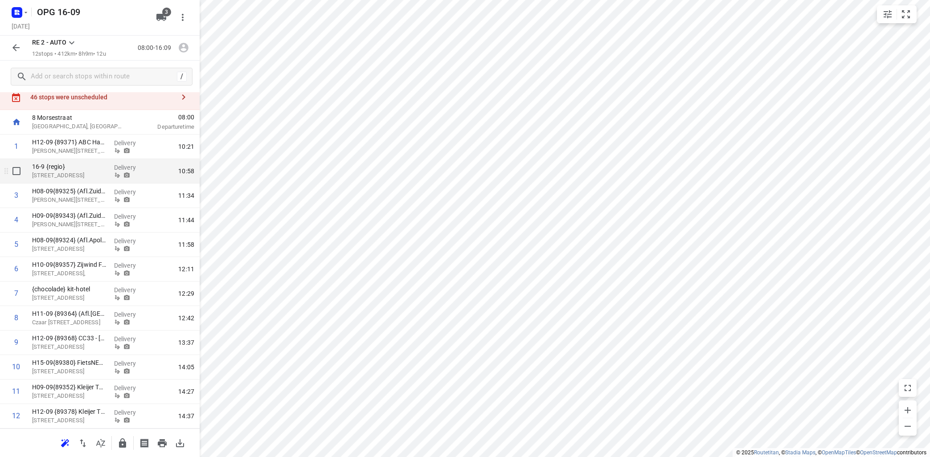
scroll to position [53, 0]
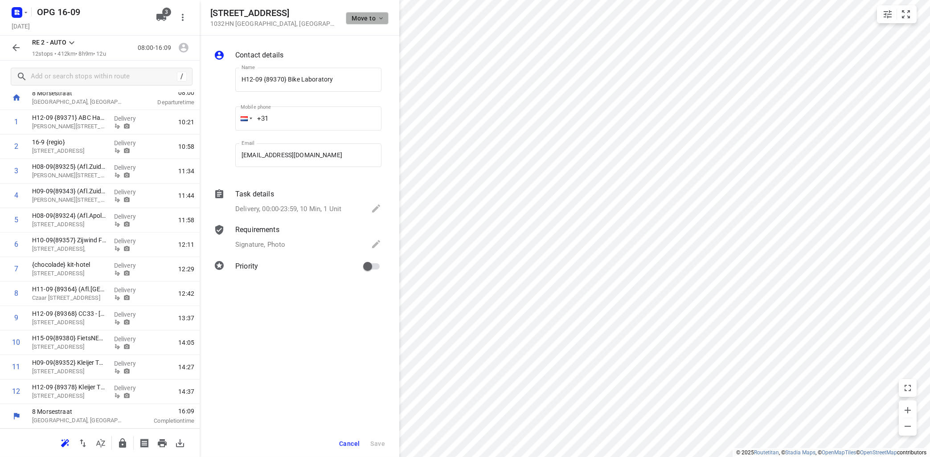
click at [380, 20] on icon "button" at bounding box center [381, 18] width 7 height 7
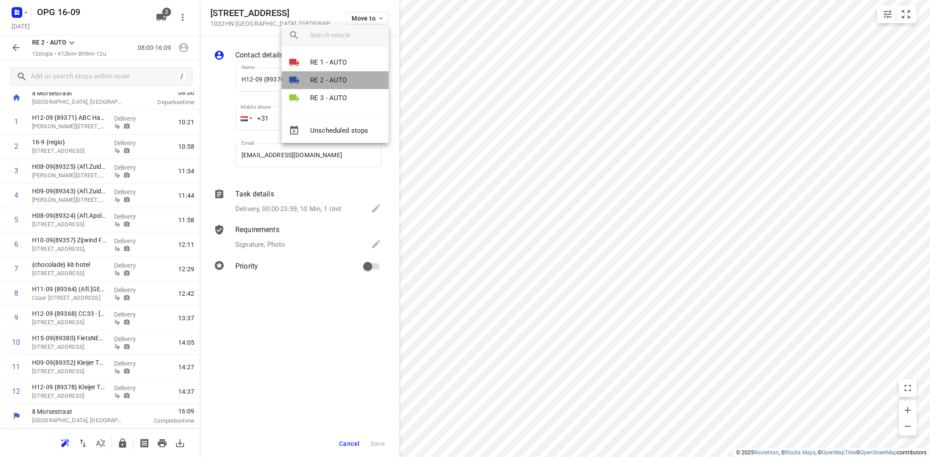
click at [342, 78] on p "RE 2 - AUTO" at bounding box center [328, 80] width 37 height 10
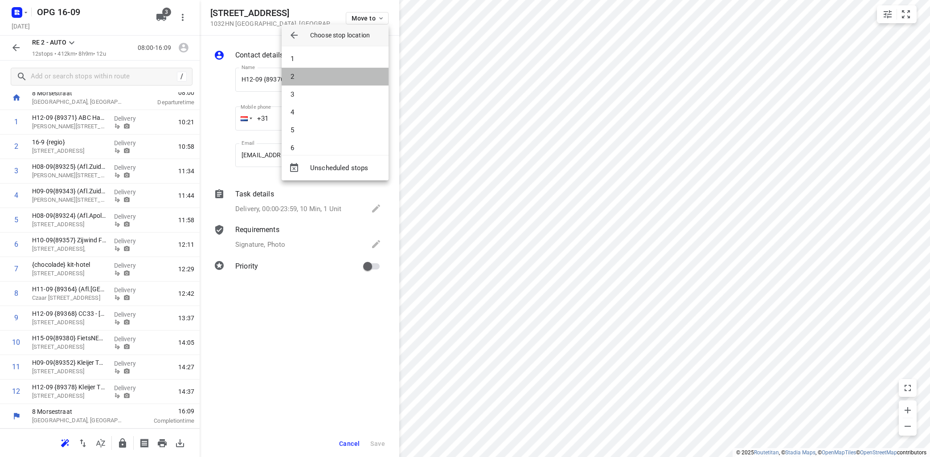
click at [342, 78] on li "2" at bounding box center [335, 77] width 107 height 18
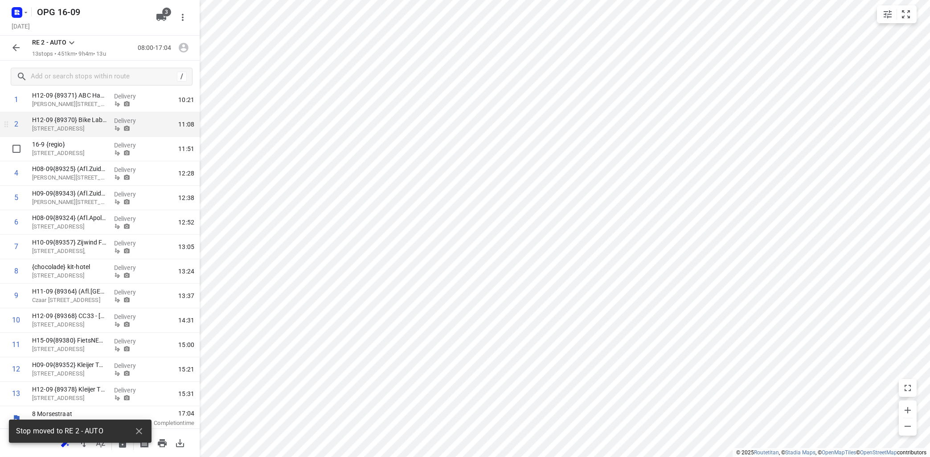
scroll to position [77, 0]
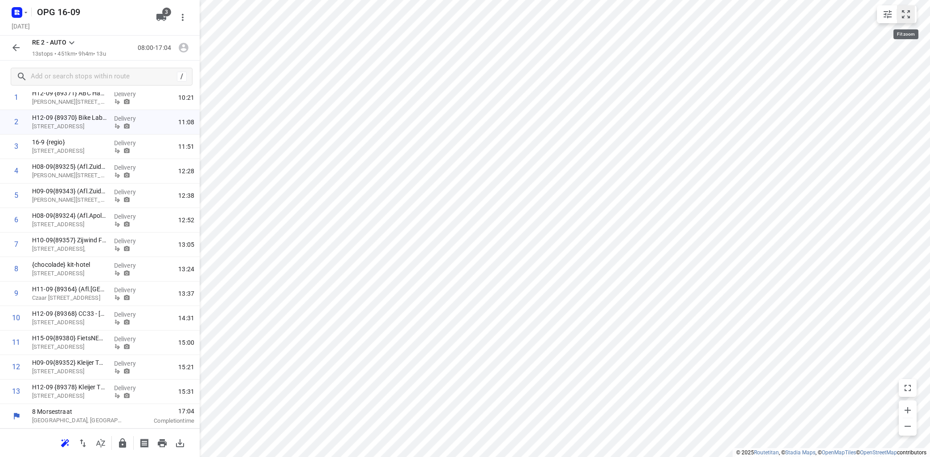
click at [912, 16] on button "small contained button group" at bounding box center [907, 14] width 18 height 18
click at [72, 43] on icon at bounding box center [71, 42] width 11 height 11
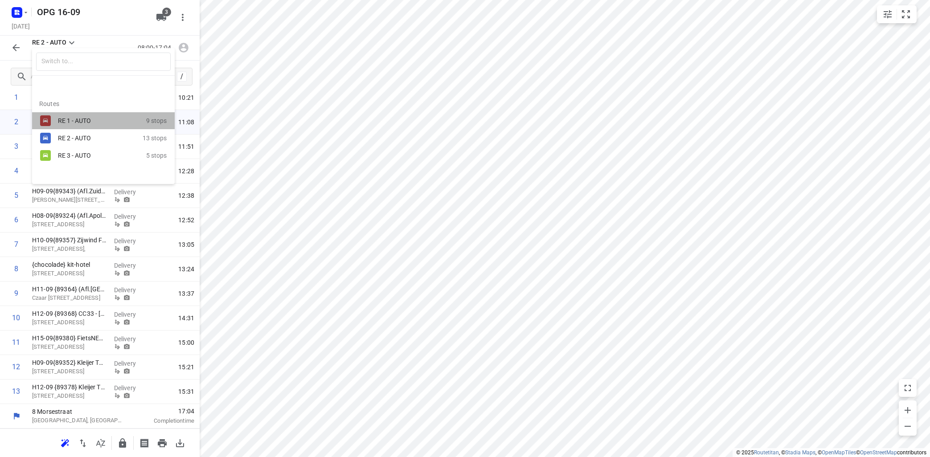
click at [94, 124] on div "RE 1 - AUTO" at bounding box center [96, 120] width 76 height 7
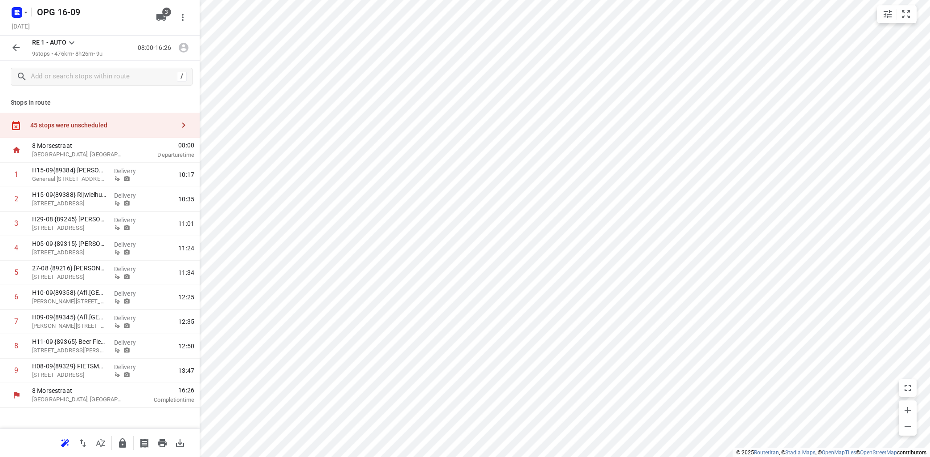
click at [74, 42] on icon at bounding box center [71, 42] width 5 height 3
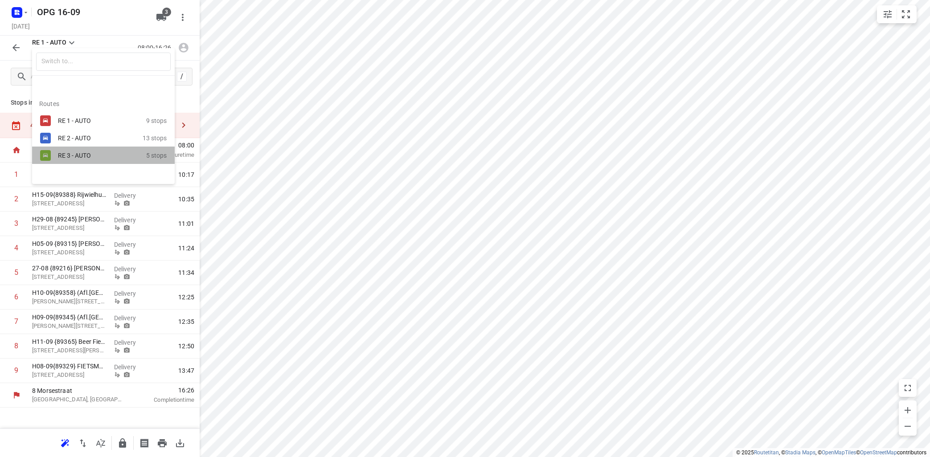
click at [78, 158] on div "RE 3 - AUTO" at bounding box center [96, 155] width 76 height 7
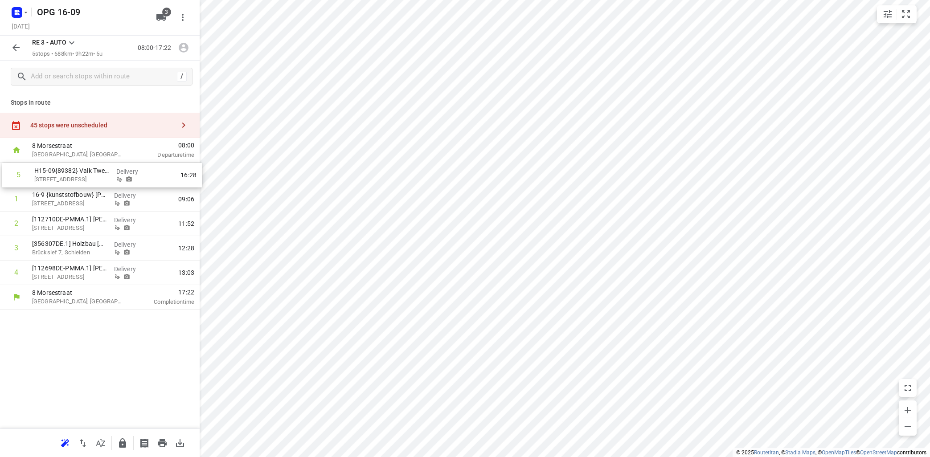
drag, startPoint x: 78, startPoint y: 273, endPoint x: 81, endPoint y: 175, distance: 98.6
click at [82, 175] on div "1 16-9 {kunststofbouw} [PERSON_NAME] [GEOGRAPHIC_DATA] Delivery 09:06 2 [112710…" at bounding box center [100, 224] width 200 height 123
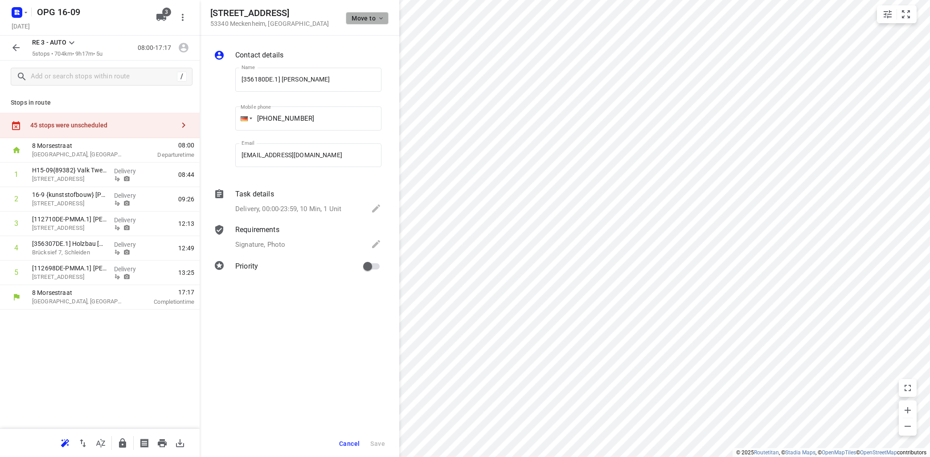
click at [382, 17] on icon "button" at bounding box center [381, 18] width 7 height 7
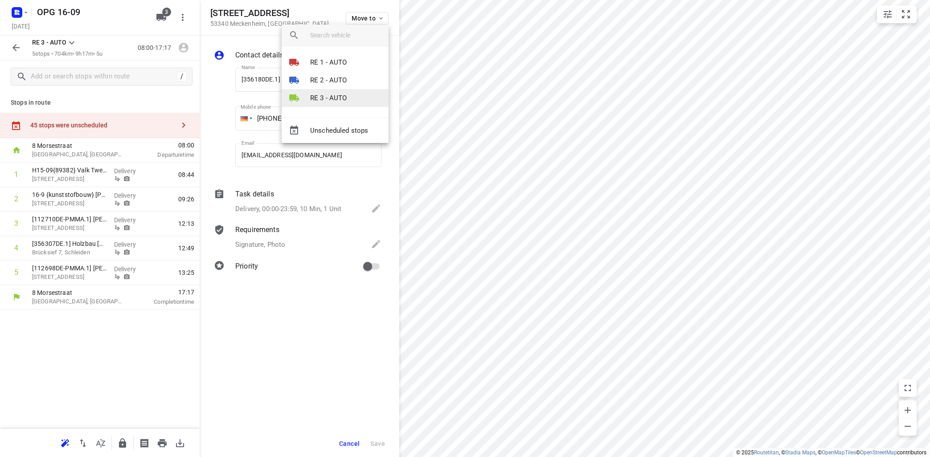
click at [332, 94] on p "RE 3 - AUTO" at bounding box center [328, 98] width 37 height 10
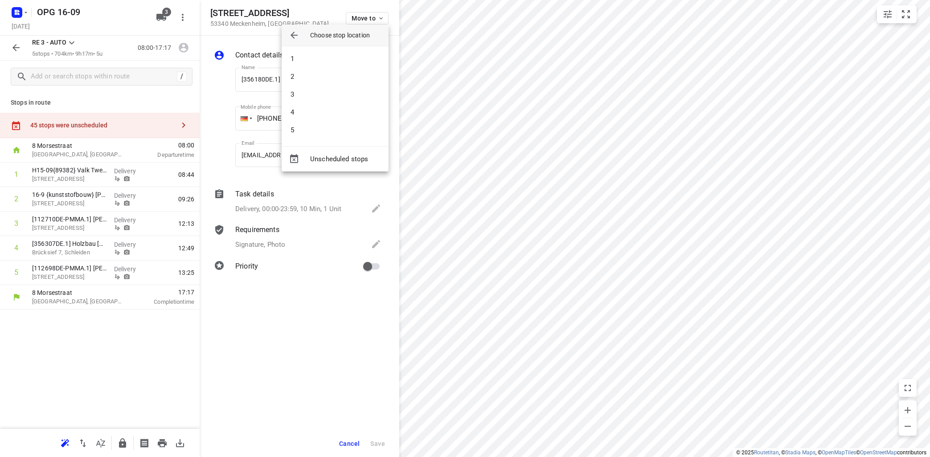
click at [332, 94] on li "3" at bounding box center [335, 95] width 107 height 18
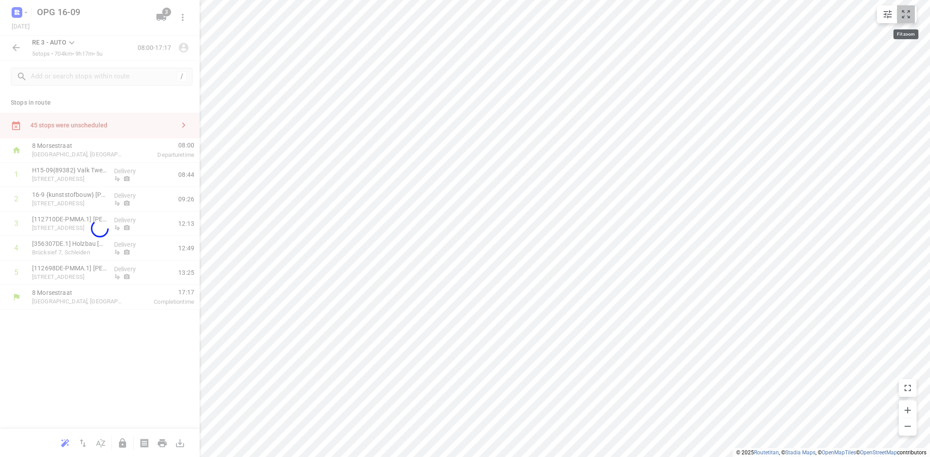
drag, startPoint x: 904, startPoint y: 14, endPoint x: 903, endPoint y: 19, distance: 4.9
click at [903, 15] on icon "small contained button group" at bounding box center [906, 14] width 11 height 11
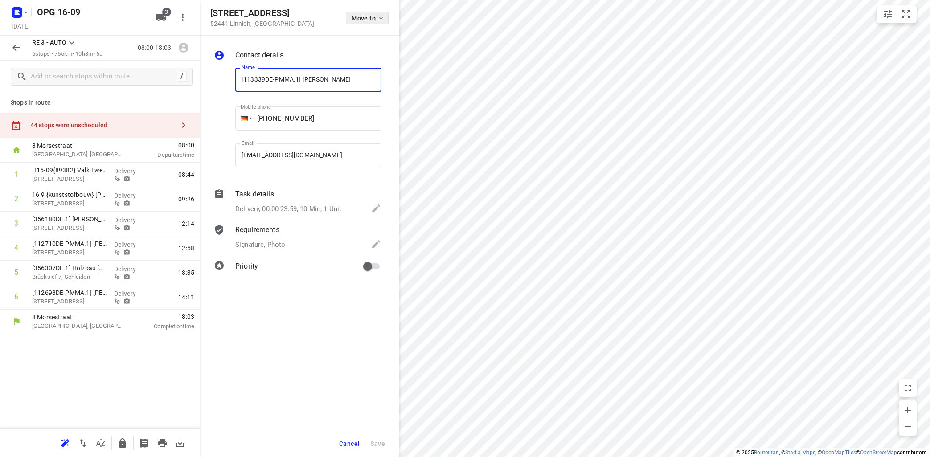
click at [379, 18] on icon "button" at bounding box center [381, 18] width 7 height 7
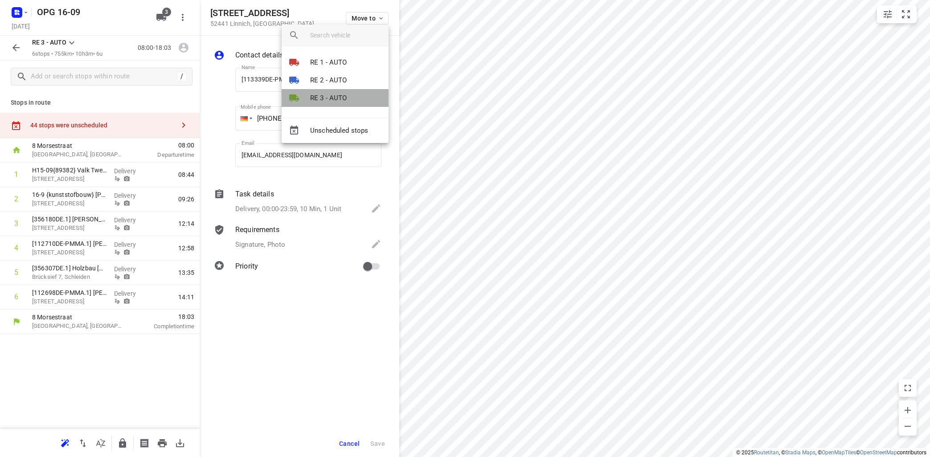
click at [338, 97] on p "RE 3 - AUTO" at bounding box center [328, 98] width 37 height 10
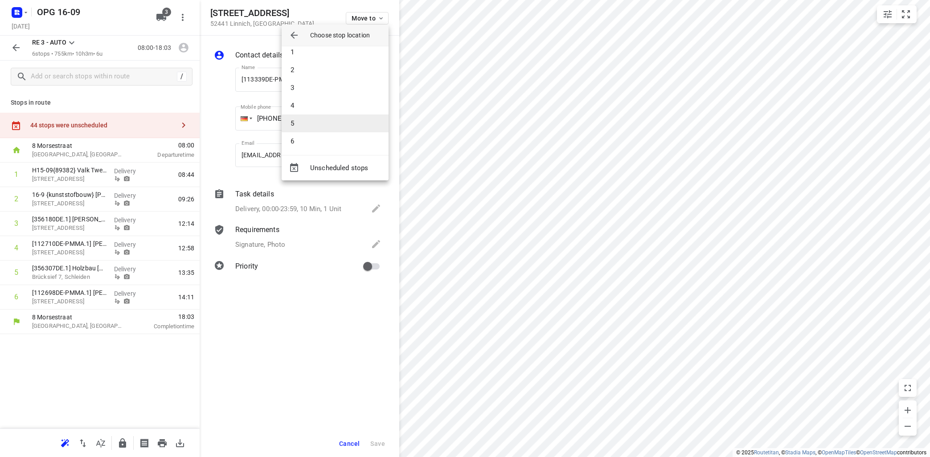
scroll to position [9, 0]
click at [328, 134] on li "6" at bounding box center [335, 139] width 107 height 18
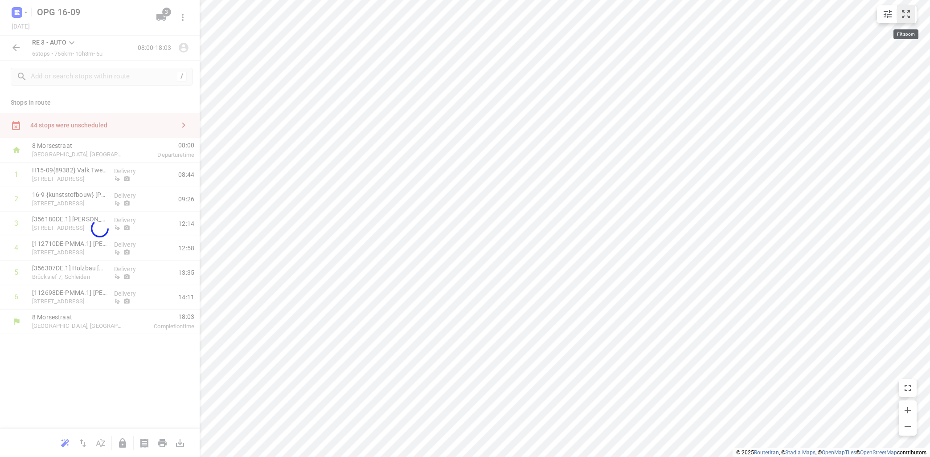
click at [907, 14] on icon "small contained button group" at bounding box center [906, 14] width 11 height 11
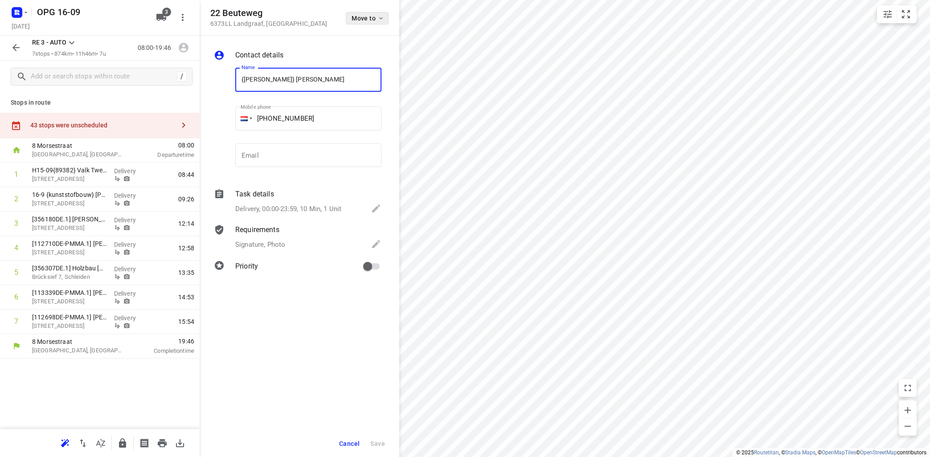
click at [376, 20] on span "Move to" at bounding box center [368, 18] width 33 height 7
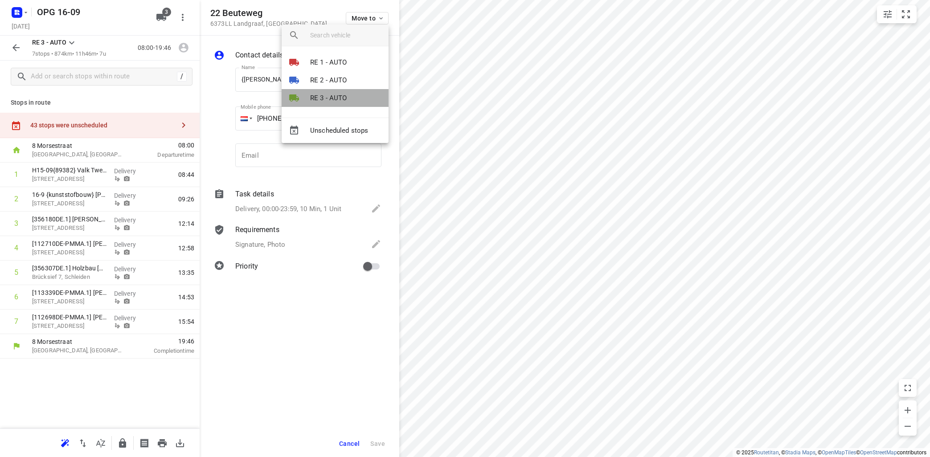
click at [357, 106] on li "RE 3 - AUTO" at bounding box center [335, 98] width 107 height 18
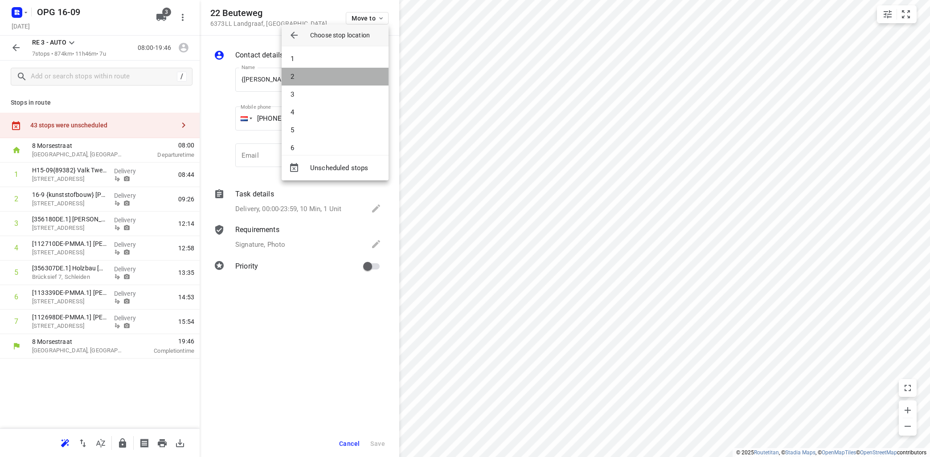
drag, startPoint x: 359, startPoint y: 86, endPoint x: 366, endPoint y: 84, distance: 6.5
click at [360, 84] on li "2" at bounding box center [335, 77] width 107 height 18
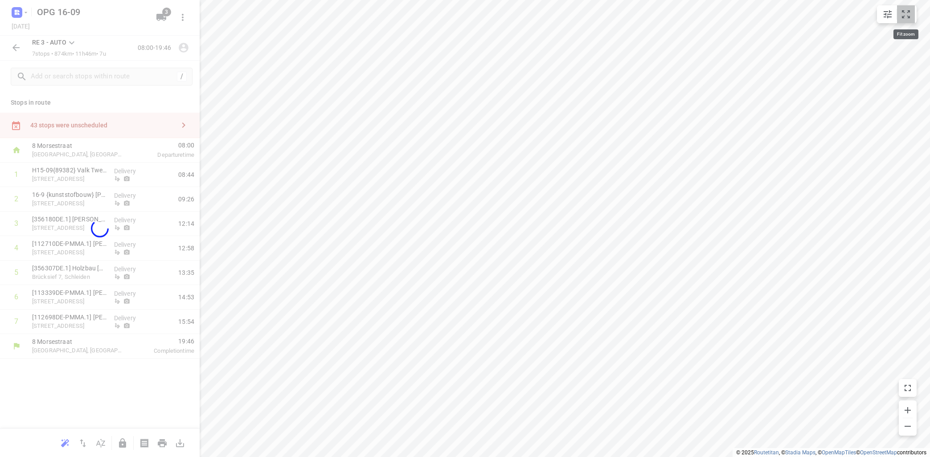
click at [910, 15] on icon "small contained button group" at bounding box center [906, 14] width 11 height 11
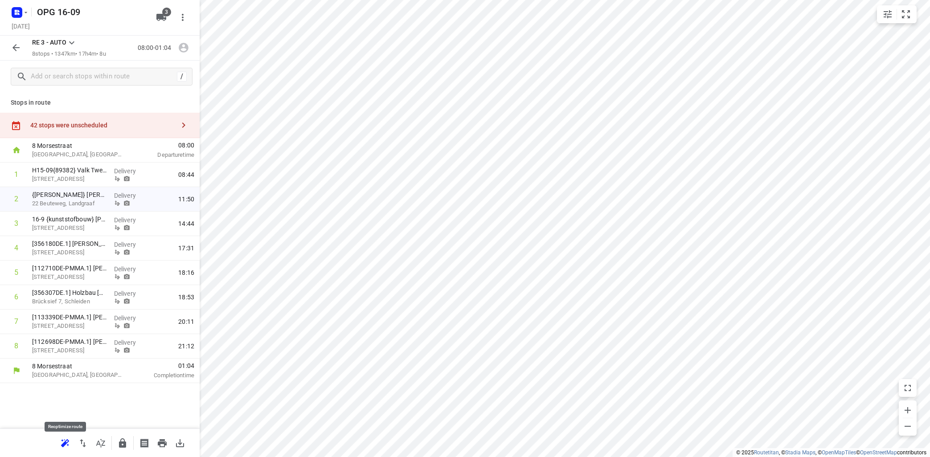
click at [64, 443] on icon "button" at bounding box center [64, 445] width 6 height 6
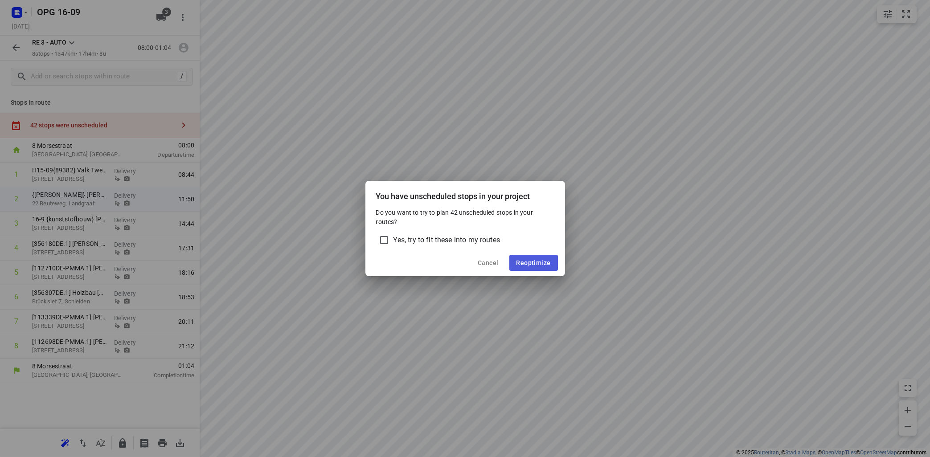
click at [530, 258] on button "Reoptimize" at bounding box center [534, 263] width 49 height 16
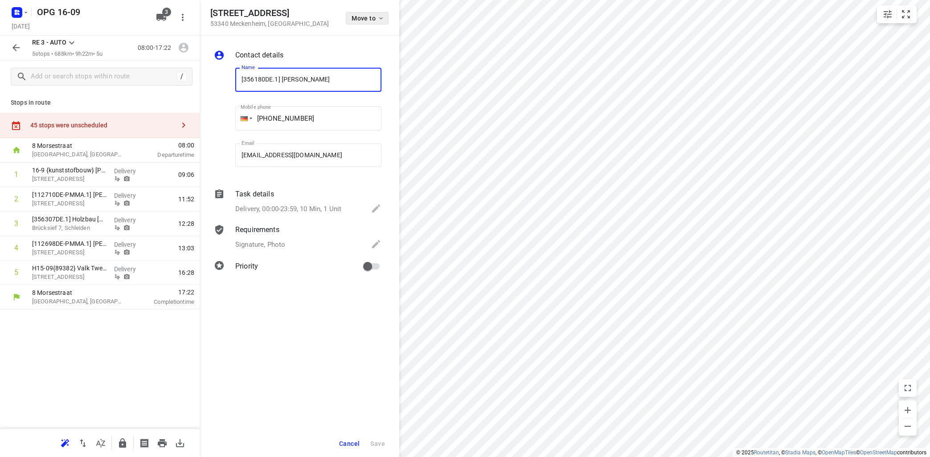
click at [382, 16] on icon "button" at bounding box center [381, 18] width 7 height 7
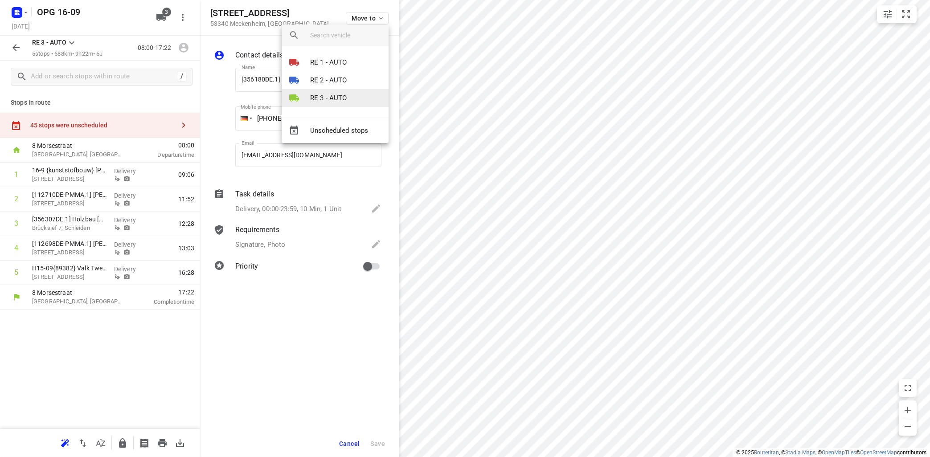
click at [346, 96] on p "RE 3 - AUTO" at bounding box center [328, 98] width 37 height 10
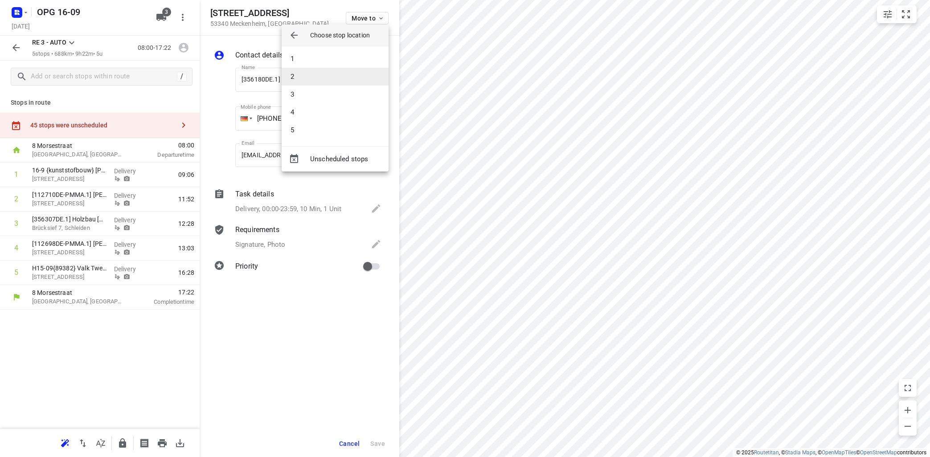
click at [350, 72] on li "2" at bounding box center [335, 77] width 107 height 18
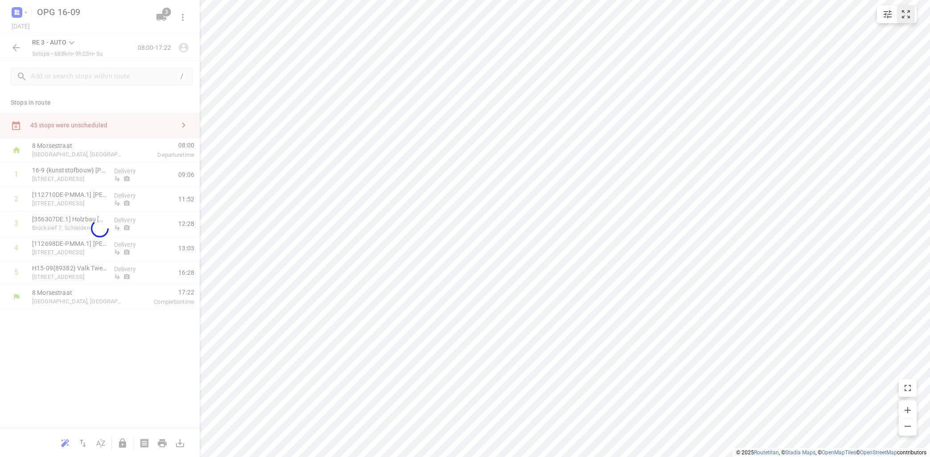
click at [905, 13] on icon "small contained button group" at bounding box center [906, 14] width 11 height 11
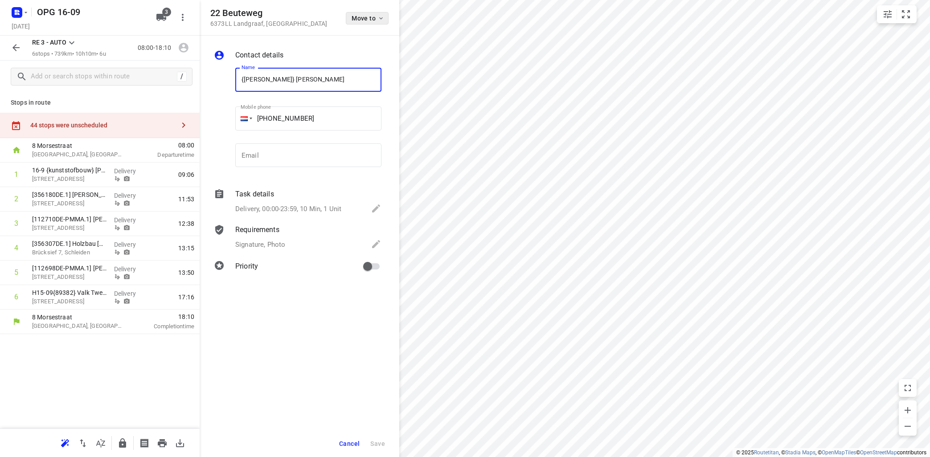
click at [370, 15] on span "Move to" at bounding box center [368, 18] width 33 height 7
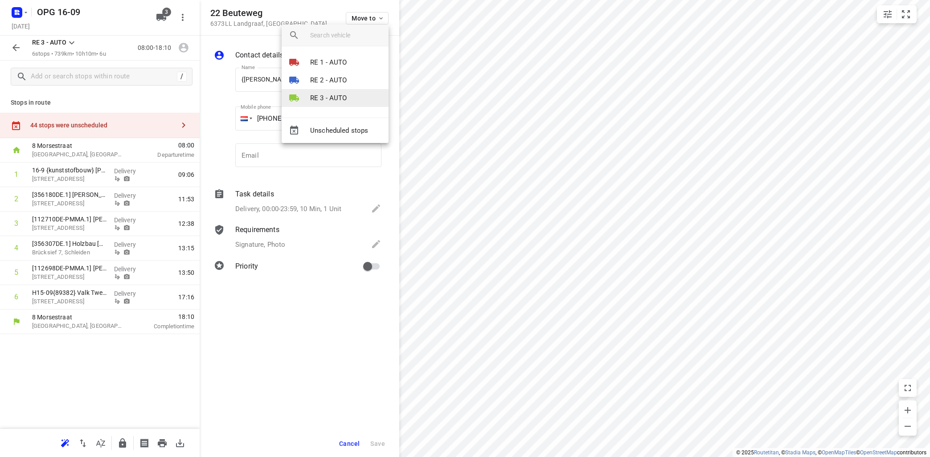
click at [352, 100] on li "RE 3 - AUTO" at bounding box center [335, 98] width 107 height 18
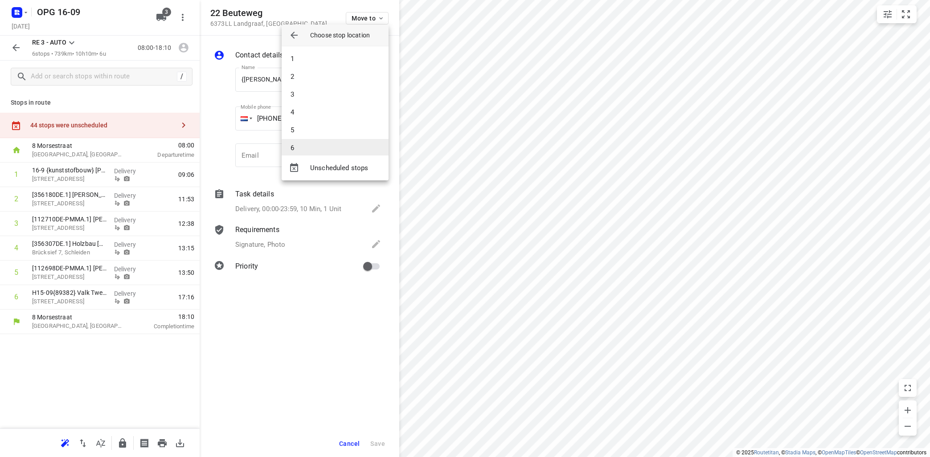
click at [349, 149] on li "6" at bounding box center [335, 148] width 107 height 18
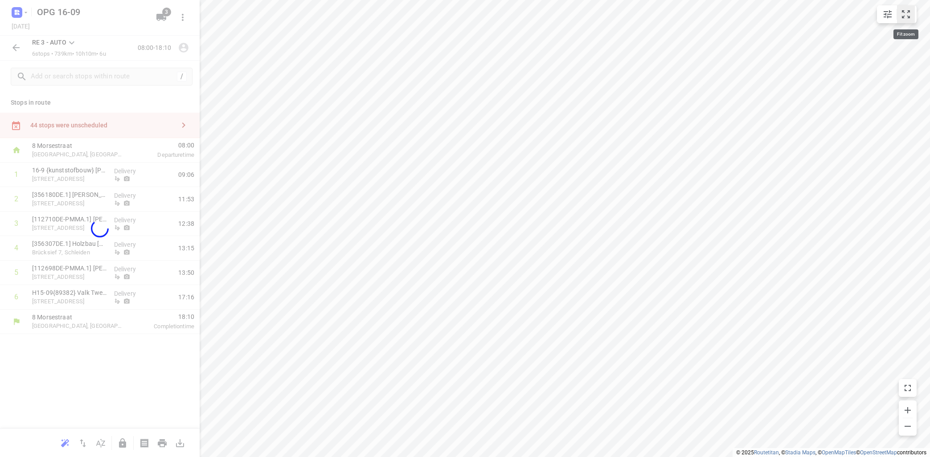
click at [913, 16] on button "small contained button group" at bounding box center [907, 14] width 18 height 18
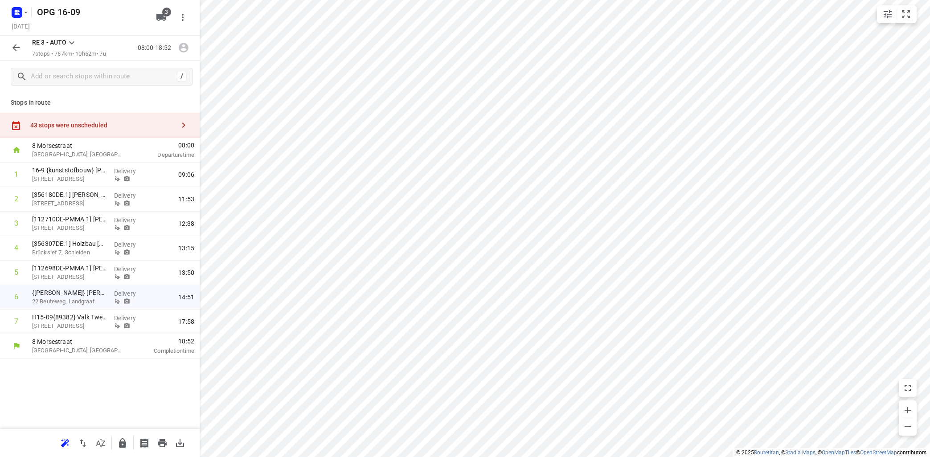
click at [183, 47] on icon "button" at bounding box center [184, 48] width 12 height 12
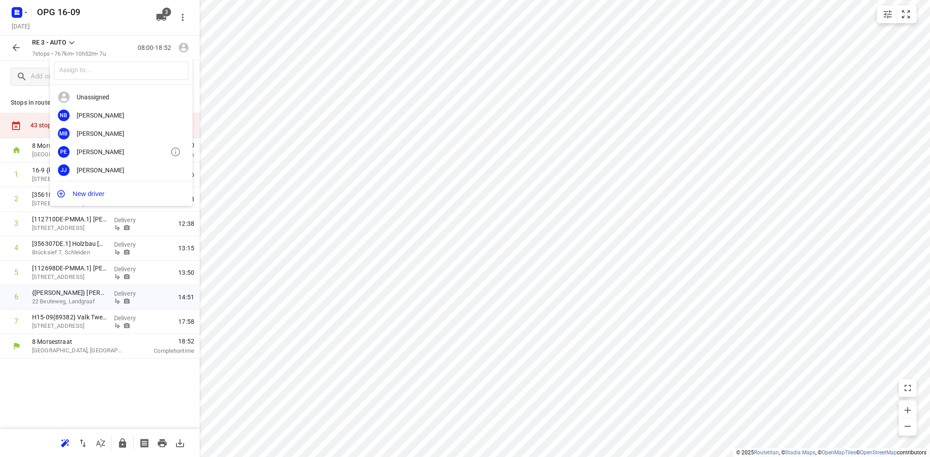
scroll to position [166, 0]
click at [125, 165] on div "[PERSON_NAME]" at bounding box center [124, 168] width 94 height 7
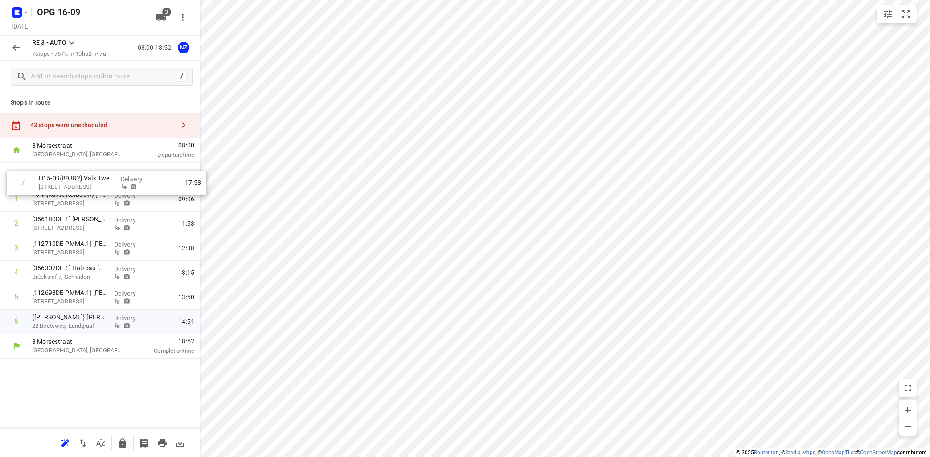
drag, startPoint x: 91, startPoint y: 321, endPoint x: 95, endPoint y: 179, distance: 142.3
click at [96, 179] on div "1 16-9 {kunststofbouw} [PERSON_NAME] [GEOGRAPHIC_DATA] Delivery 09:06 2 [356180…" at bounding box center [100, 249] width 200 height 172
click at [72, 42] on icon at bounding box center [71, 42] width 11 height 11
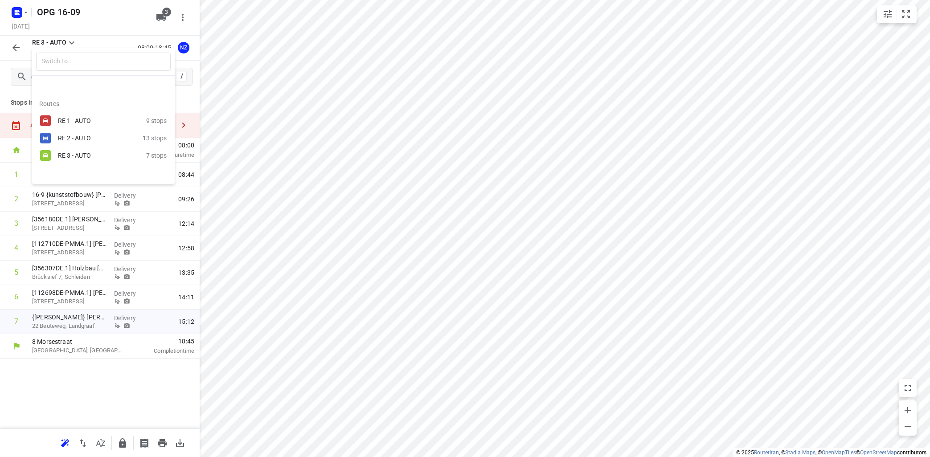
click at [72, 135] on div "RE 2 - AUTO" at bounding box center [96, 138] width 76 height 7
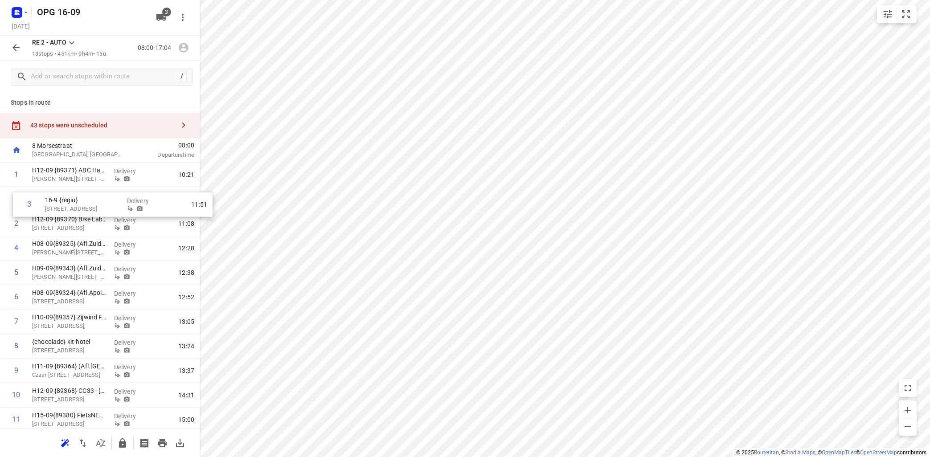
drag, startPoint x: 56, startPoint y: 222, endPoint x: 66, endPoint y: 196, distance: 27.8
click at [67, 197] on div "1 H12-09 {89371} ABC Handel (Ciclo CA43 Magazijn) [PERSON_NAME][STREET_ADDRESS]…" at bounding box center [100, 322] width 200 height 319
click at [72, 442] on button "button" at bounding box center [65, 444] width 18 height 18
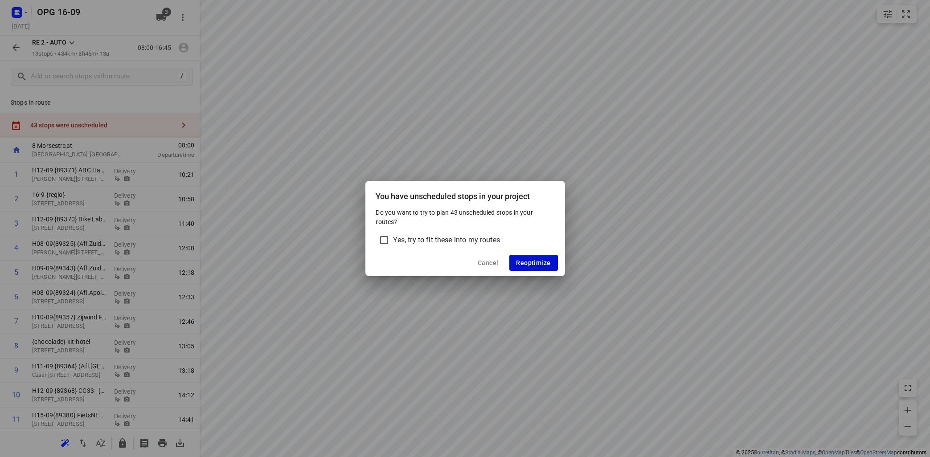
click at [535, 260] on span "Reoptimize" at bounding box center [534, 262] width 34 height 7
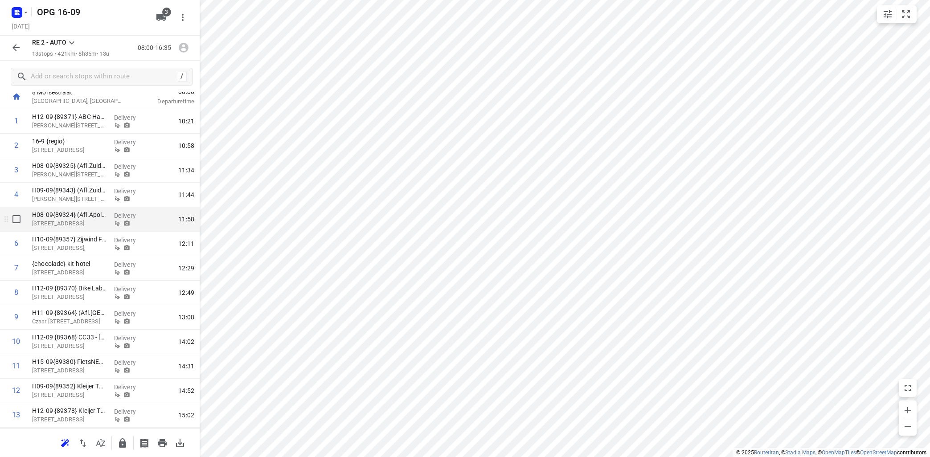
scroll to position [77, 0]
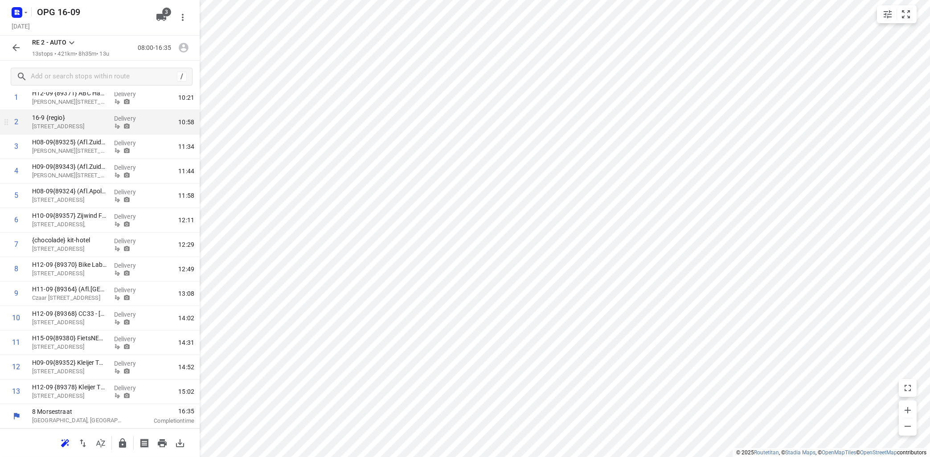
click at [138, 133] on div "i © 2025 Routetitan , © Stadia Maps , © OpenMapTiles © OpenStreetMap contributo…" at bounding box center [465, 228] width 930 height 457
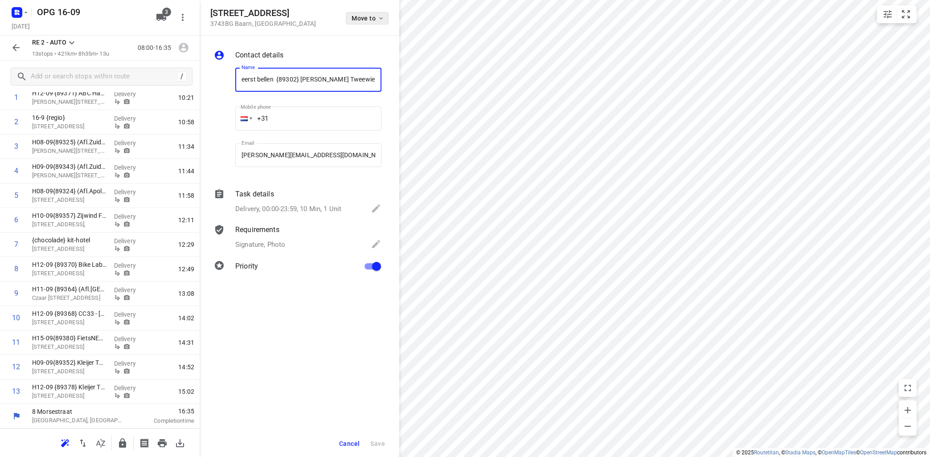
click at [385, 17] on button "Move to" at bounding box center [367, 18] width 43 height 12
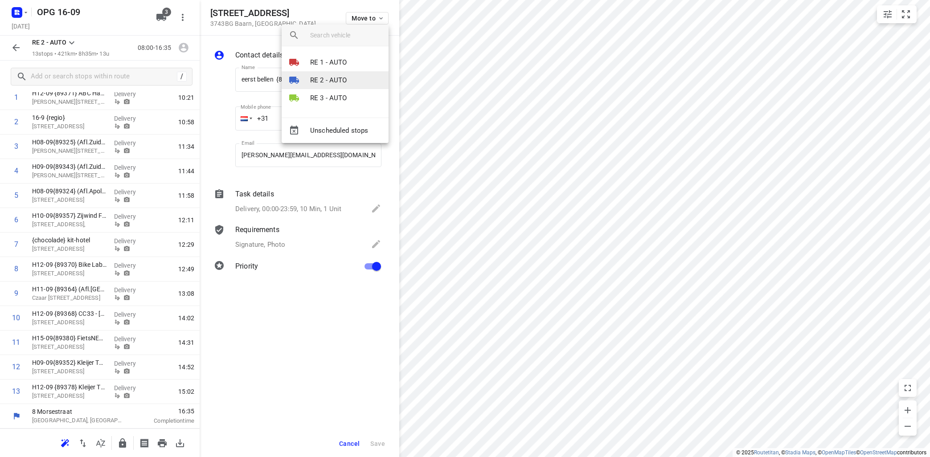
click at [350, 78] on li "RE 2 - AUTO" at bounding box center [335, 80] width 107 height 18
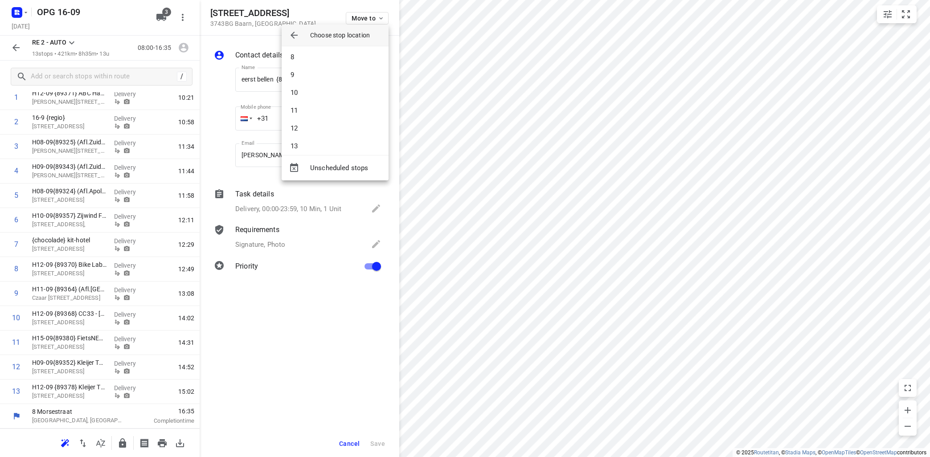
scroll to position [133, 0]
click at [333, 89] on li "10" at bounding box center [335, 86] width 107 height 18
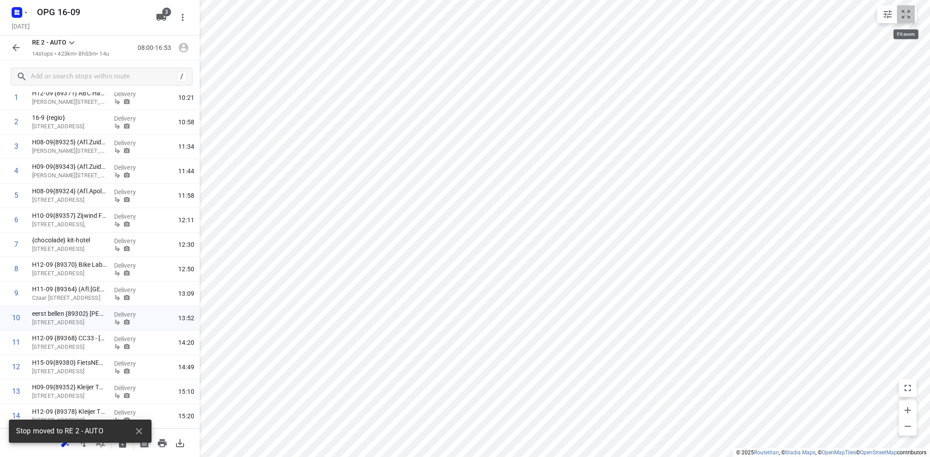
click at [904, 18] on icon "small contained button group" at bounding box center [906, 14] width 8 height 8
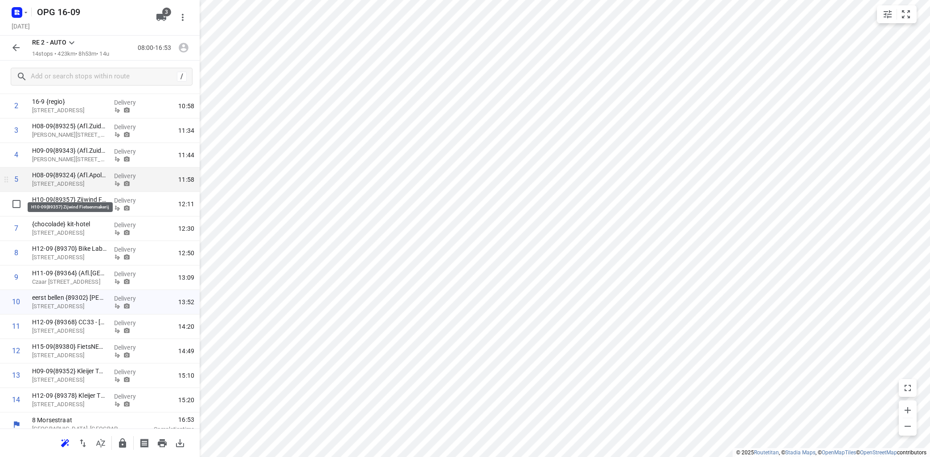
scroll to position [101, 0]
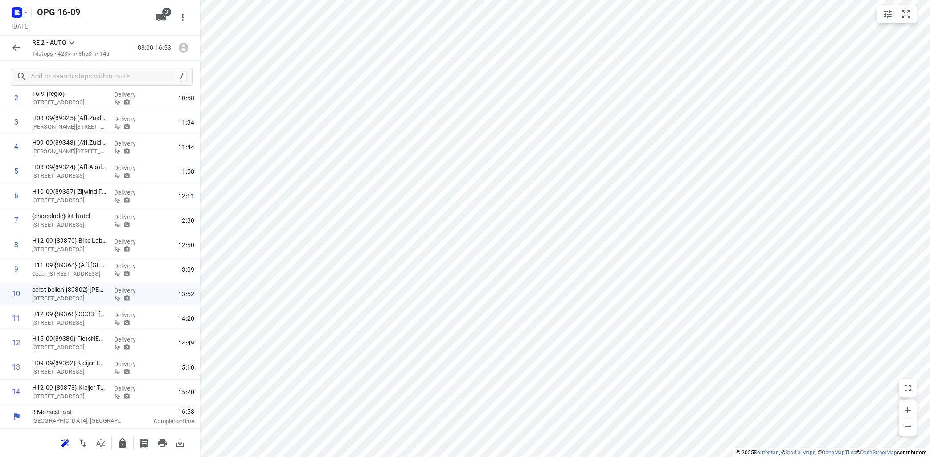
click at [72, 41] on icon at bounding box center [71, 42] width 11 height 11
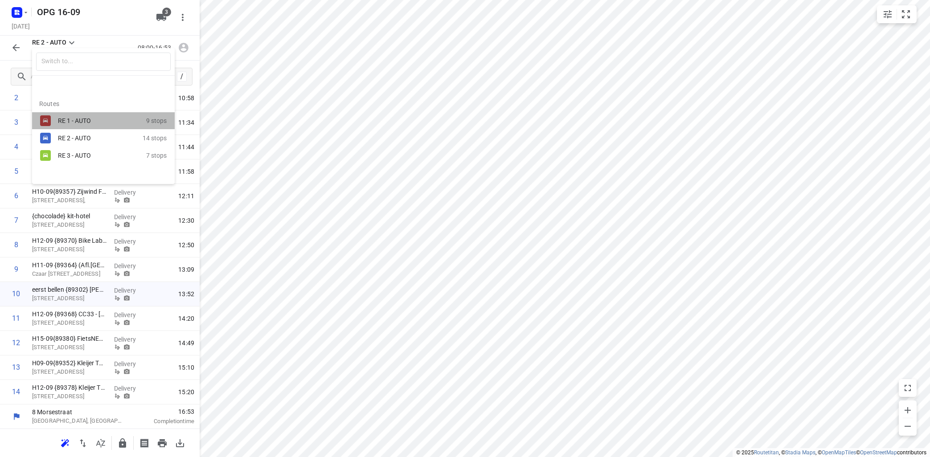
click at [90, 118] on div "RE 1 - AUTO" at bounding box center [102, 120] width 88 height 11
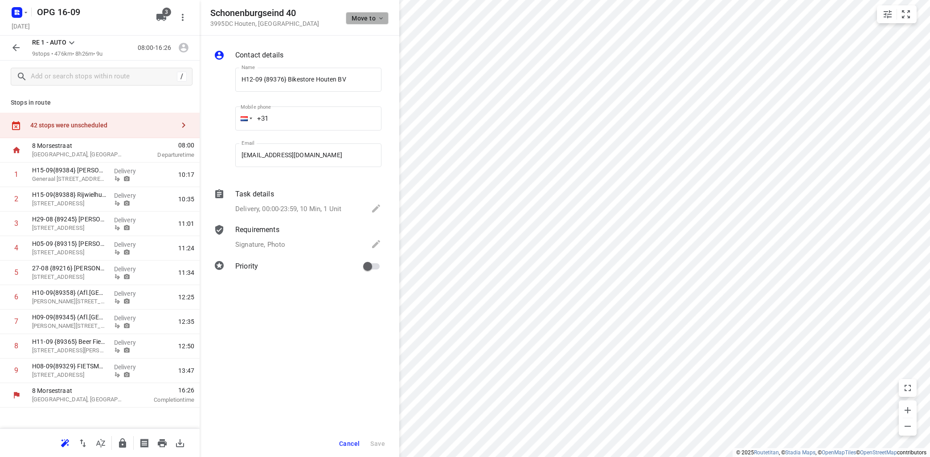
click at [374, 16] on span "Move to" at bounding box center [368, 18] width 33 height 7
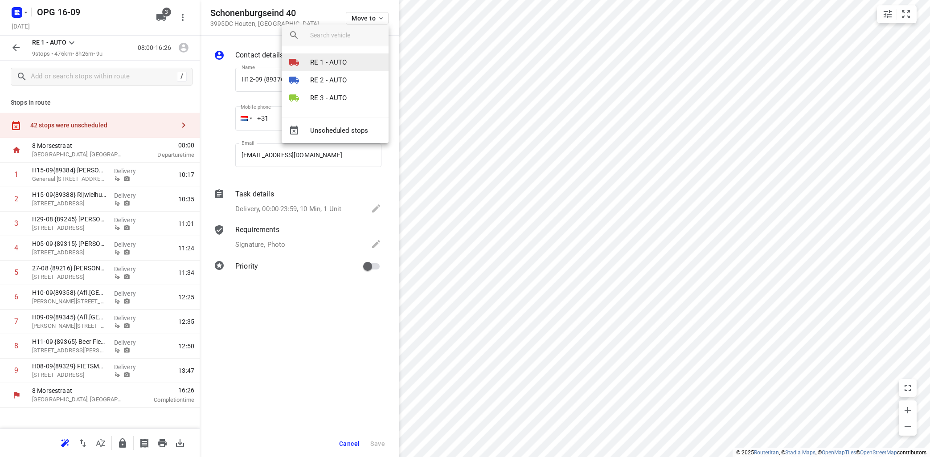
click at [349, 63] on li "RE 1 - AUTO" at bounding box center [335, 63] width 107 height 18
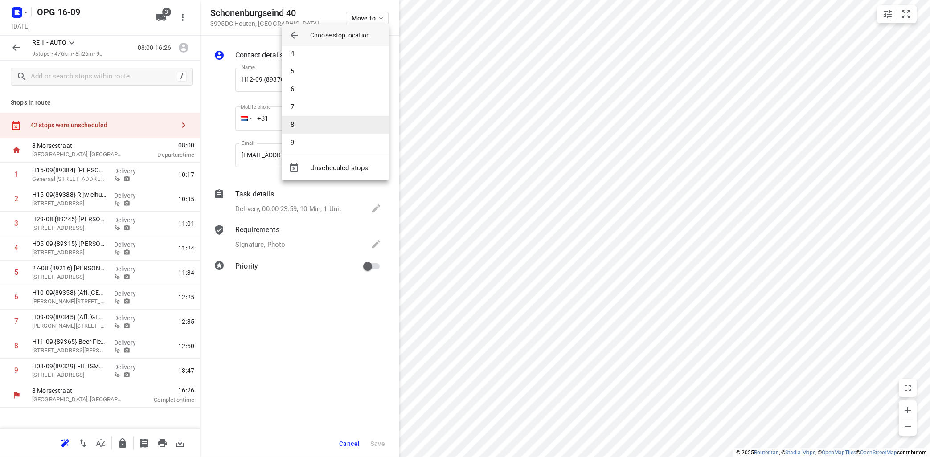
scroll to position [62, 0]
click at [324, 140] on li "9" at bounding box center [335, 140] width 107 height 18
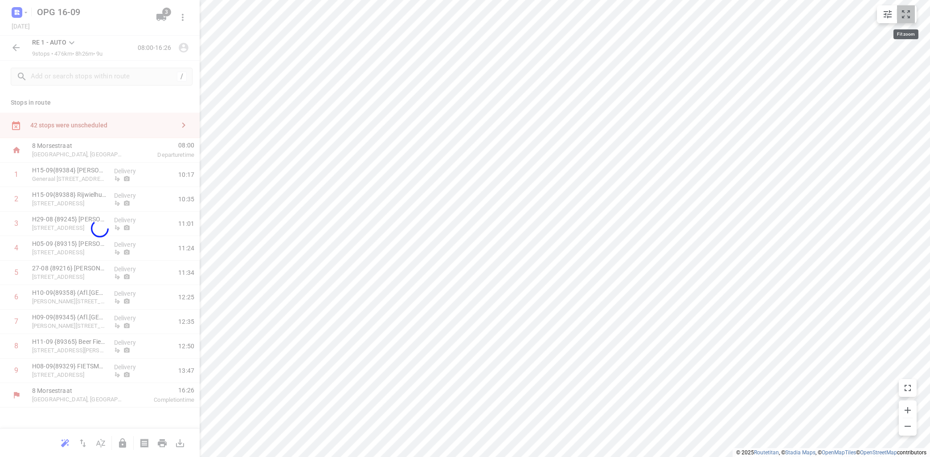
click at [903, 12] on icon "small contained button group" at bounding box center [906, 14] width 8 height 8
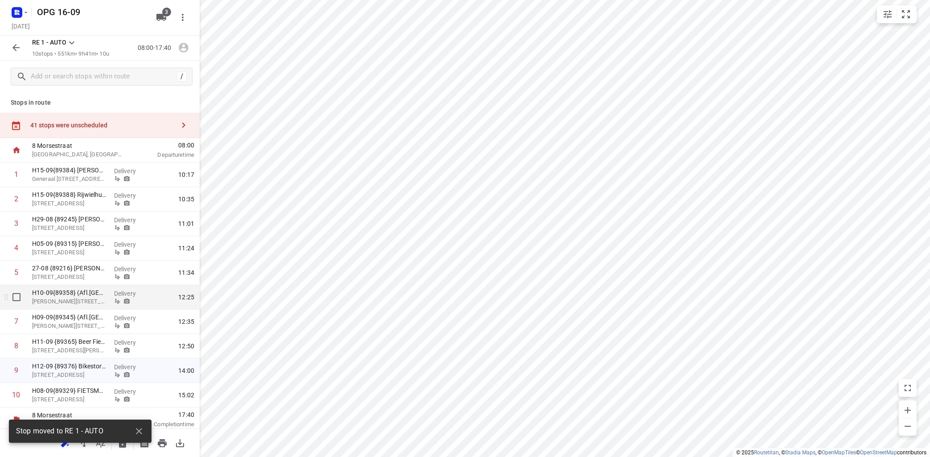
scroll to position [3, 0]
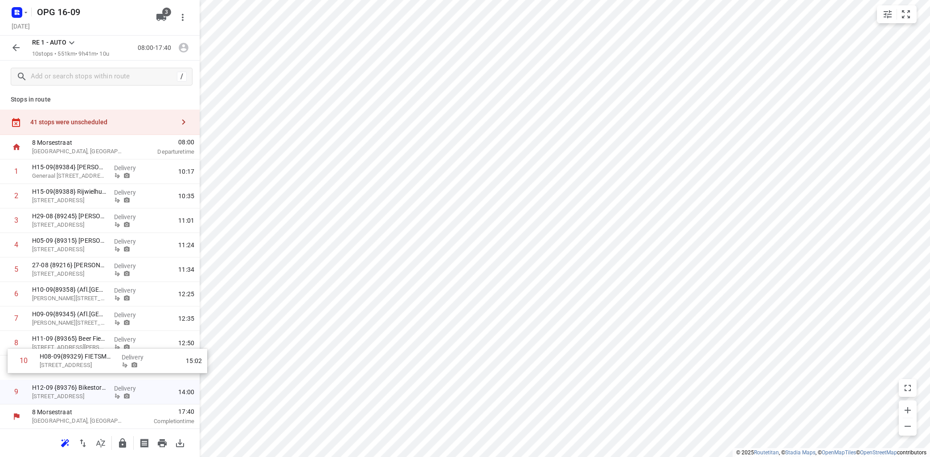
drag, startPoint x: 84, startPoint y: 390, endPoint x: 86, endPoint y: 356, distance: 34.4
click at [91, 356] on div "1 H15-09{89384} [PERSON_NAME] [PERSON_NAME] bv [STREET_ADDRESS] Delivery 10:17 …" at bounding box center [100, 282] width 200 height 245
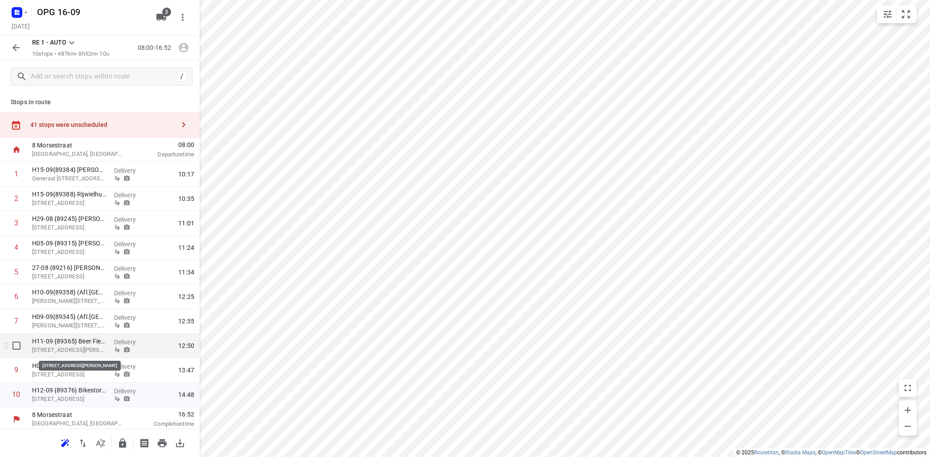
scroll to position [0, 0]
click at [184, 46] on icon "button" at bounding box center [184, 48] width 12 height 12
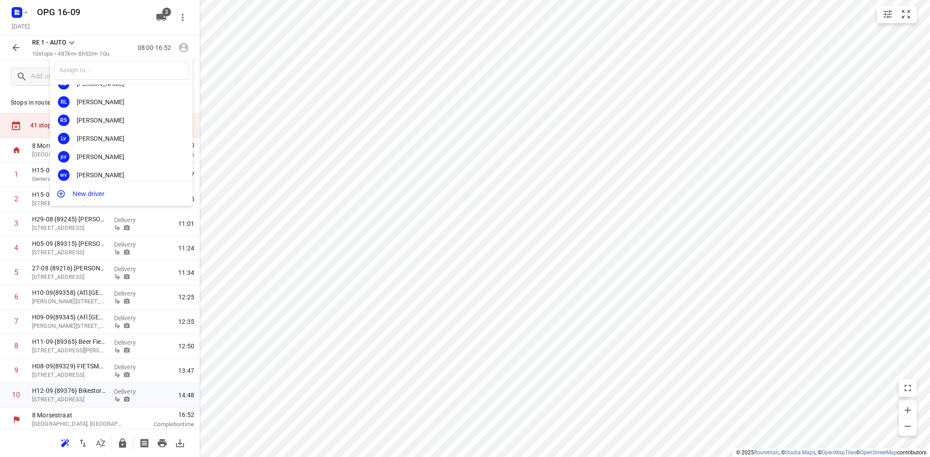
scroll to position [161, 0]
click at [108, 136] on div "[PERSON_NAME]" at bounding box center [124, 136] width 94 height 7
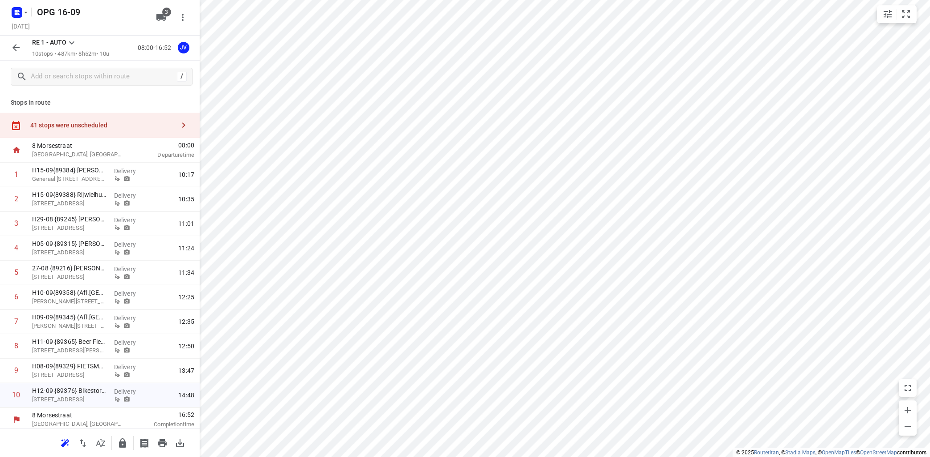
click at [75, 39] on icon at bounding box center [71, 42] width 11 height 11
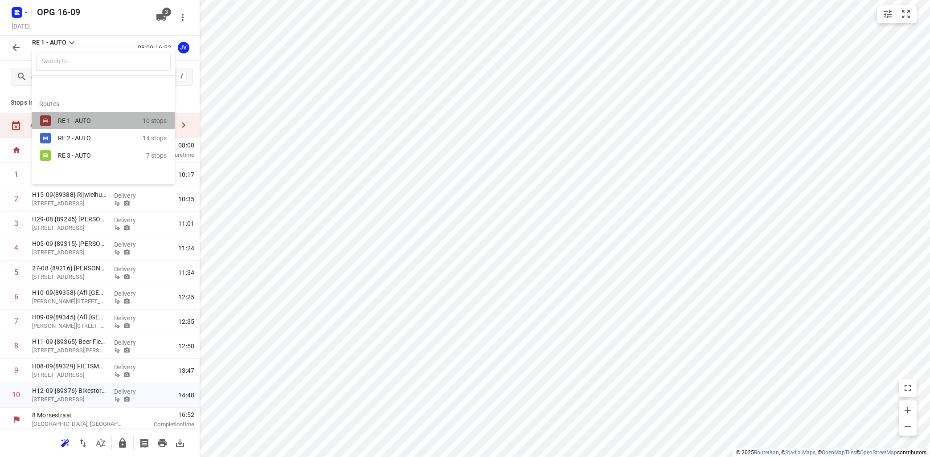
click at [71, 120] on div "RE 1 - AUTO" at bounding box center [96, 120] width 76 height 7
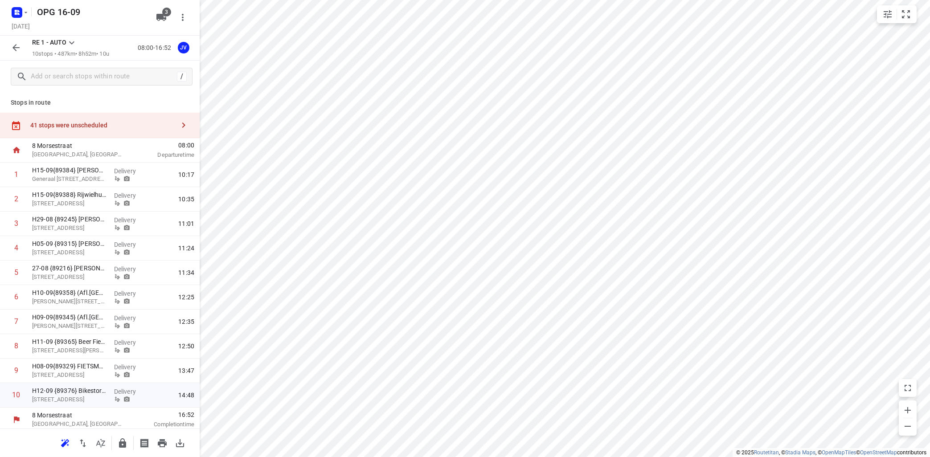
click at [72, 40] on icon at bounding box center [71, 42] width 11 height 11
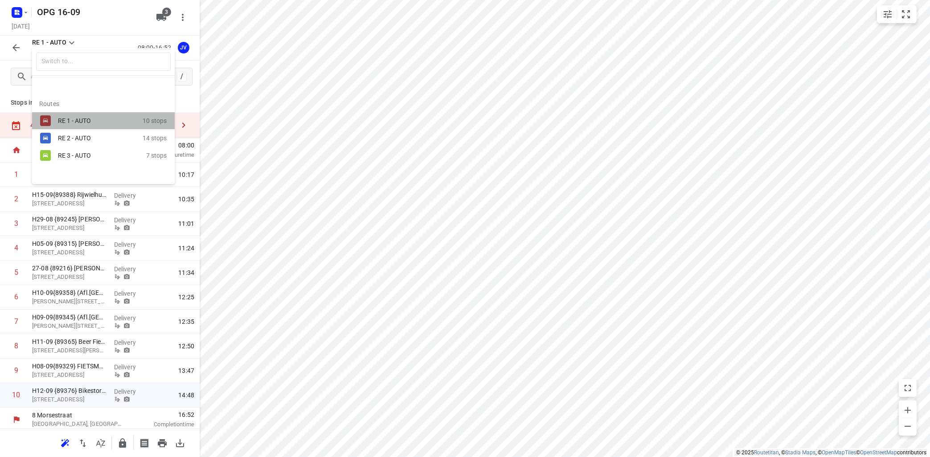
click at [80, 119] on div "RE 1 - AUTO" at bounding box center [96, 120] width 76 height 7
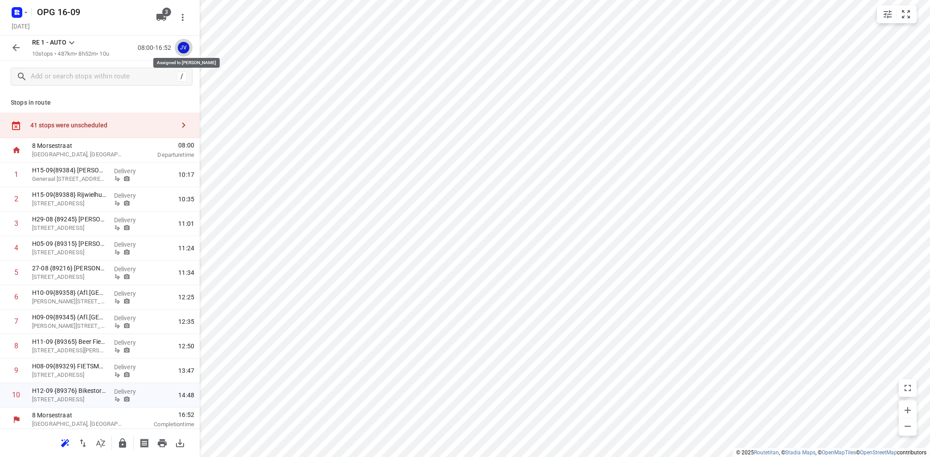
click at [182, 49] on div "JV" at bounding box center [184, 48] width 12 height 12
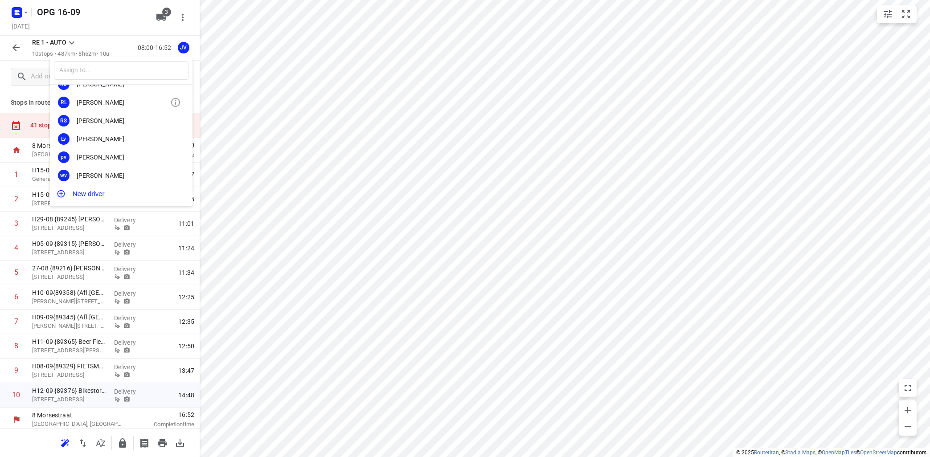
scroll to position [107, 0]
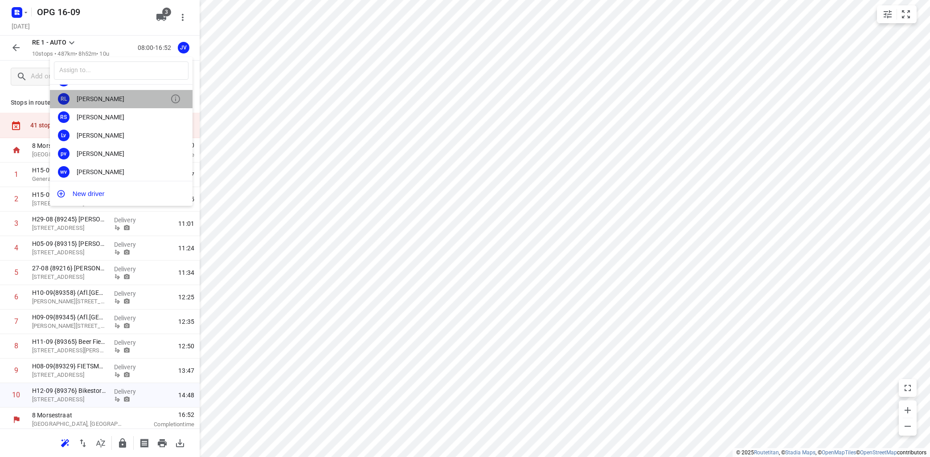
click at [128, 99] on div "[PERSON_NAME]" at bounding box center [124, 98] width 94 height 7
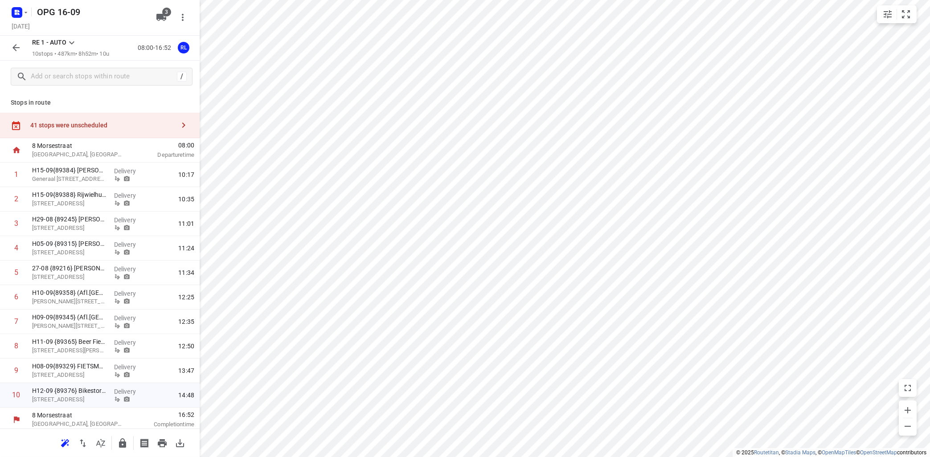
click at [75, 40] on icon at bounding box center [71, 42] width 11 height 11
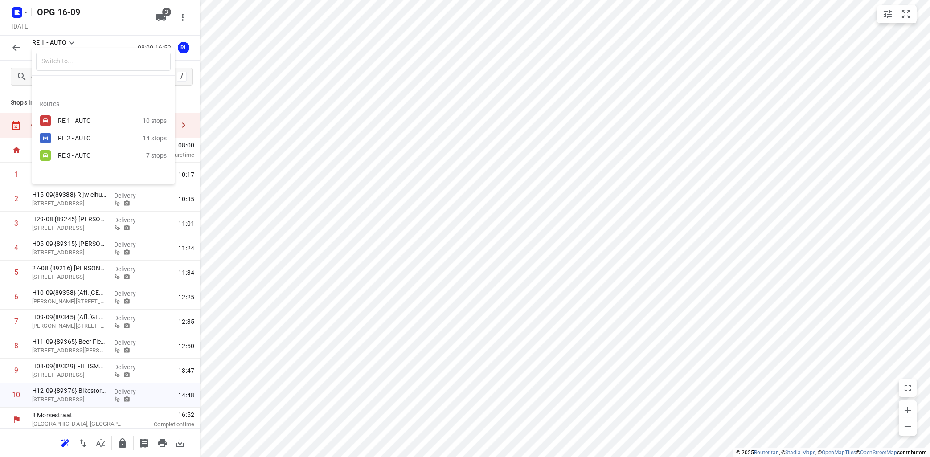
click at [80, 136] on div "RE 2 - AUTO" at bounding box center [96, 138] width 76 height 7
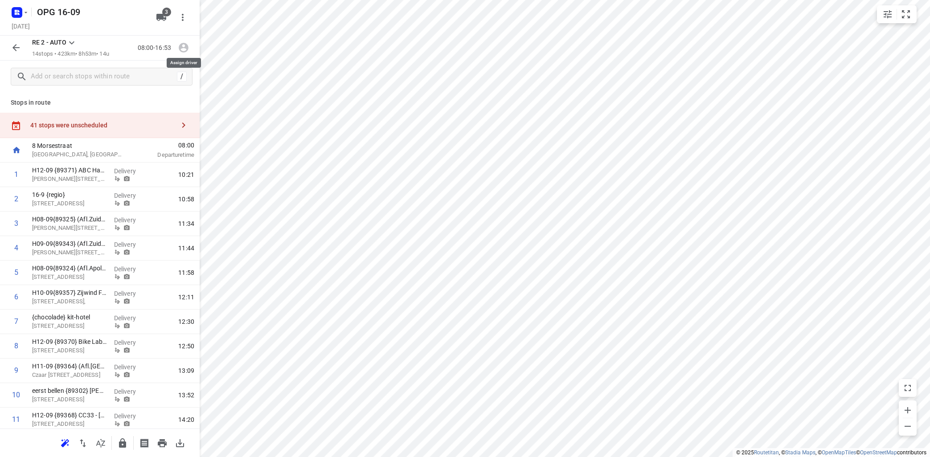
click at [181, 47] on icon "button" at bounding box center [184, 48] width 10 height 10
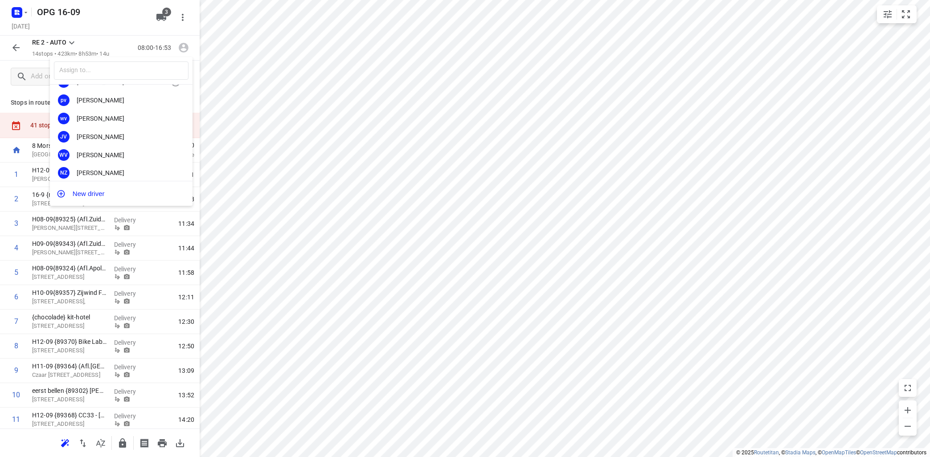
scroll to position [166, 0]
click at [123, 124] on div "JV [PERSON_NAME]" at bounding box center [121, 132] width 143 height 18
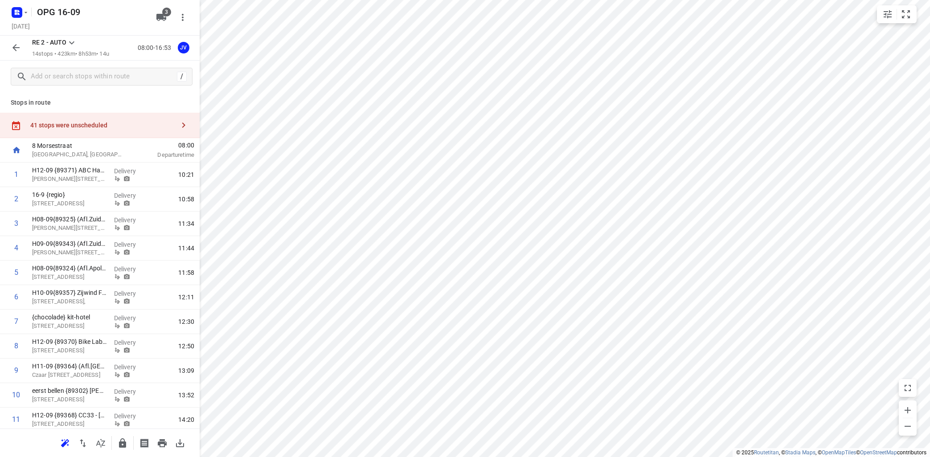
click at [74, 38] on icon at bounding box center [71, 42] width 11 height 11
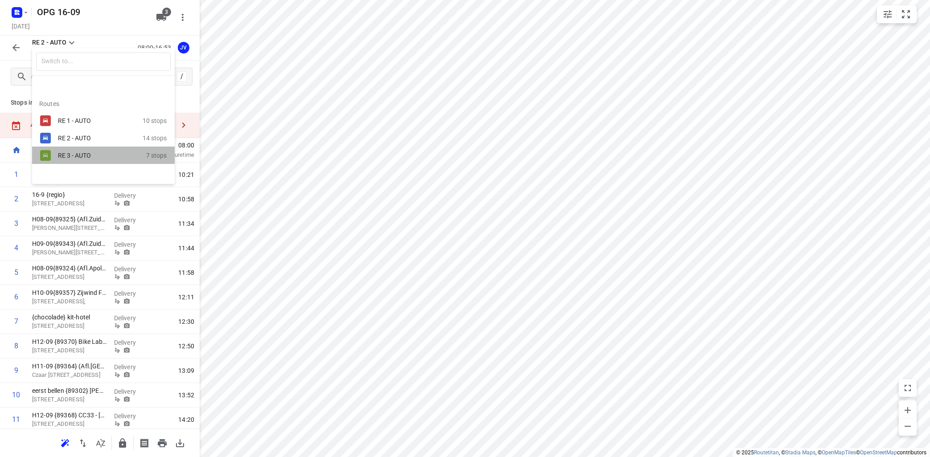
click at [82, 153] on div "RE 3 - AUTO" at bounding box center [96, 155] width 76 height 7
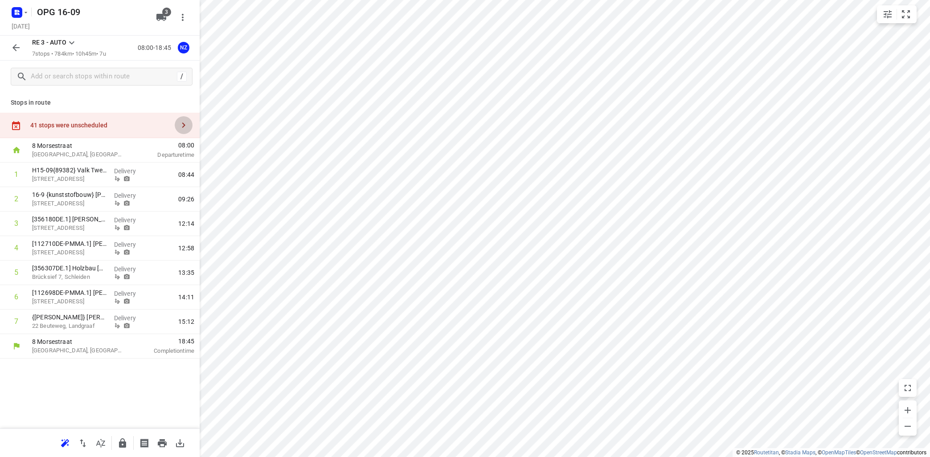
drag, startPoint x: 183, startPoint y: 125, endPoint x: 198, endPoint y: 124, distance: 14.8
click at [183, 125] on icon "button" at bounding box center [183, 125] width 11 height 11
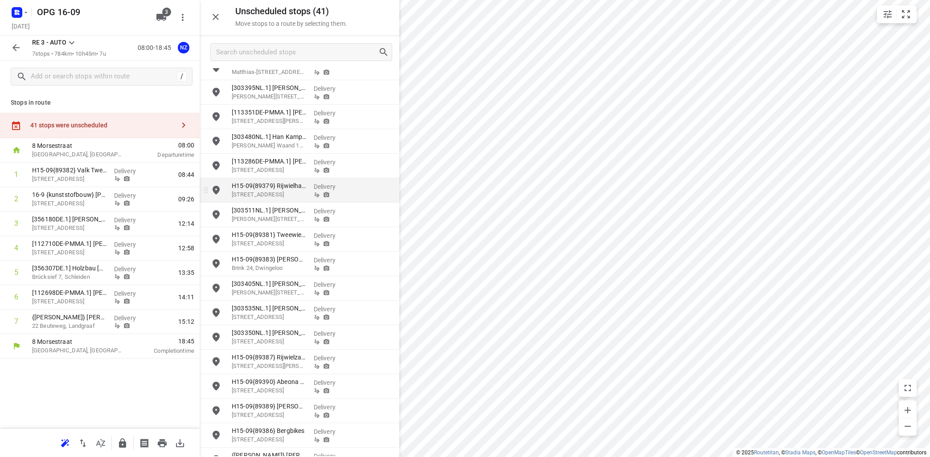
scroll to position [591, 0]
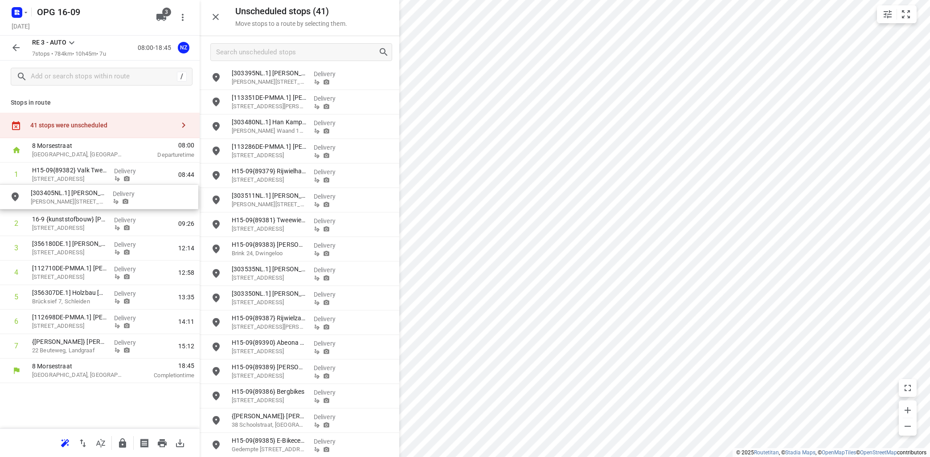
drag, startPoint x: 273, startPoint y: 273, endPoint x: 66, endPoint y: 195, distance: 220.7
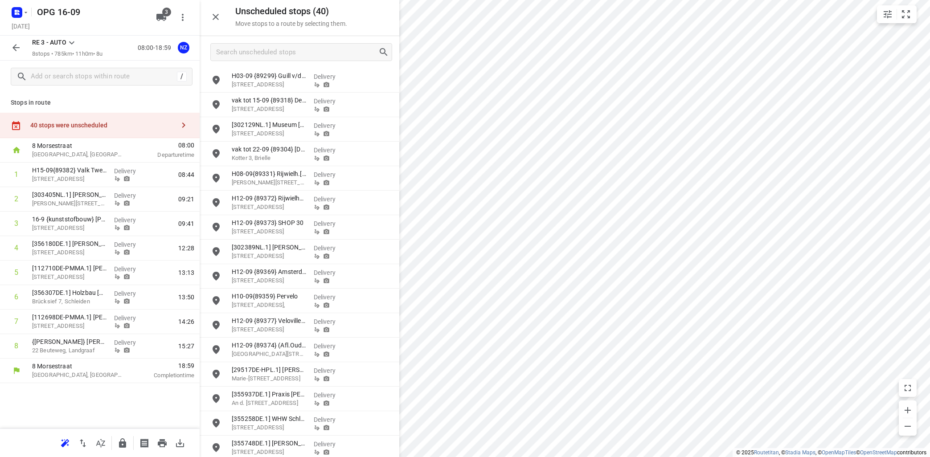
click at [73, 44] on icon at bounding box center [71, 42] width 11 height 11
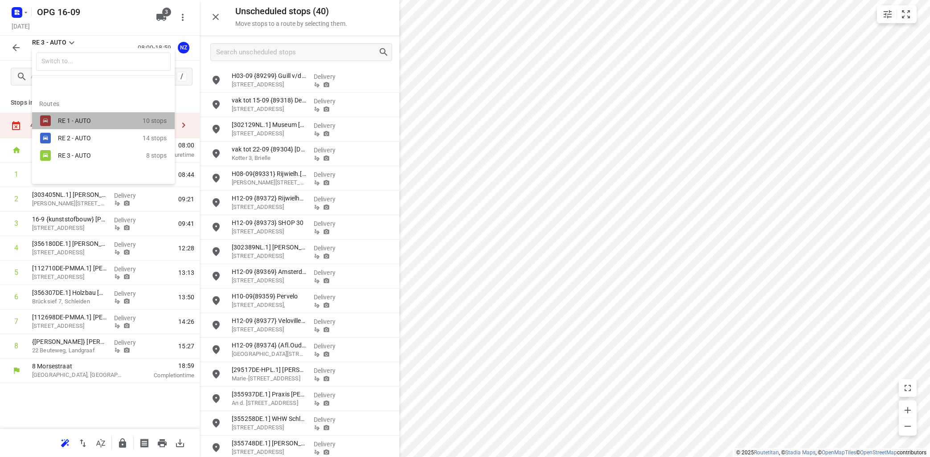
click at [77, 115] on div "RE 1 - AUTO" at bounding box center [100, 120] width 85 height 11
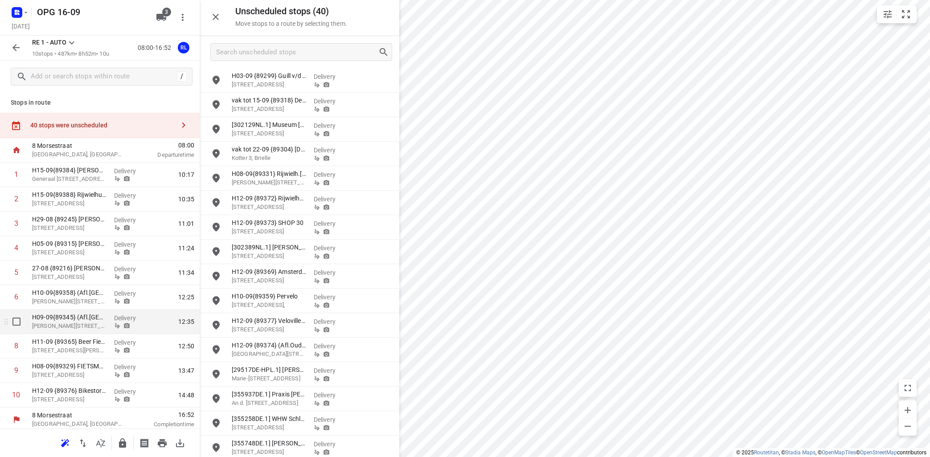
scroll to position [3, 0]
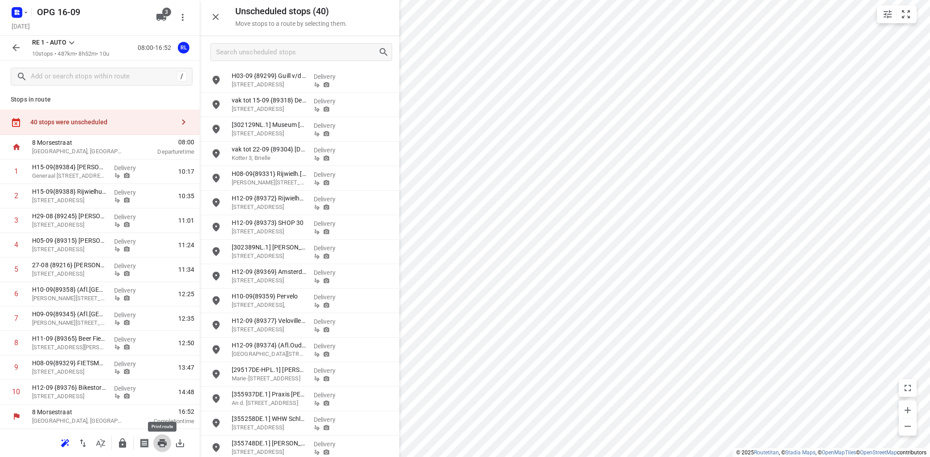
click at [164, 441] on icon "button" at bounding box center [162, 444] width 9 height 8
click at [74, 41] on icon at bounding box center [71, 42] width 11 height 11
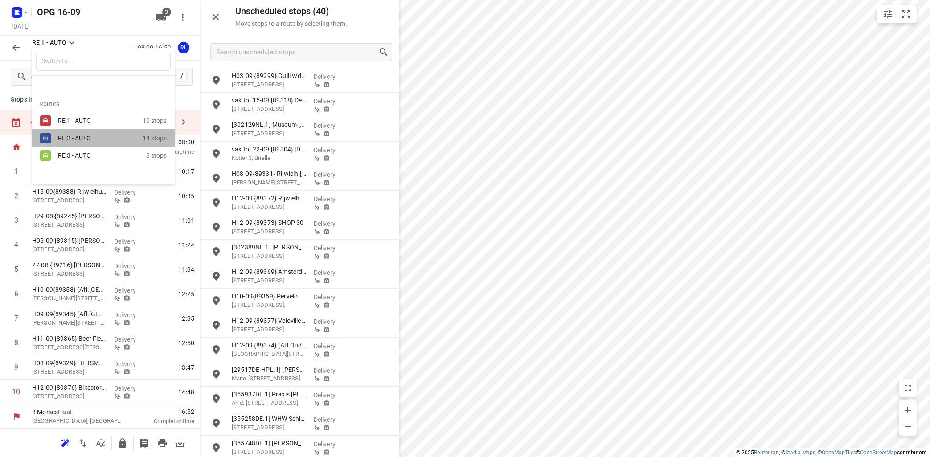
click at [67, 135] on div "RE 2 - AUTO" at bounding box center [96, 138] width 76 height 7
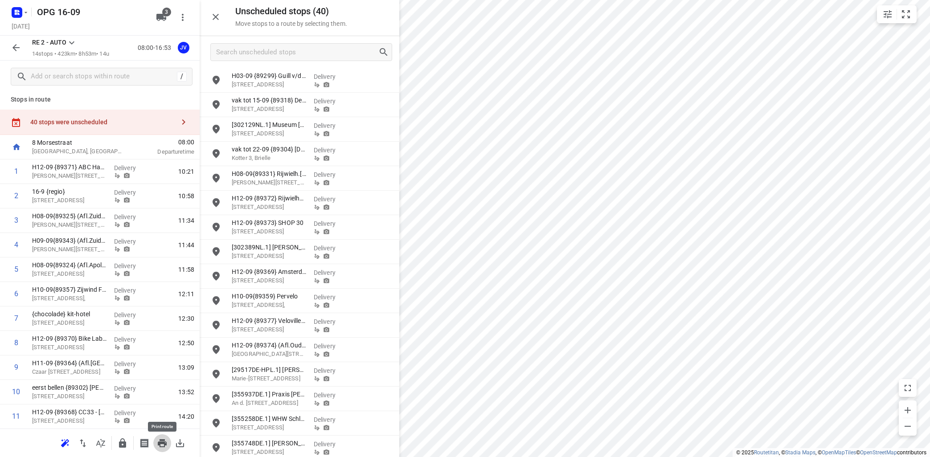
click at [166, 440] on icon "button" at bounding box center [162, 443] width 11 height 11
click at [69, 41] on icon at bounding box center [71, 42] width 11 height 11
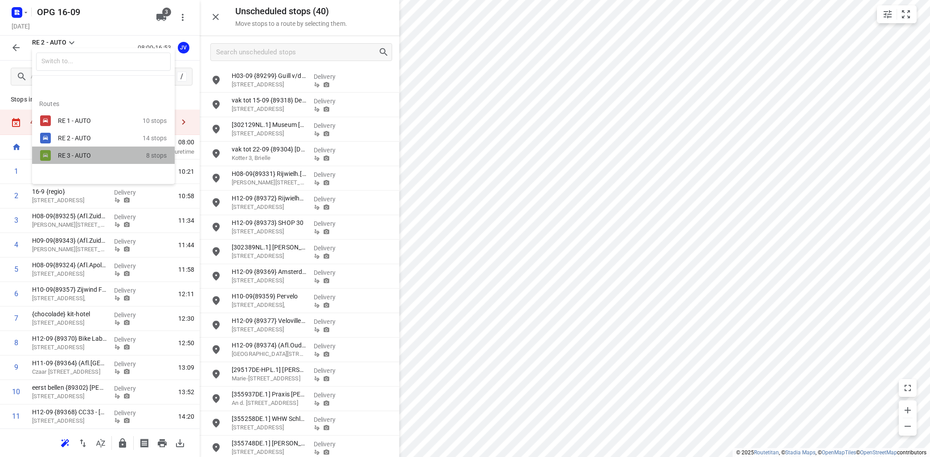
click at [75, 153] on div "RE 3 - AUTO" at bounding box center [96, 155] width 76 height 7
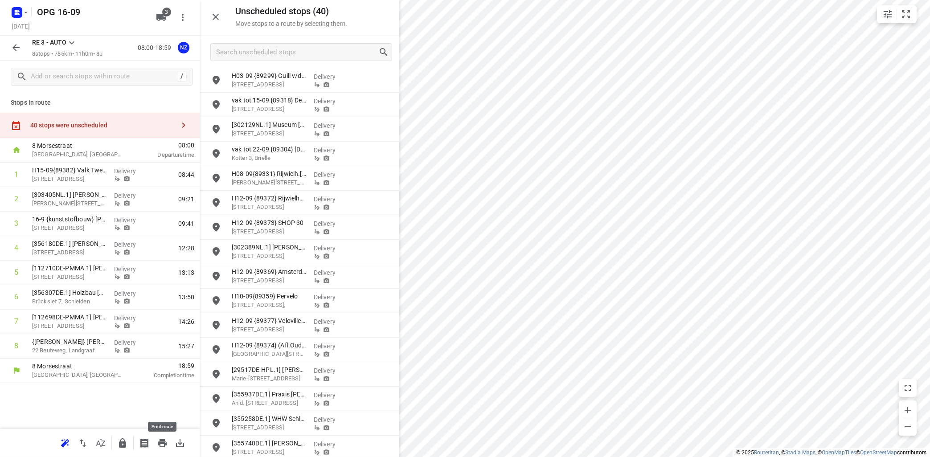
click at [158, 443] on icon "button" at bounding box center [162, 444] width 9 height 8
